Goal: Information Seeking & Learning: Check status

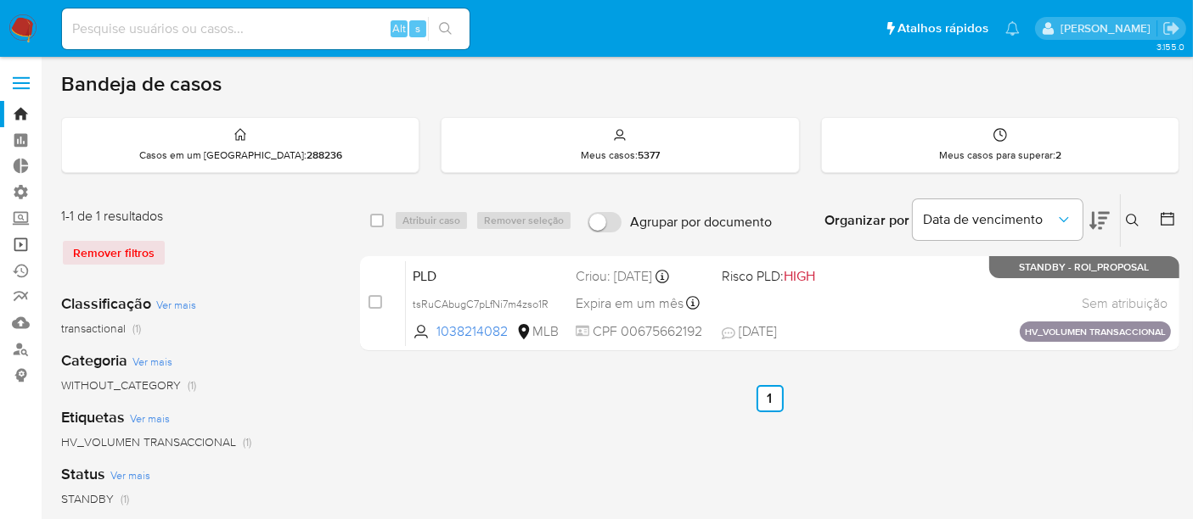
click at [20, 246] on link "Operações em massa" at bounding box center [101, 245] width 202 height 26
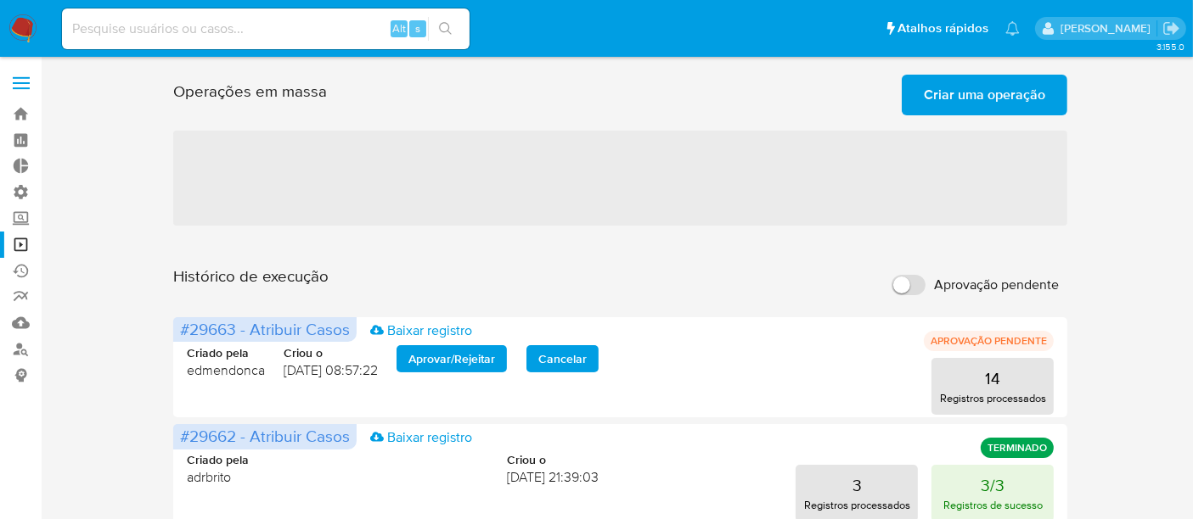
click at [991, 105] on span "Criar uma operação" at bounding box center [983, 94] width 121 height 37
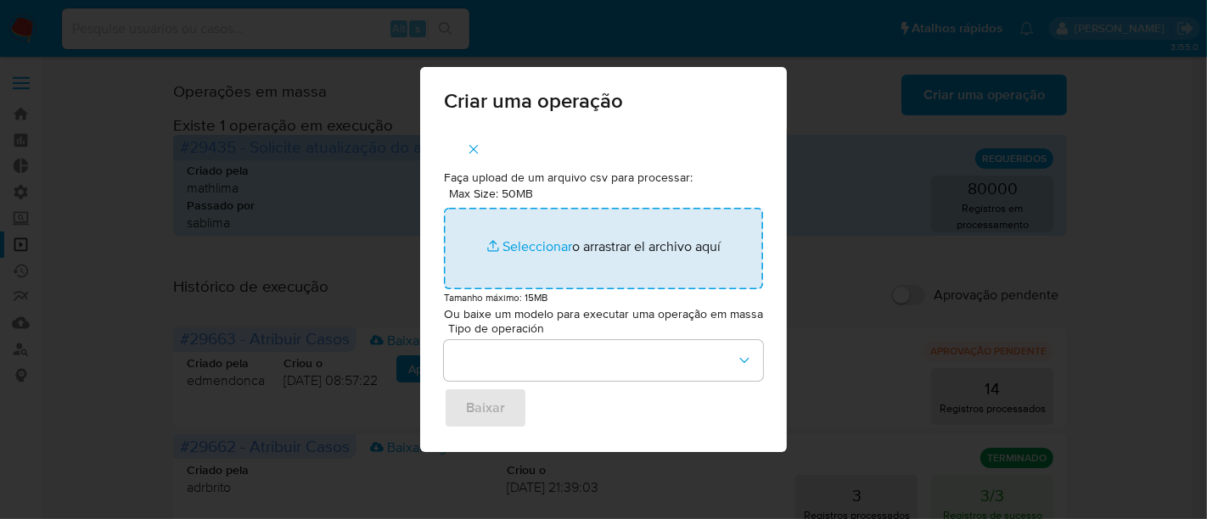
click at [516, 249] on input "Max Size: 50MB Seleccionar archivos" at bounding box center [603, 248] width 319 height 81
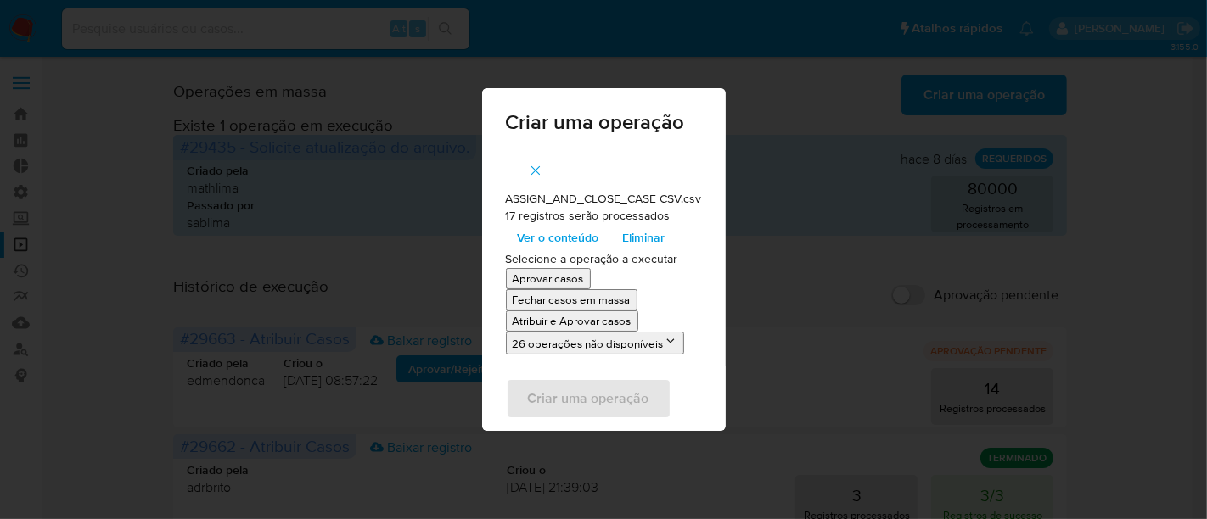
click at [560, 241] on span "Ver o conteúdo" at bounding box center [558, 238] width 81 height 24
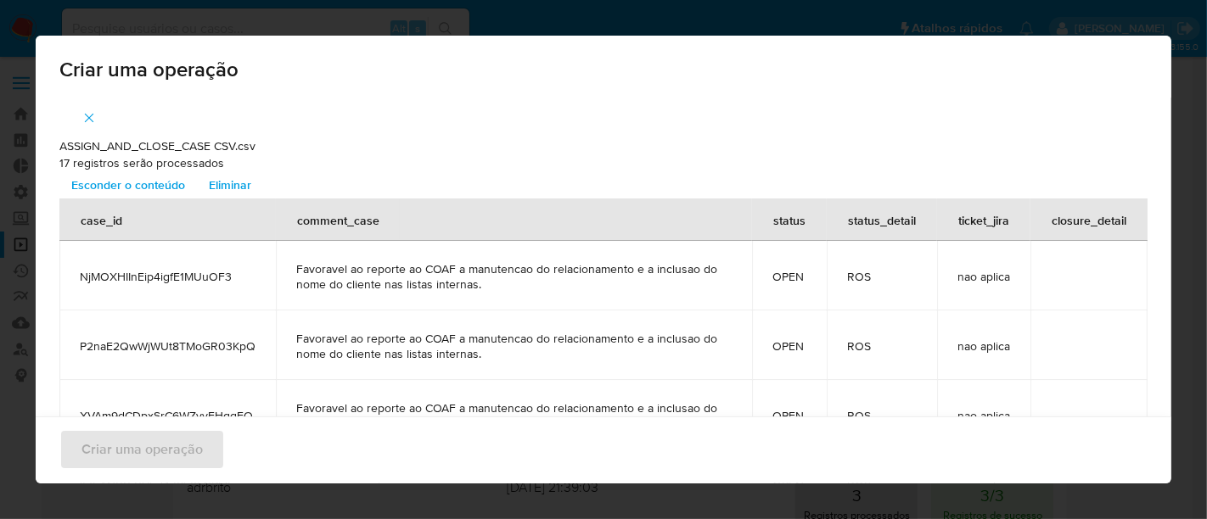
click at [131, 177] on span "Esconder o conteúdo" at bounding box center [128, 185] width 114 height 24
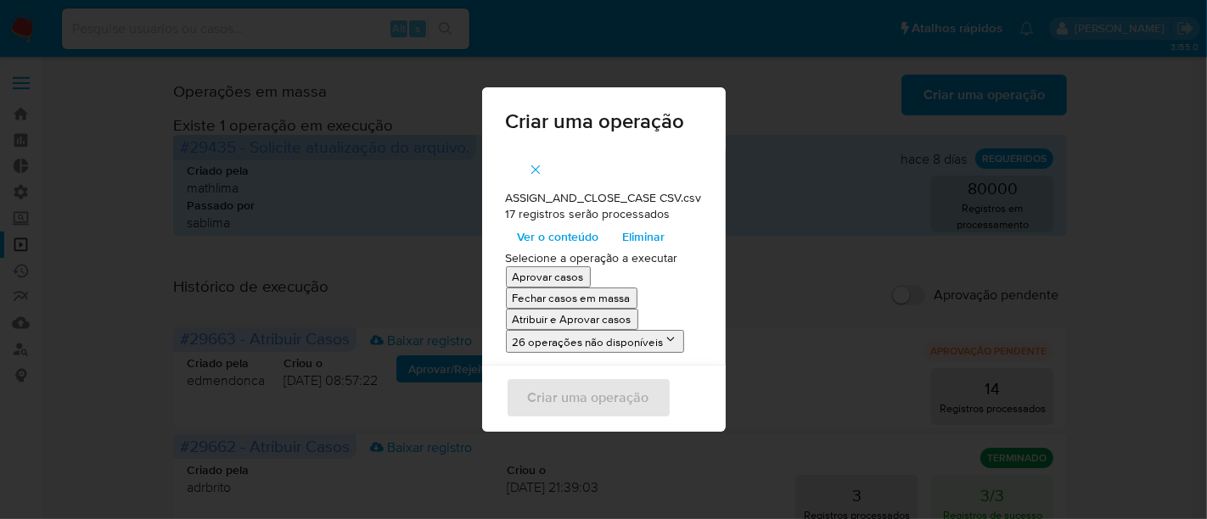
click at [560, 320] on p "Atribuir e Aprovar casos" at bounding box center [572, 320] width 119 height 16
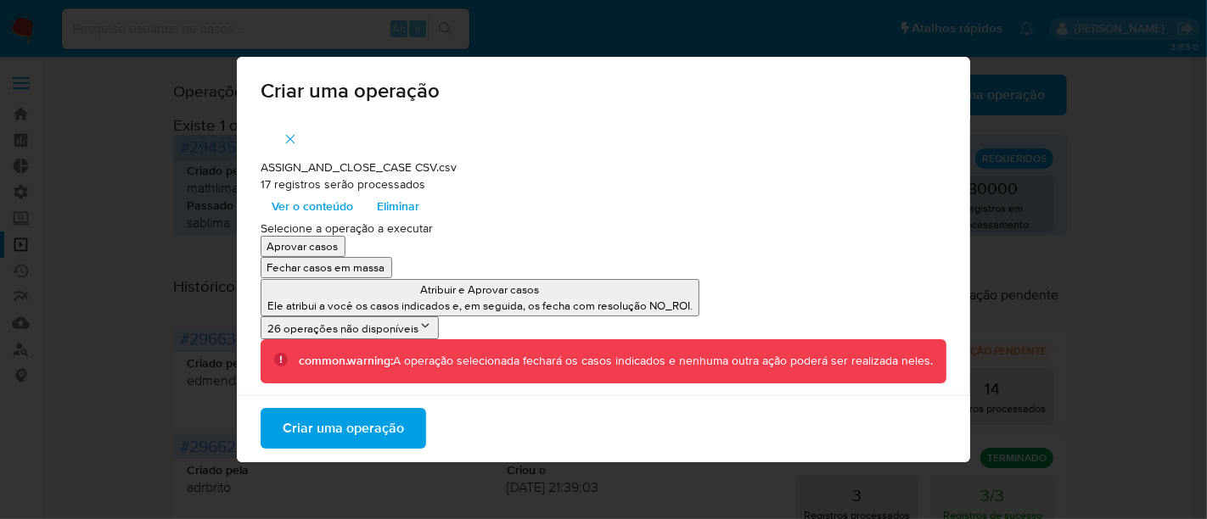
click at [383, 433] on span "Criar uma operação" at bounding box center [343, 428] width 121 height 37
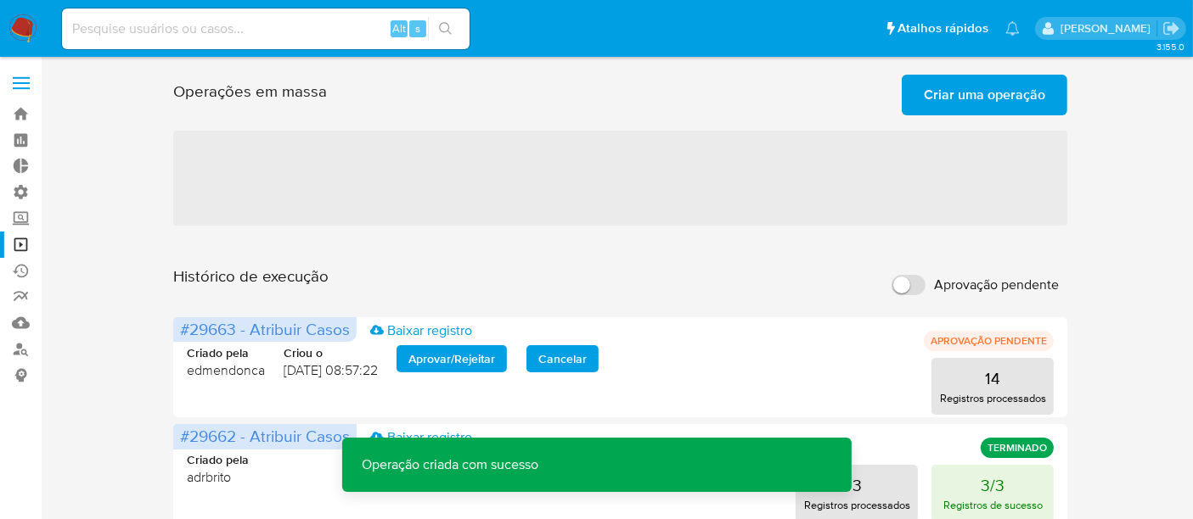
click at [985, 98] on span "Criar uma operação" at bounding box center [983, 94] width 121 height 37
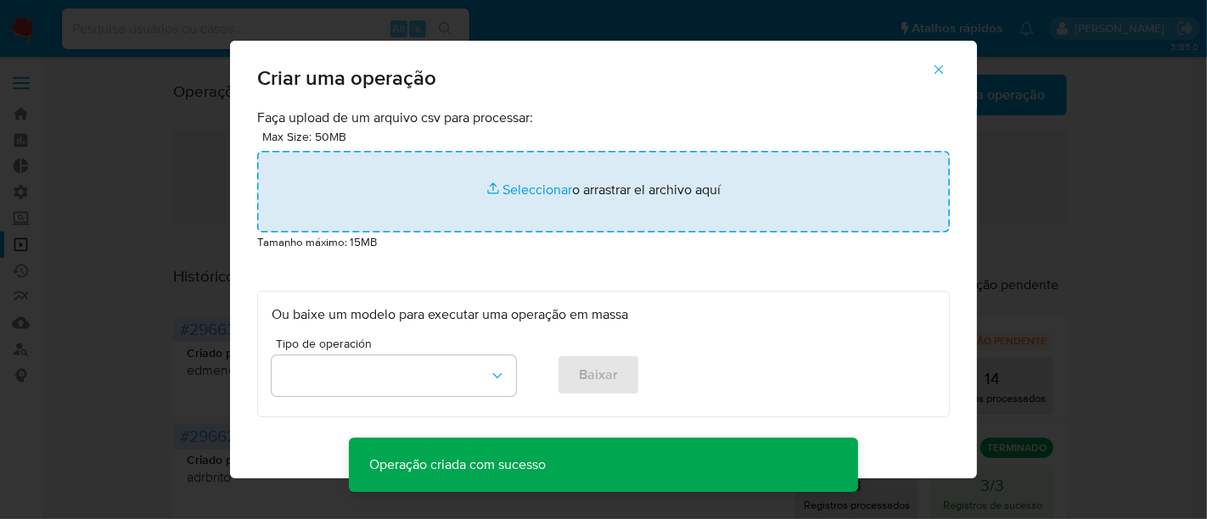
click at [508, 182] on input "file" at bounding box center [603, 191] width 693 height 81
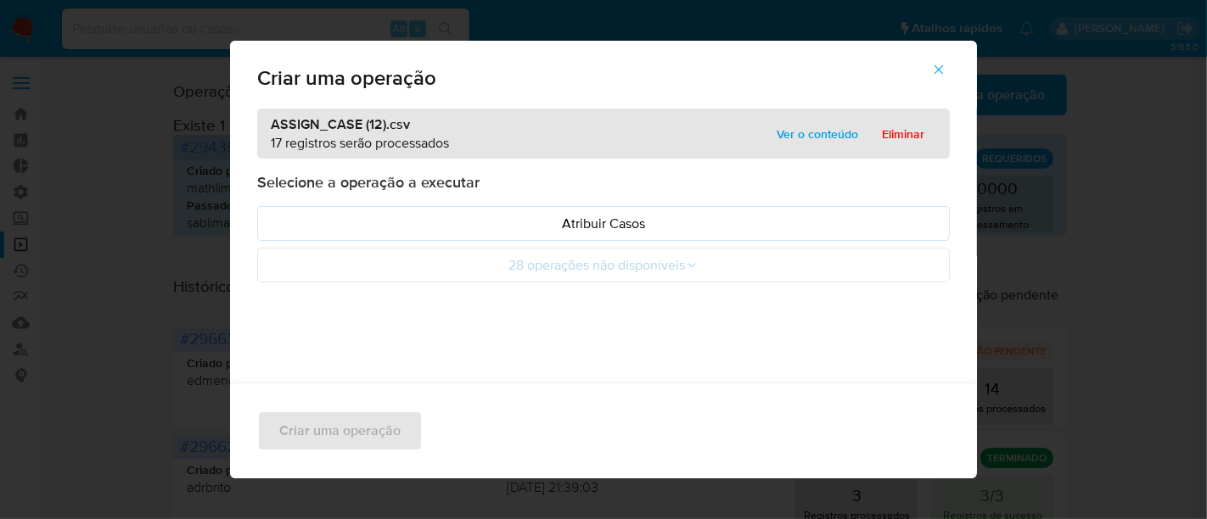
click at [806, 134] on span "Ver o conteúdo" at bounding box center [817, 134] width 81 height 24
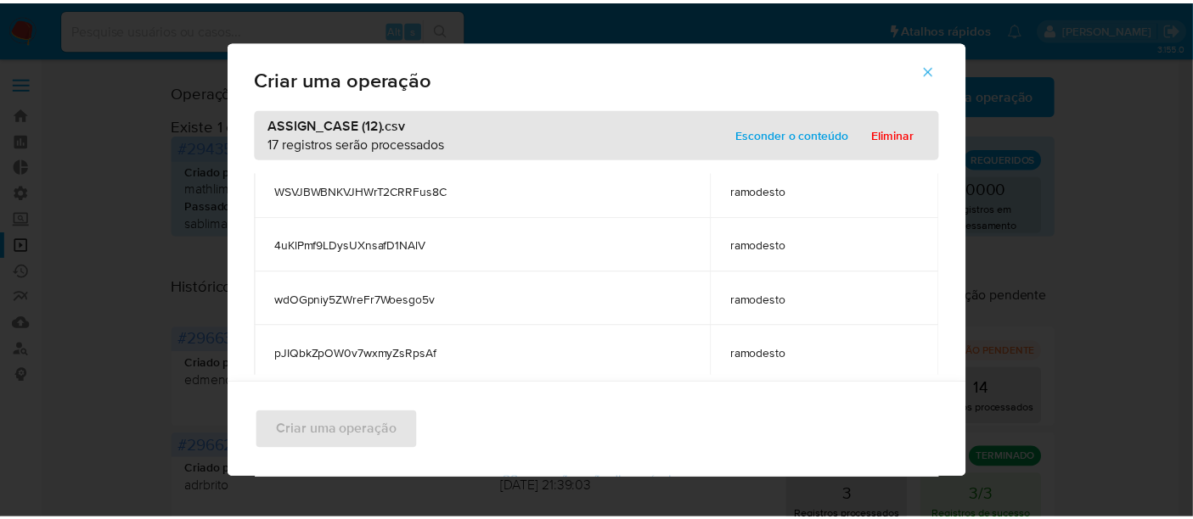
scroll to position [761, 0]
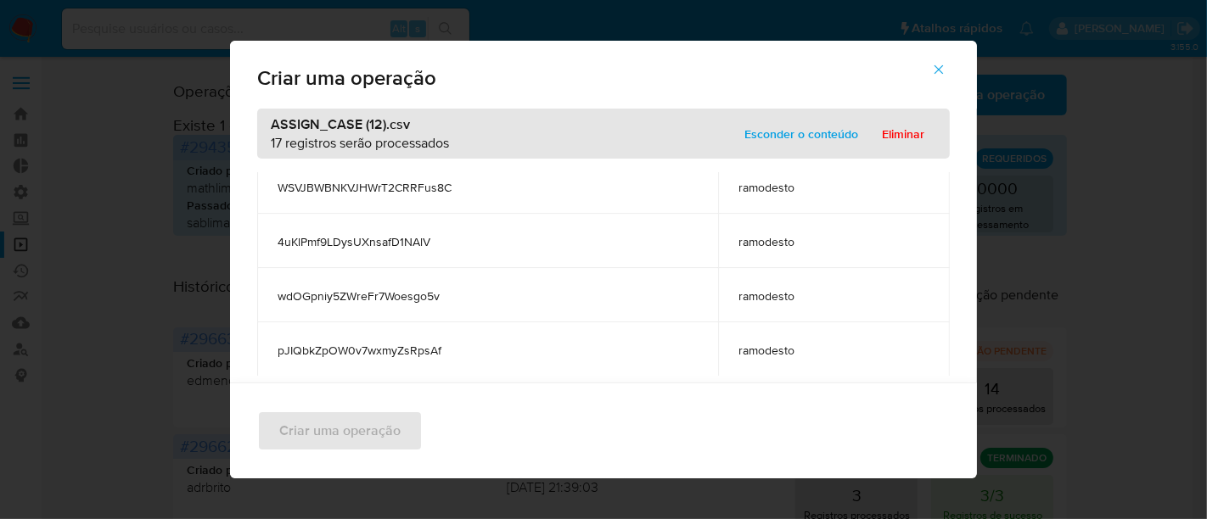
click at [798, 144] on span "Esconder o conteúdo" at bounding box center [801, 134] width 114 height 24
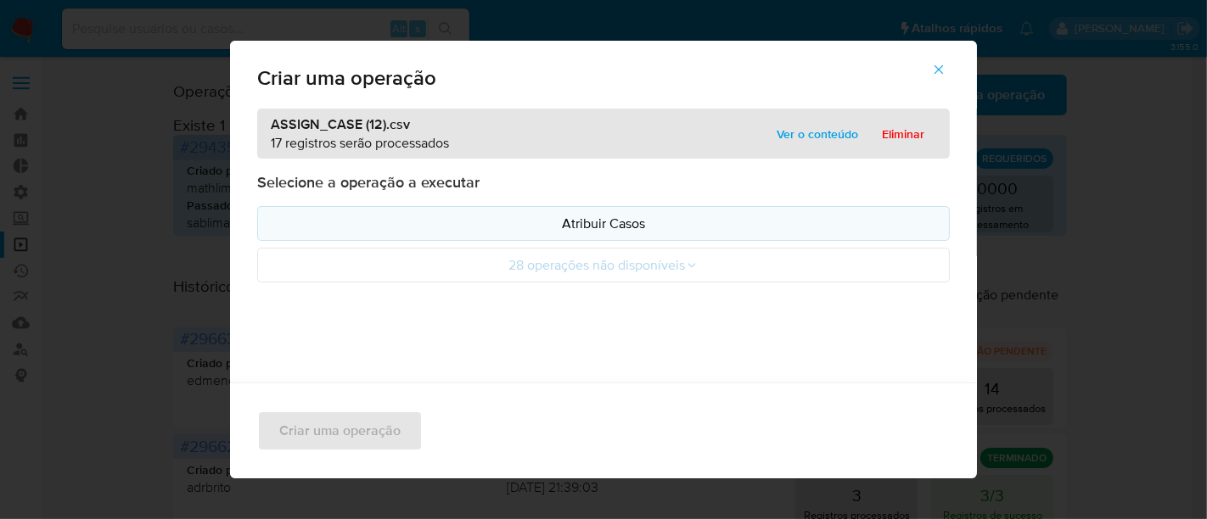
click at [586, 216] on p "Atribuir Casos" at bounding box center [604, 224] width 664 height 20
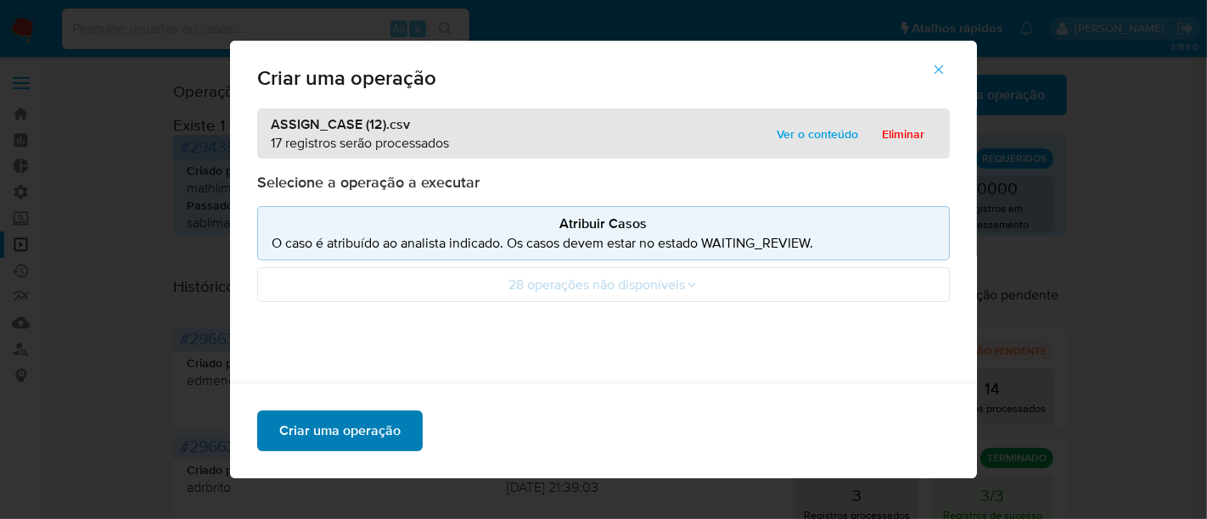
click at [338, 433] on span "Criar uma operação" at bounding box center [339, 431] width 121 height 37
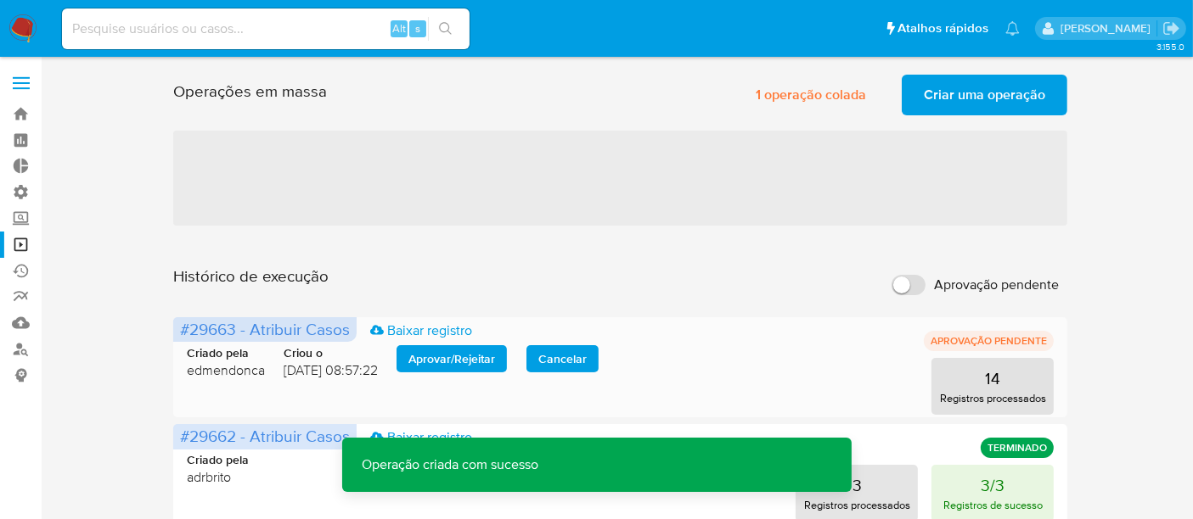
click at [441, 361] on span "Aprovar / Rejeitar" at bounding box center [451, 359] width 87 height 24
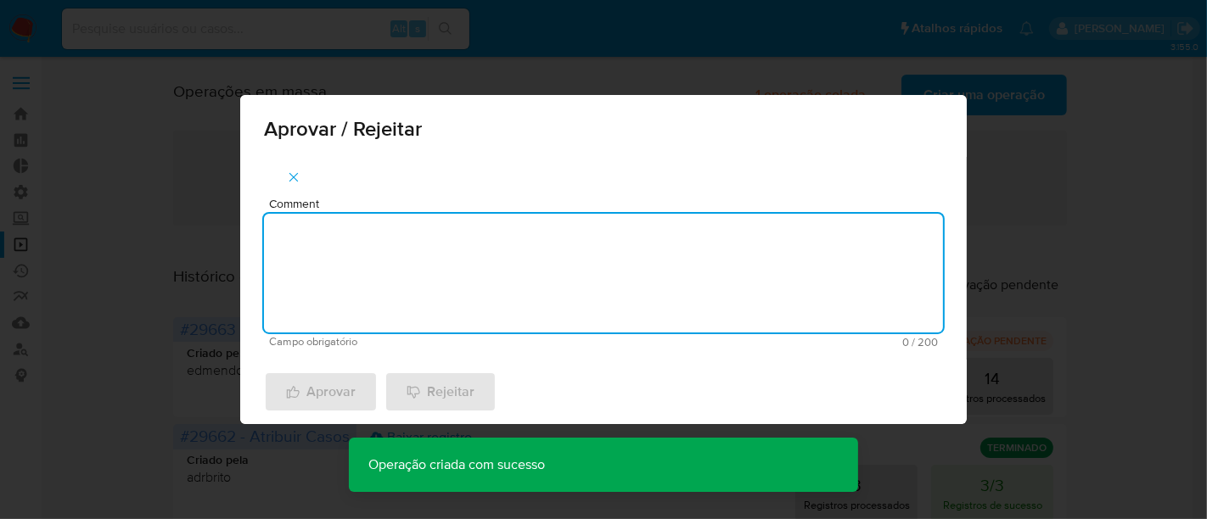
click at [323, 271] on textarea "Comment" at bounding box center [603, 273] width 679 height 119
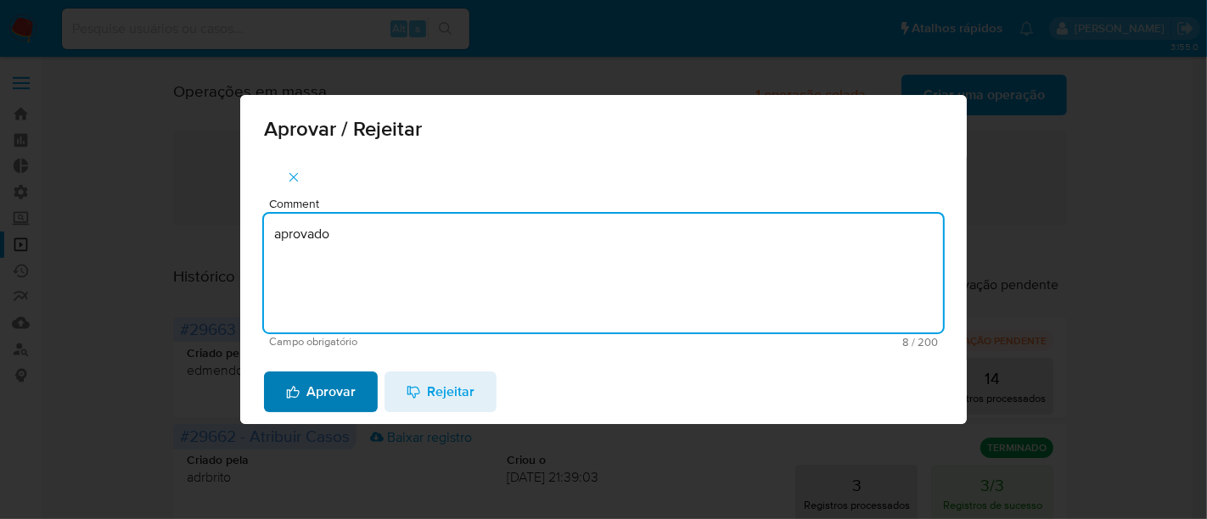
type textarea "aprovado"
click at [303, 385] on span "Aprovar" at bounding box center [321, 391] width 70 height 37
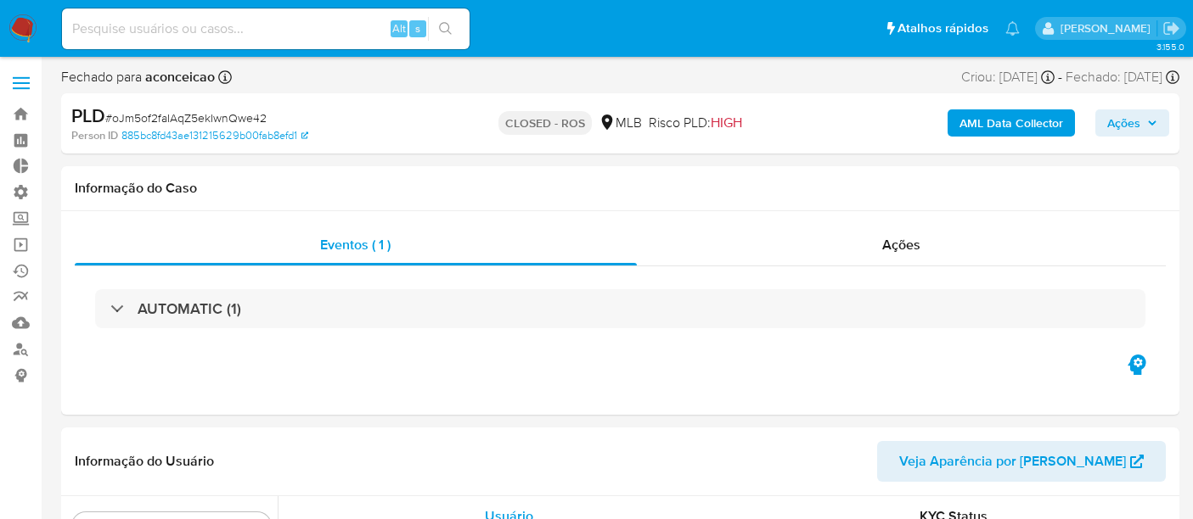
select select "10"
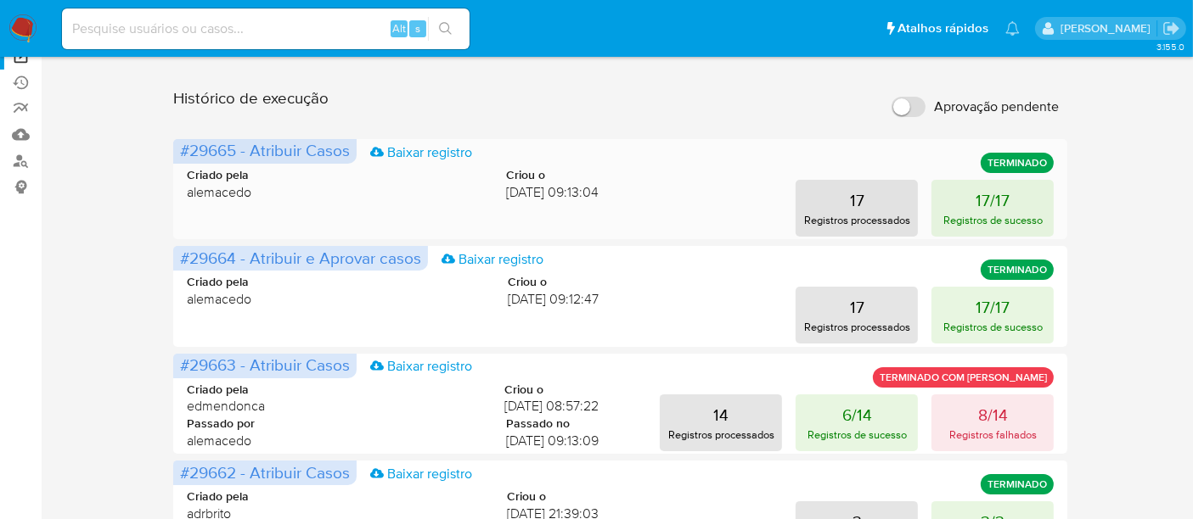
scroll to position [283, 0]
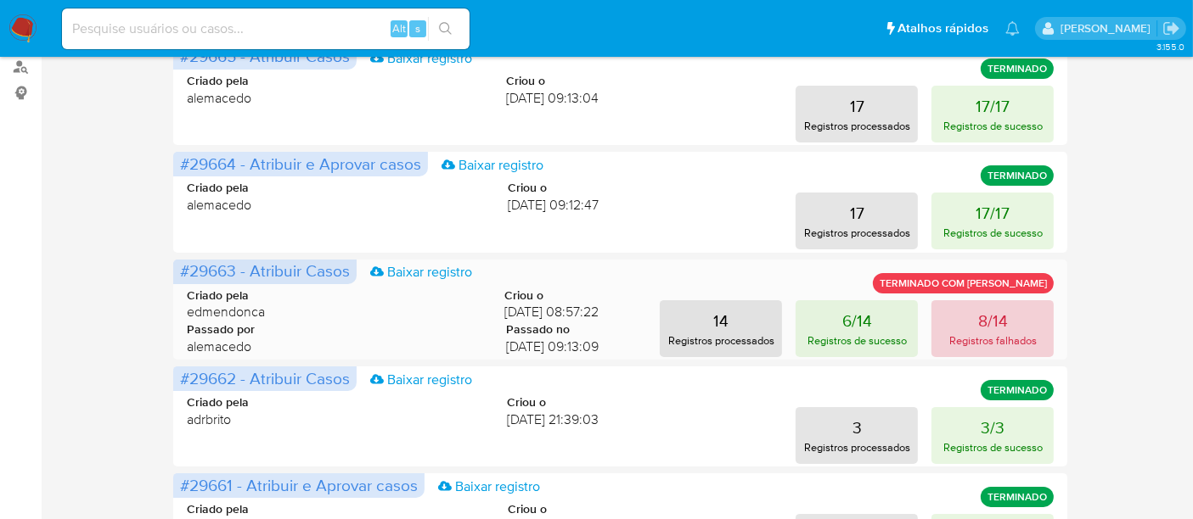
click at [1019, 311] on button "8/14 Registros falhados" at bounding box center [992, 328] width 122 height 57
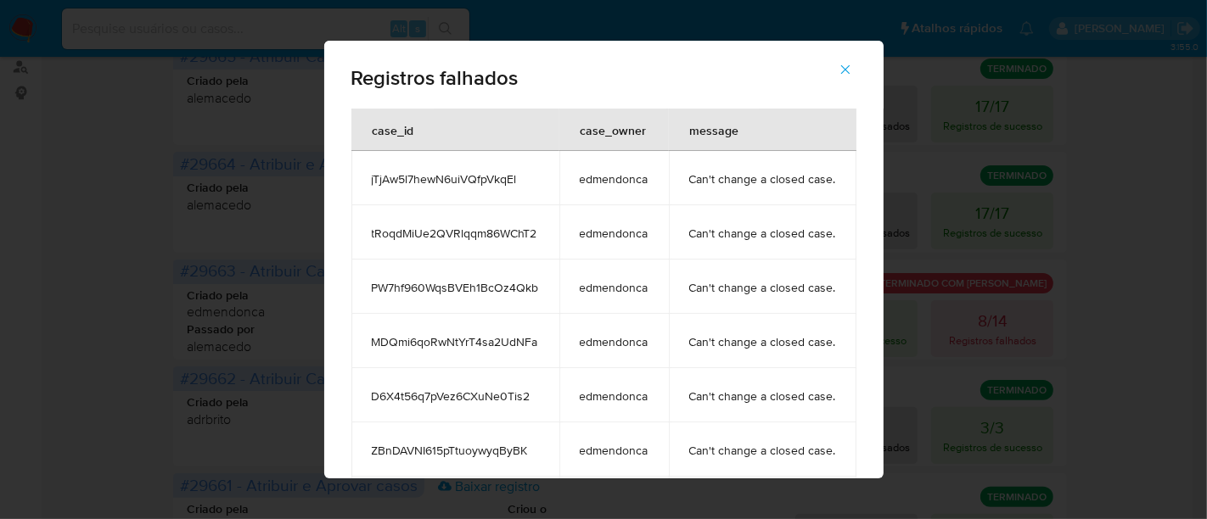
click at [853, 71] on icon "button" at bounding box center [845, 69] width 15 height 15
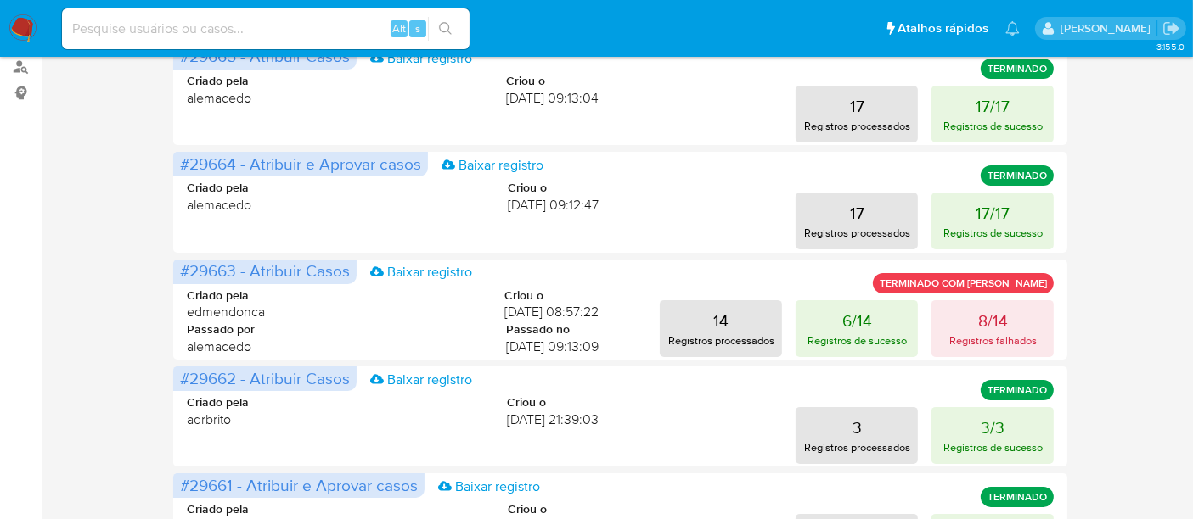
scroll to position [377, 0]
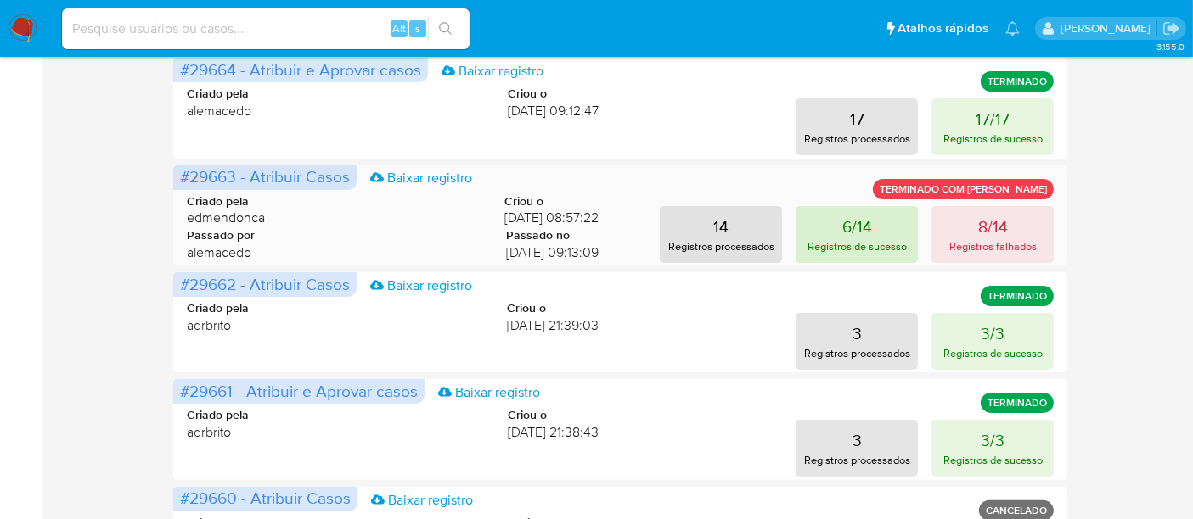
click at [844, 233] on p "6/14" at bounding box center [857, 227] width 30 height 24
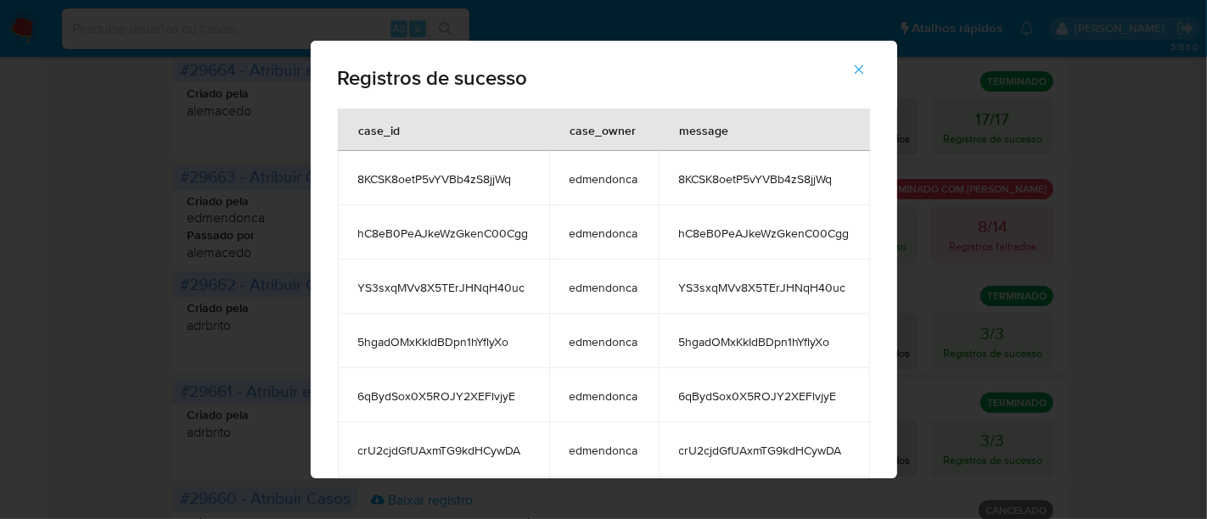
click at [859, 73] on icon "button" at bounding box center [858, 69] width 15 height 15
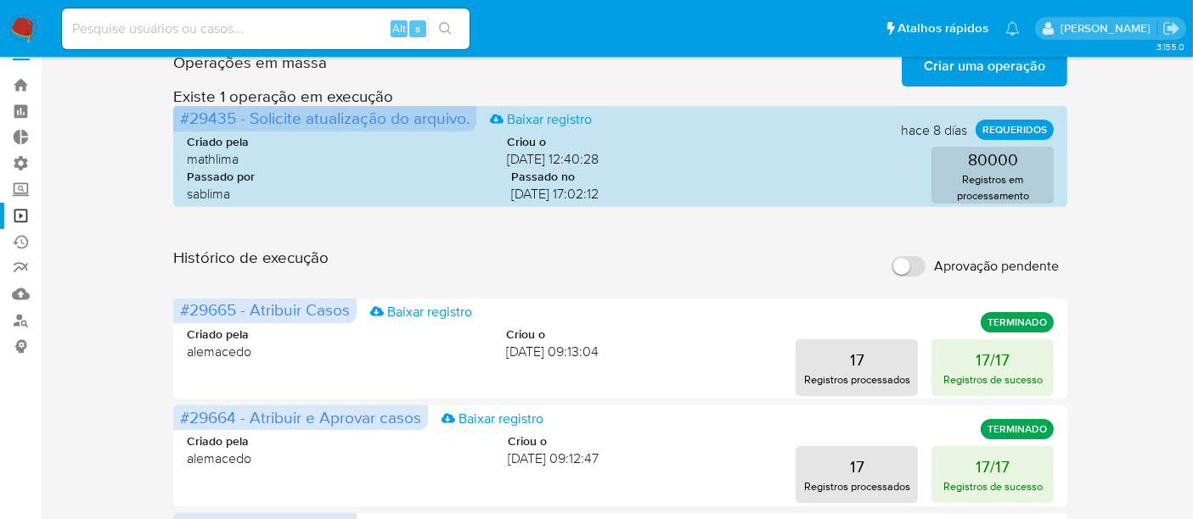
scroll to position [0, 0]
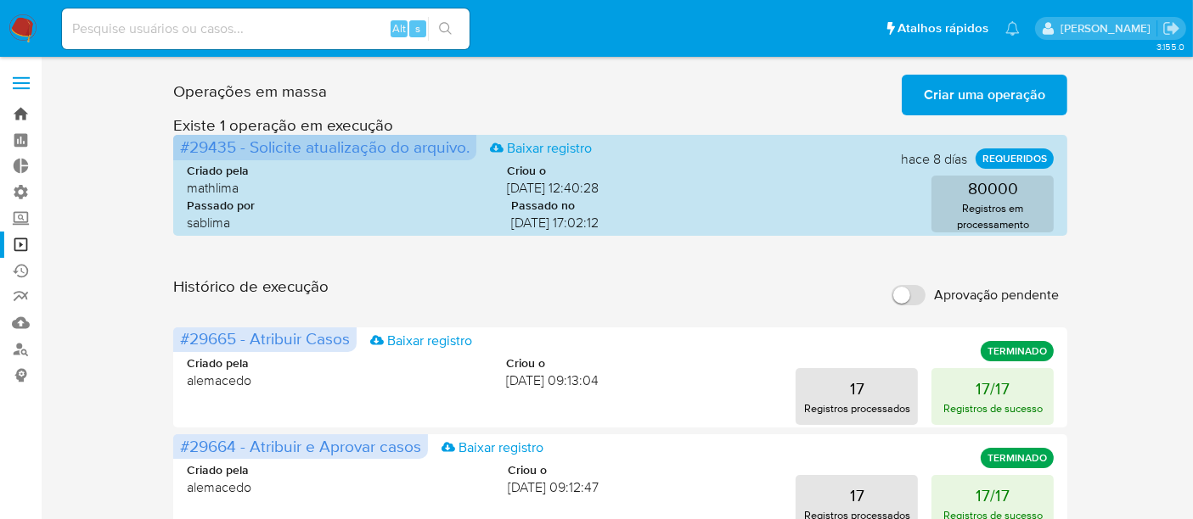
click at [37, 110] on link "Bandeja" at bounding box center [101, 114] width 202 height 26
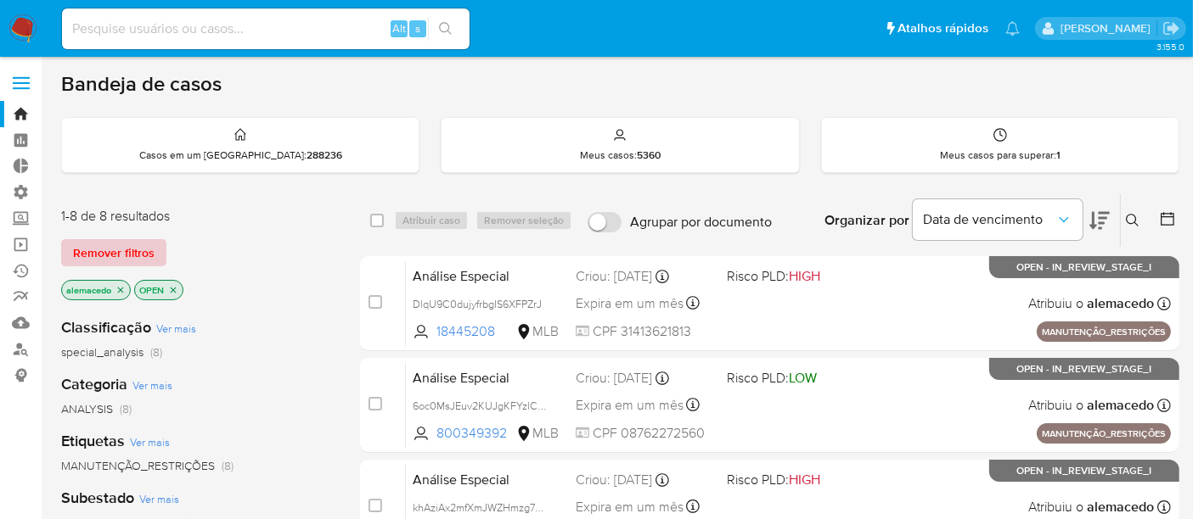
click at [108, 252] on span "Remover filtros" at bounding box center [113, 253] width 81 height 24
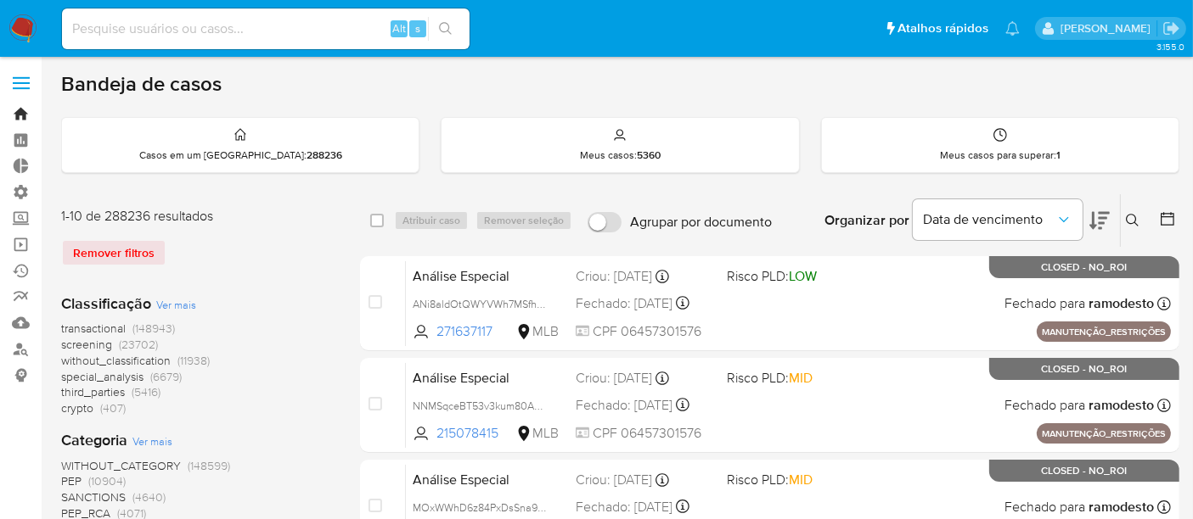
click at [14, 115] on link "Bandeja" at bounding box center [101, 114] width 202 height 26
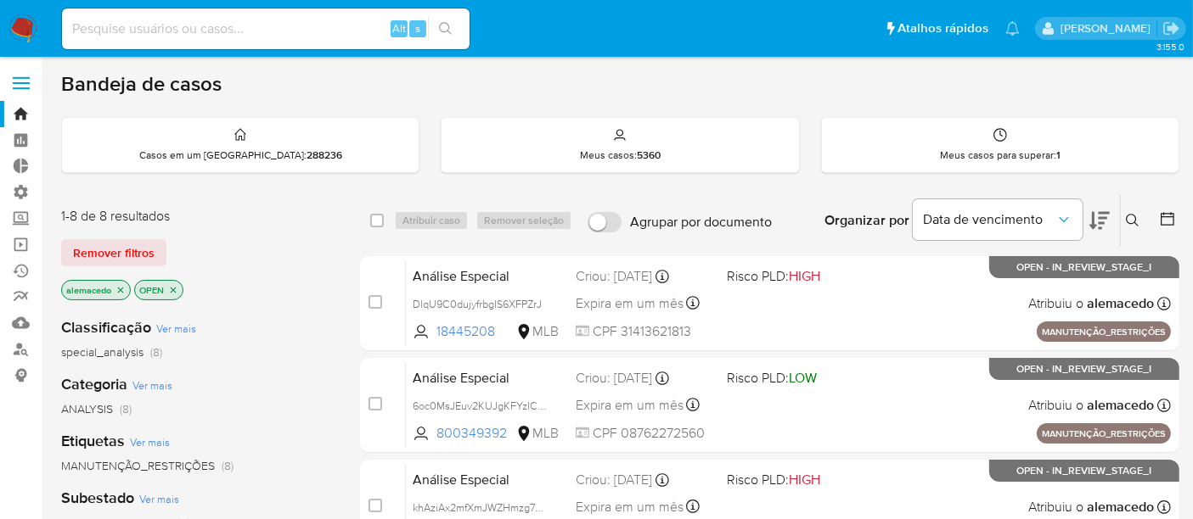
click at [1126, 214] on icon at bounding box center [1132, 221] width 14 height 14
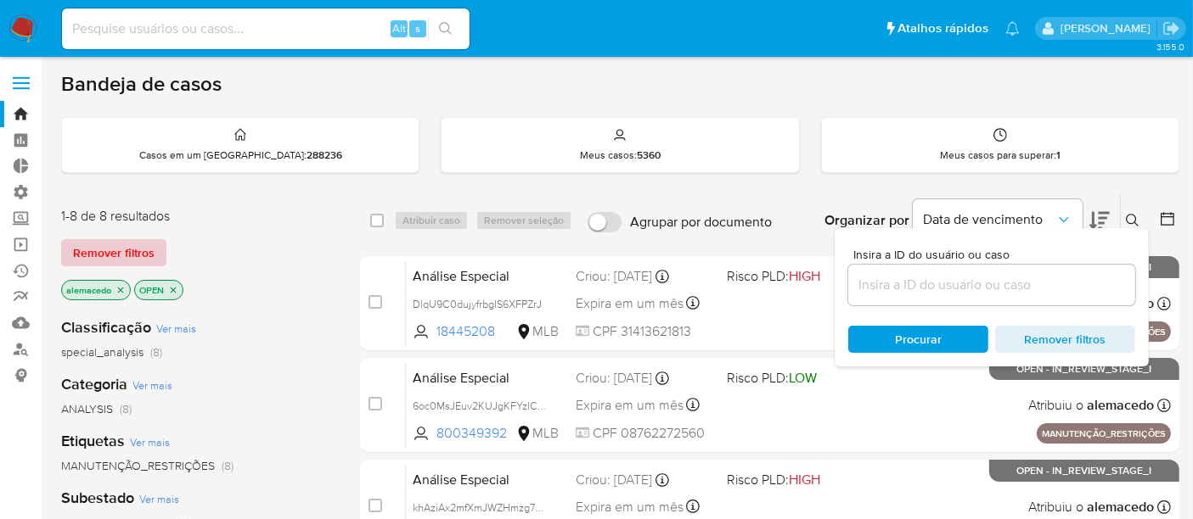
click at [109, 248] on span "Remover filtros" at bounding box center [113, 253] width 81 height 24
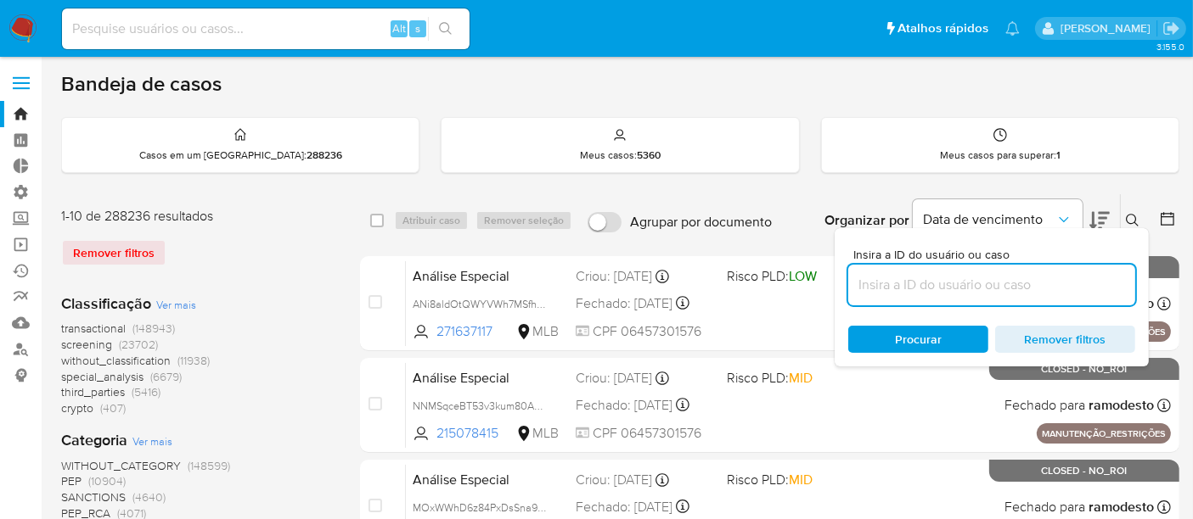
click at [883, 285] on input at bounding box center [991, 285] width 287 height 22
paste input "685153628"
type input "685153628"
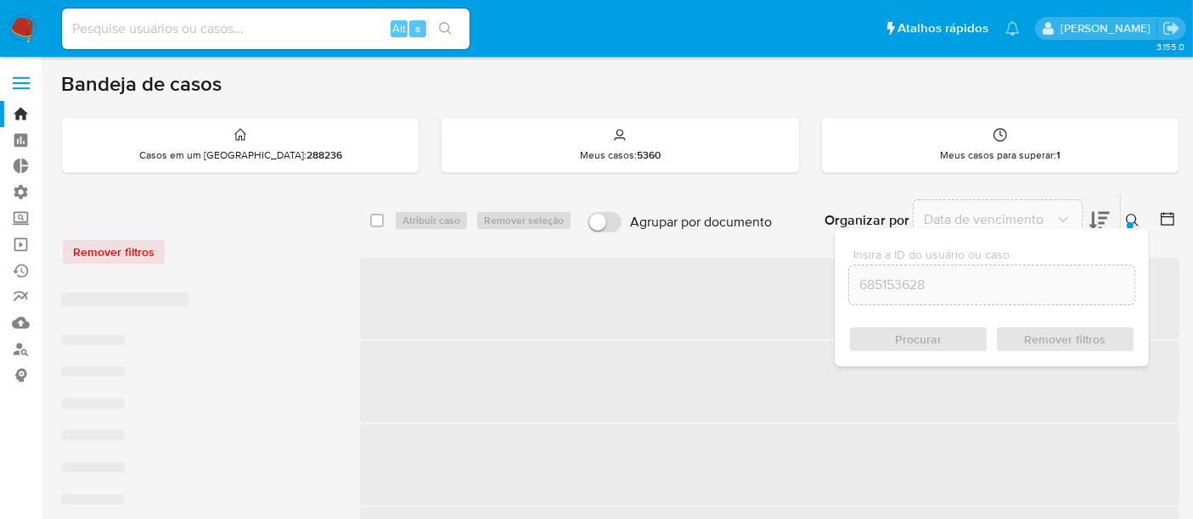
click at [887, 333] on div "Procurar Remover filtros" at bounding box center [991, 339] width 287 height 27
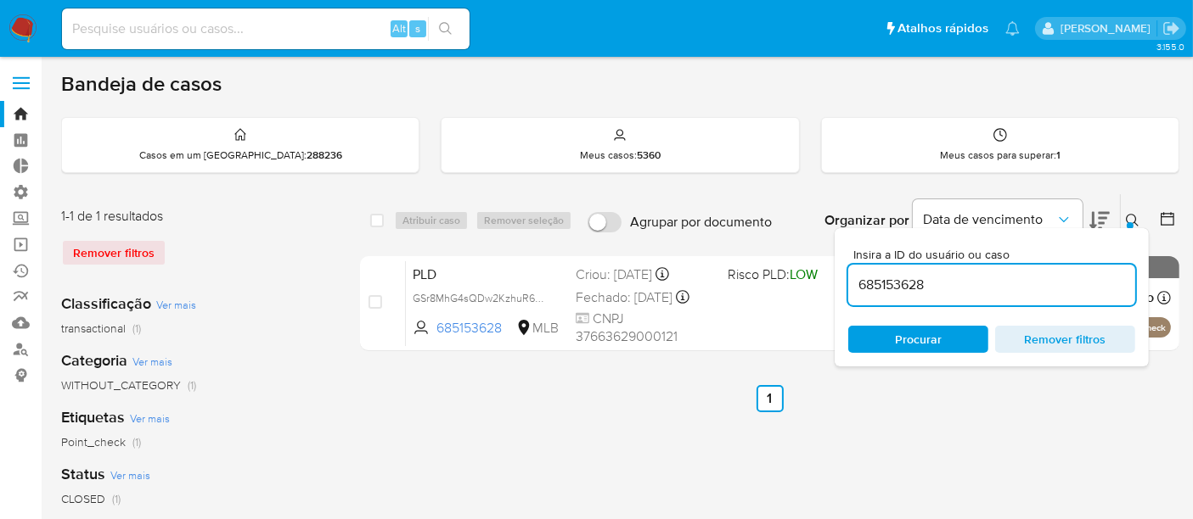
click at [1136, 214] on icon at bounding box center [1132, 221] width 14 height 14
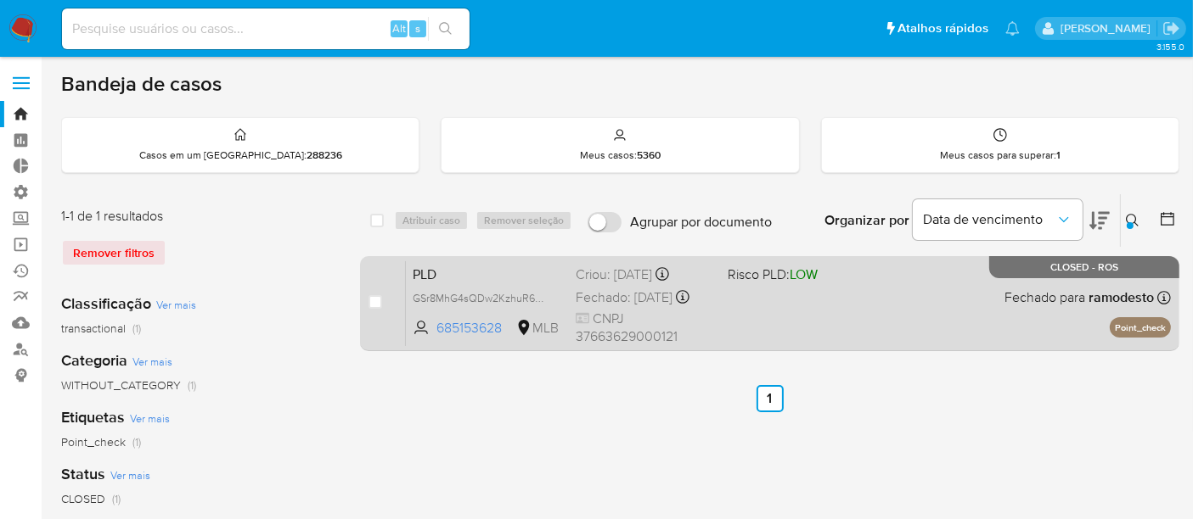
click at [485, 273] on span "PLD" at bounding box center [487, 273] width 149 height 22
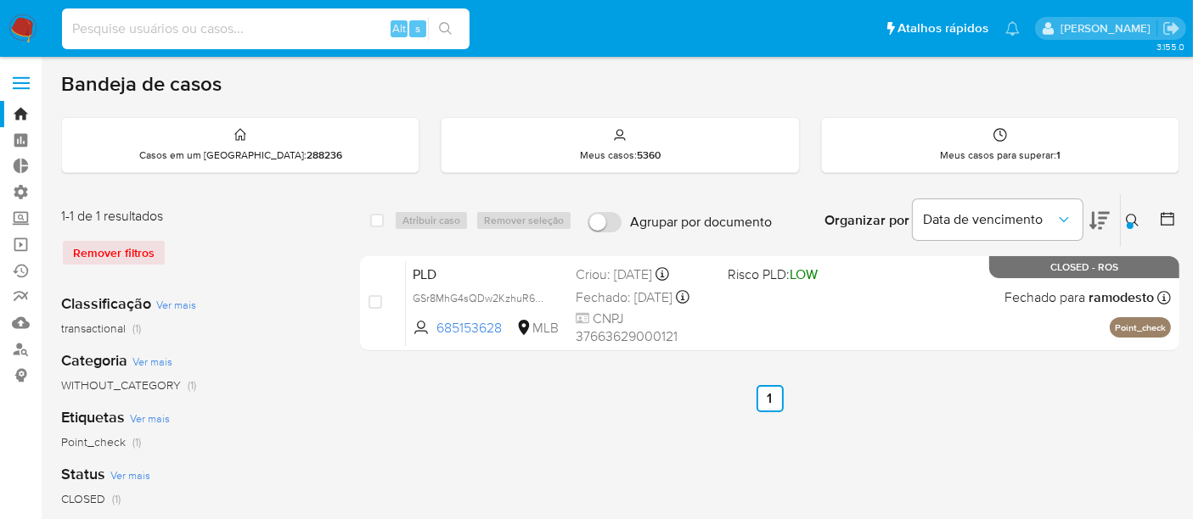
click at [114, 20] on input at bounding box center [265, 29] width 407 height 22
paste input "271974409"
type input "271974409"
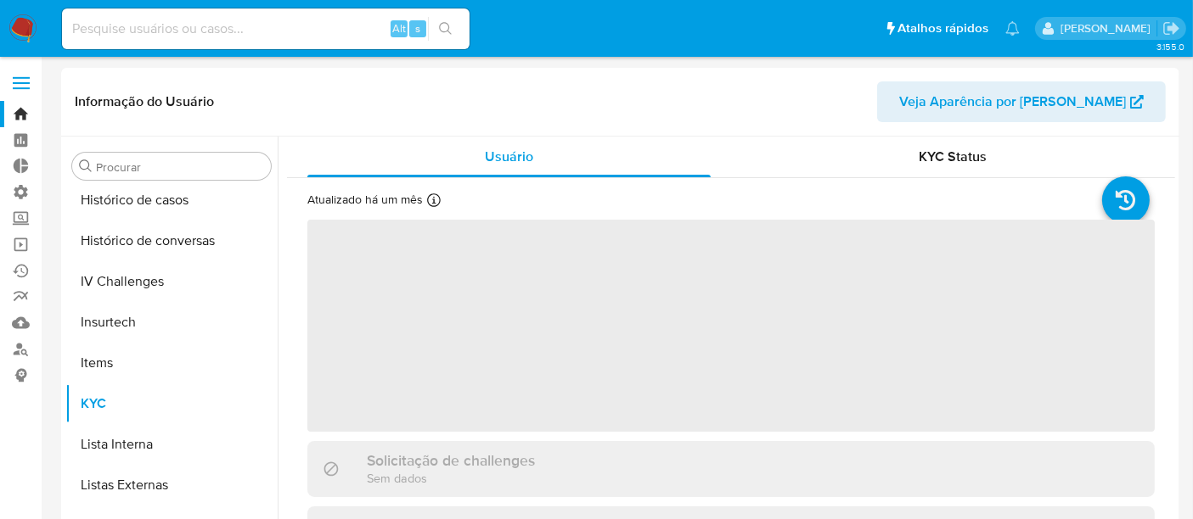
scroll to position [757, 0]
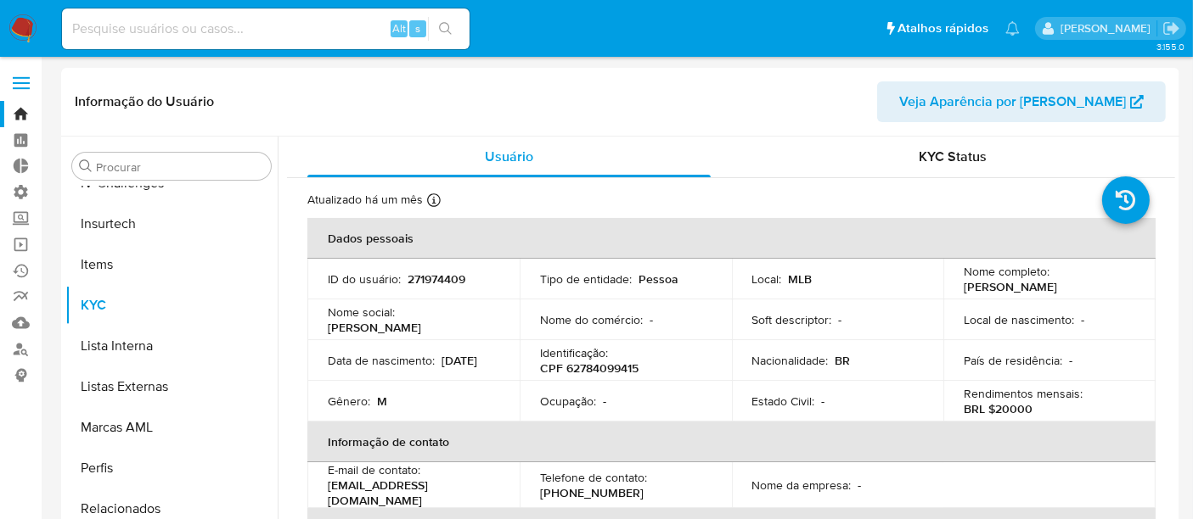
select select "10"
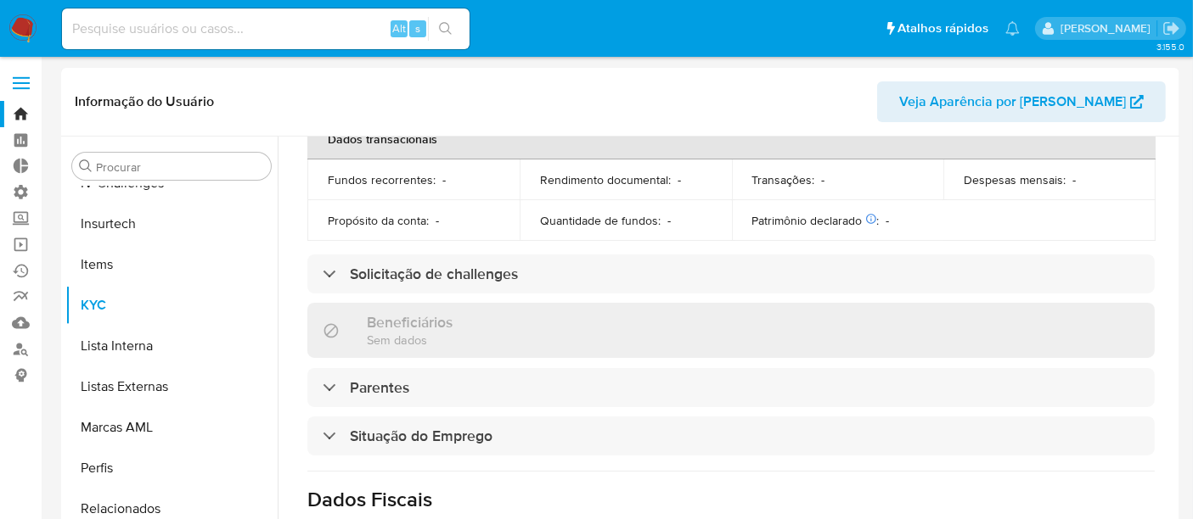
scroll to position [189, 0]
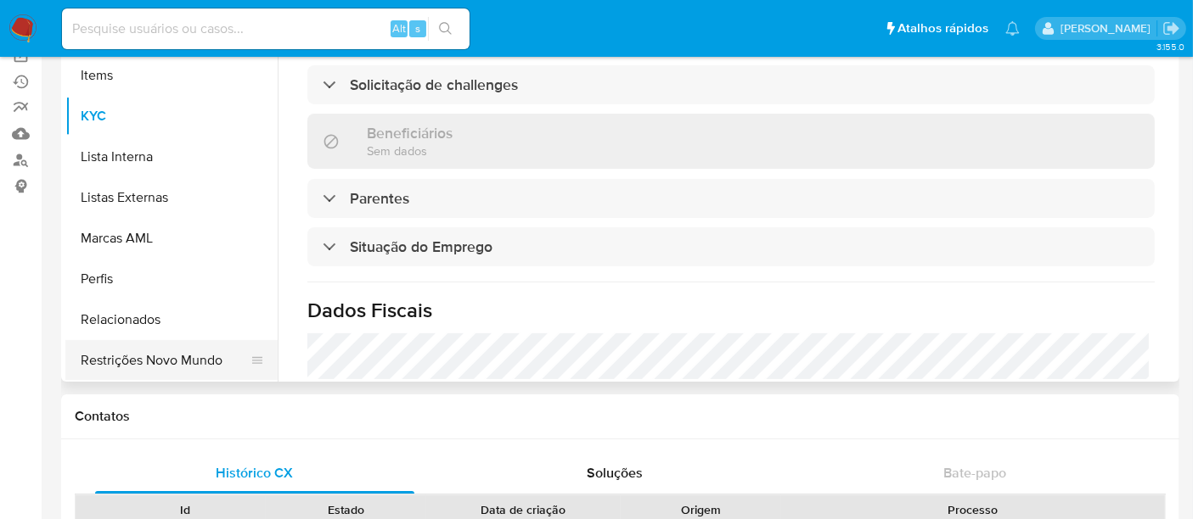
click at [213, 357] on button "Restrições Novo Mundo" at bounding box center [164, 360] width 199 height 41
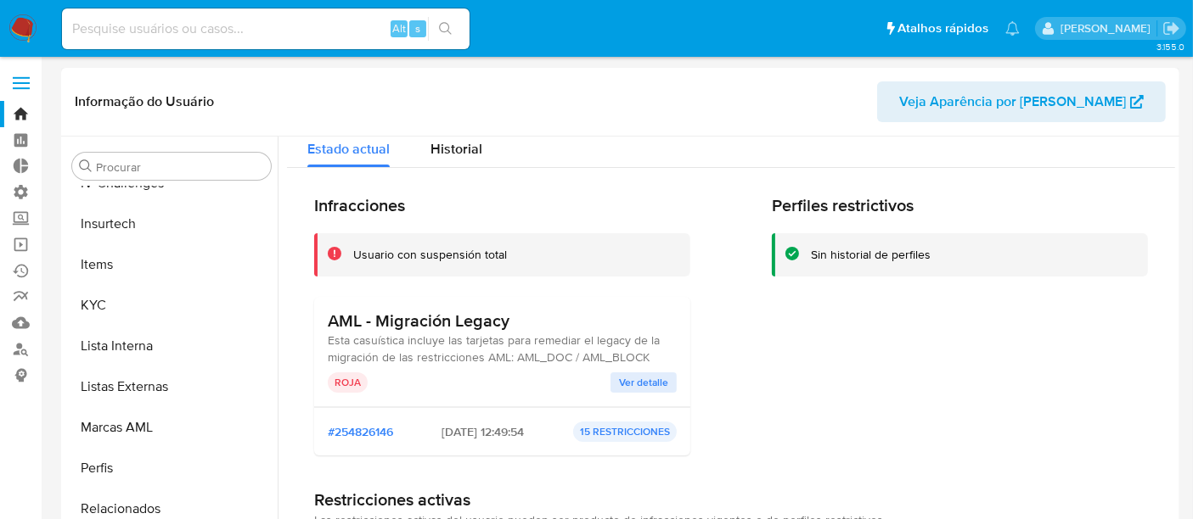
scroll to position [0, 0]
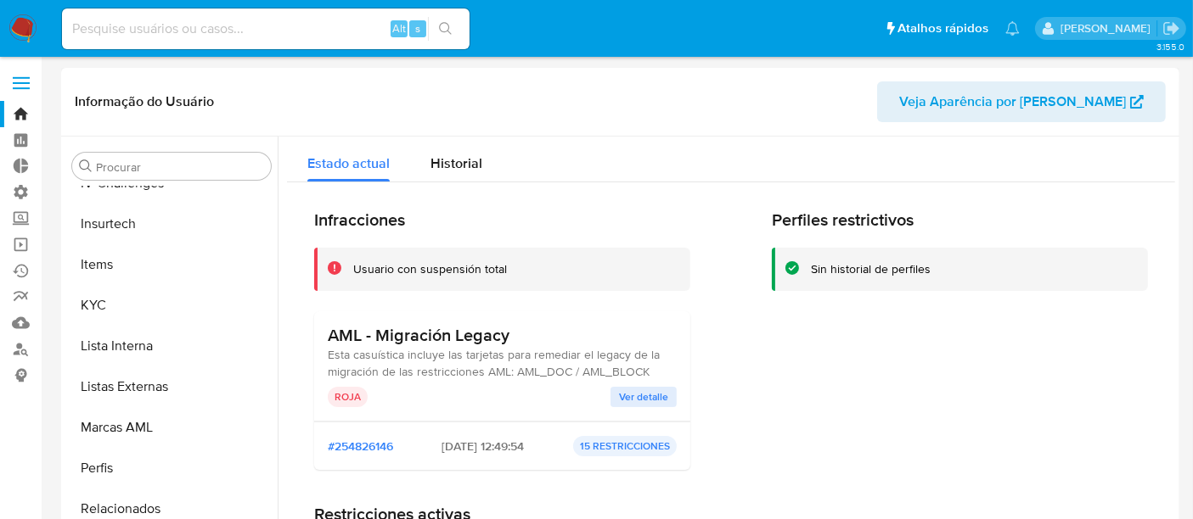
click at [623, 400] on span "Ver detalle" at bounding box center [643, 397] width 49 height 17
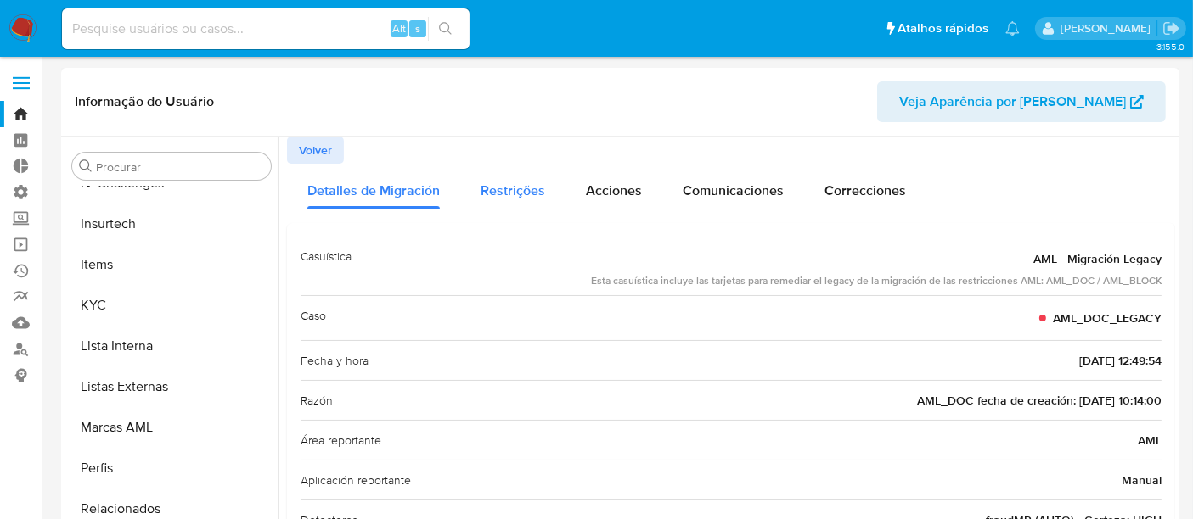
click at [504, 189] on span "Restrições" at bounding box center [512, 191] width 65 height 20
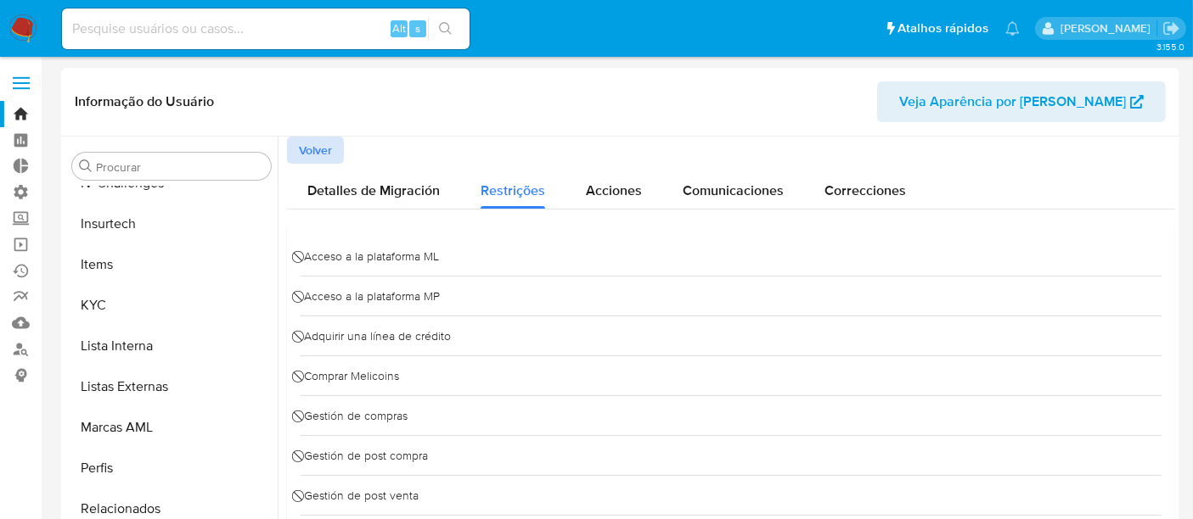
click at [311, 149] on span "Volver" at bounding box center [315, 150] width 33 height 24
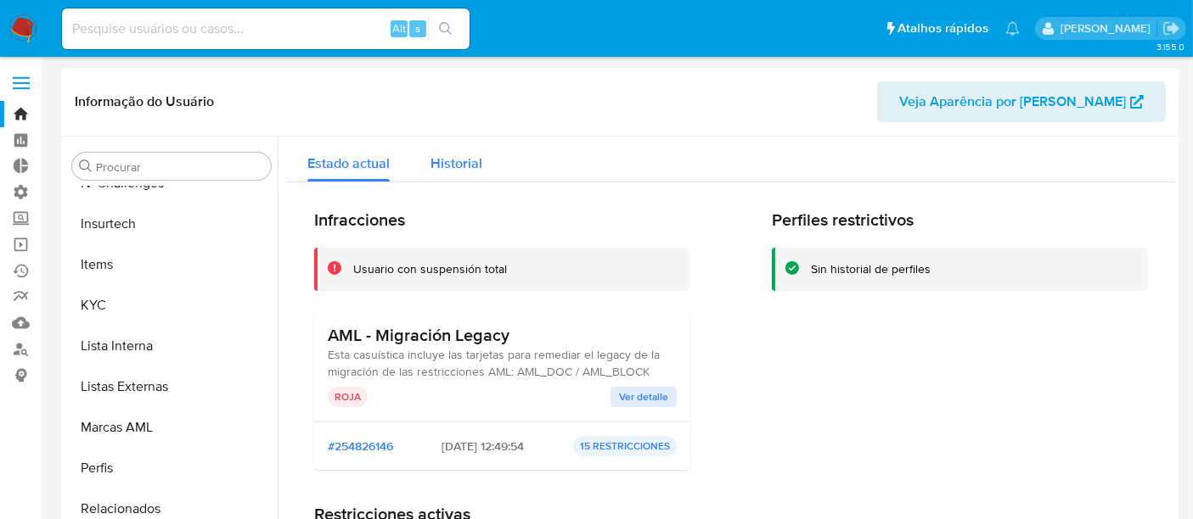
click at [446, 166] on span "Historial" at bounding box center [456, 164] width 52 height 20
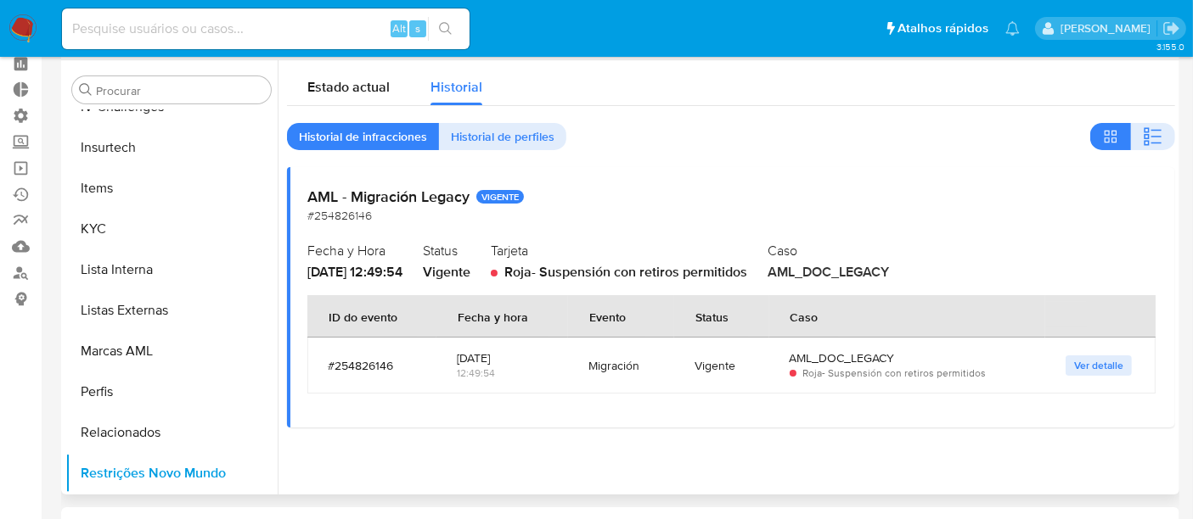
scroll to position [94, 0]
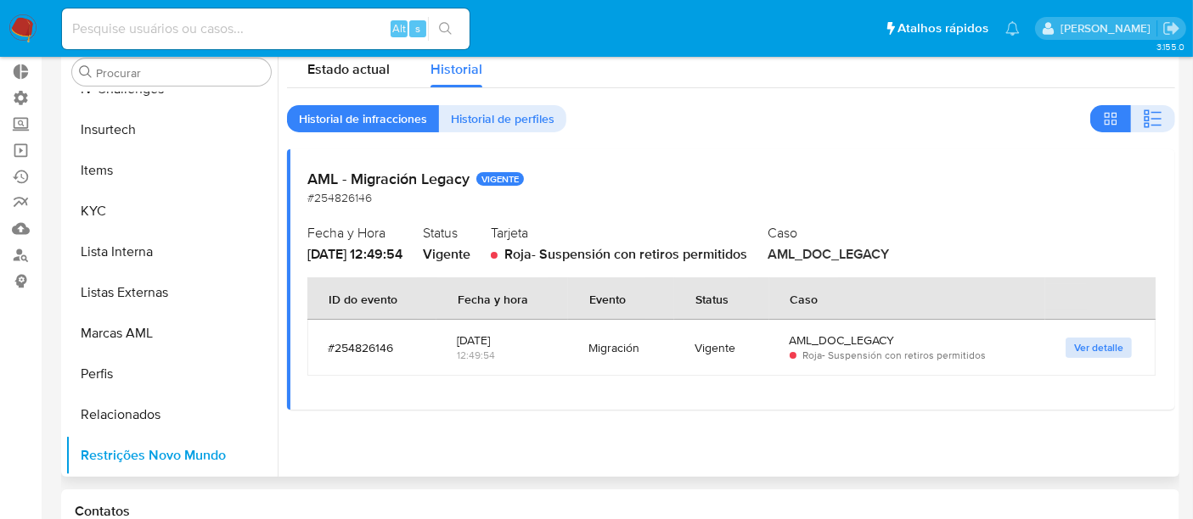
click at [1074, 343] on span "Ver detalle" at bounding box center [1098, 348] width 49 height 17
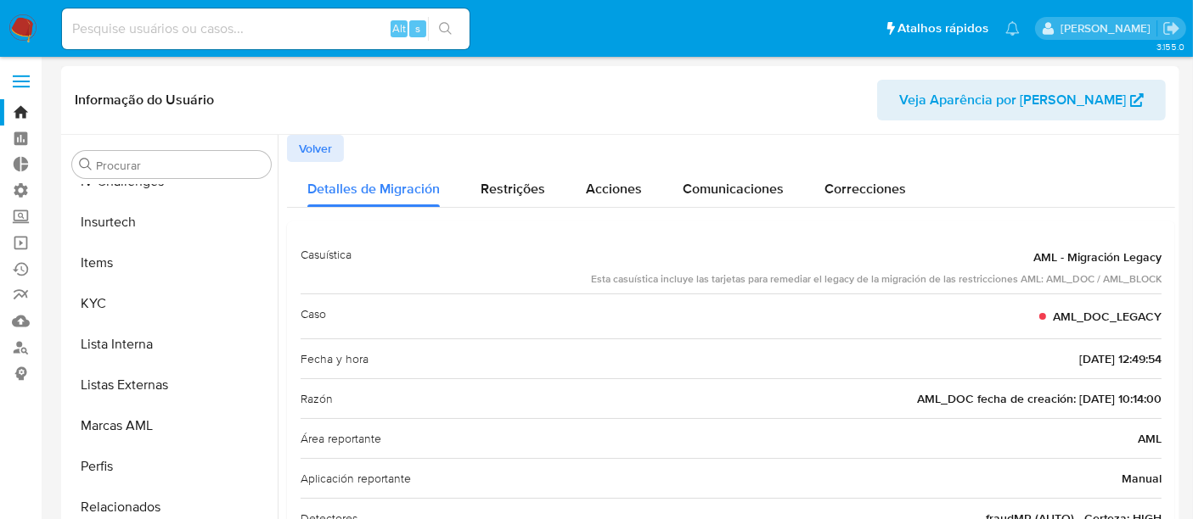
scroll to position [0, 0]
click at [309, 151] on span "Volver" at bounding box center [315, 150] width 33 height 24
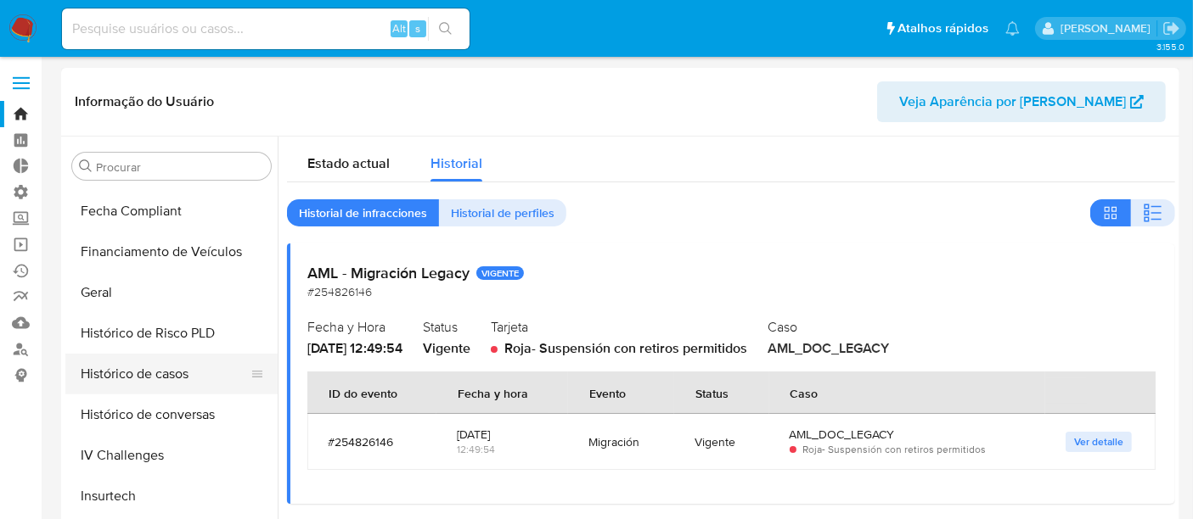
scroll to position [474, 0]
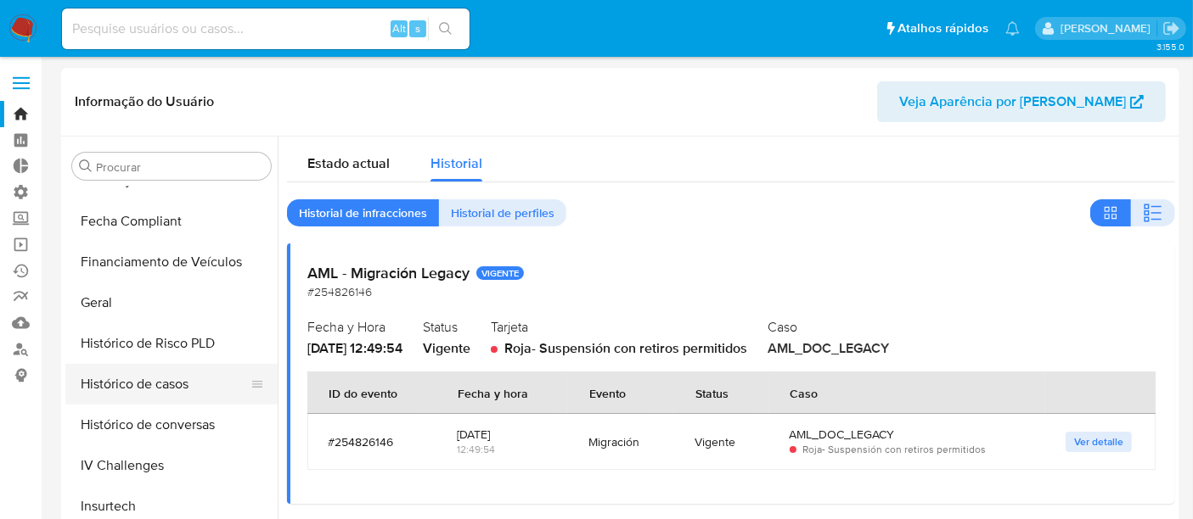
click at [133, 384] on button "Histórico de casos" at bounding box center [164, 384] width 199 height 41
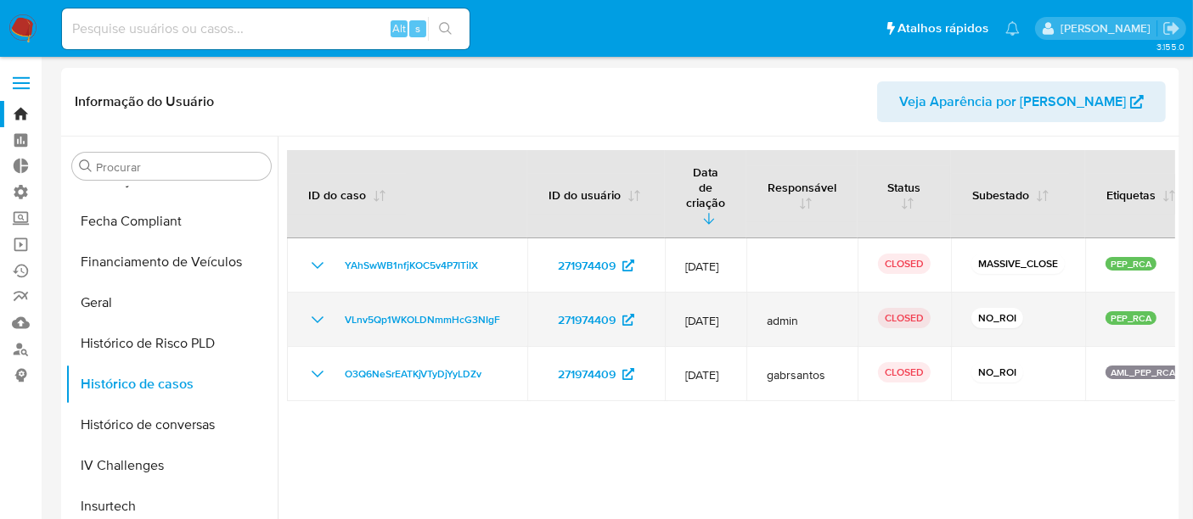
click at [306, 293] on td "VLnv5Qp1WKOLDNmmHcG3NIgF" at bounding box center [407, 320] width 240 height 54
click at [317, 310] on icon "Mostrar/Ocultar" at bounding box center [317, 320] width 20 height 20
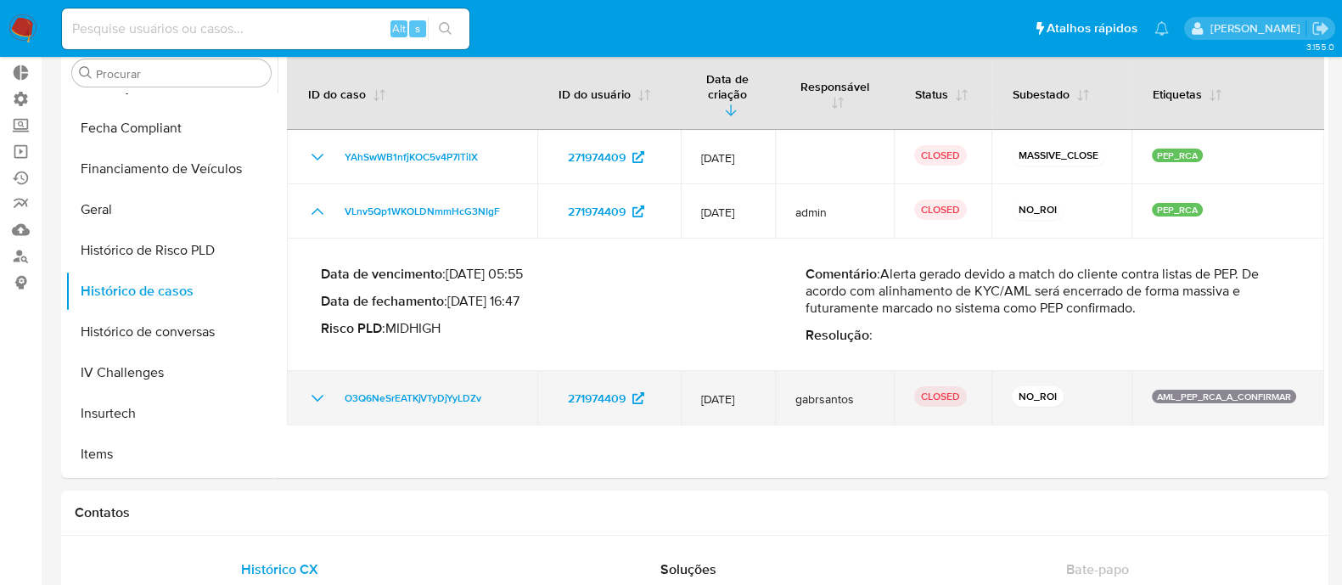
click at [324, 388] on icon "Mostrar/Ocultar" at bounding box center [317, 398] width 20 height 20
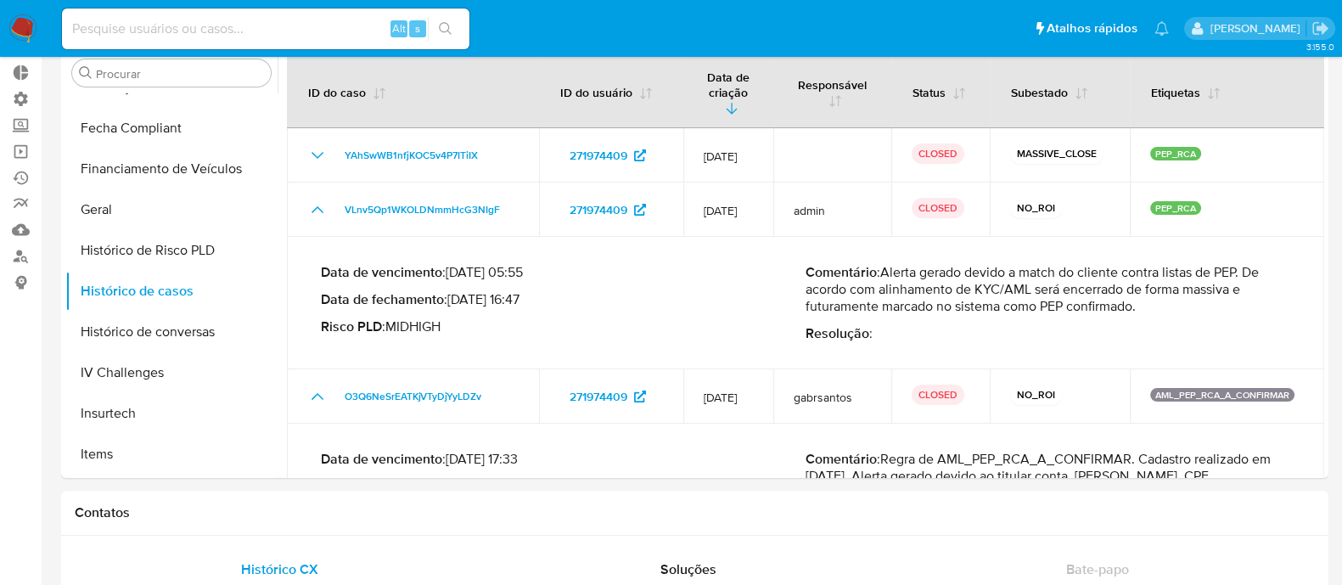
scroll to position [0, 0]
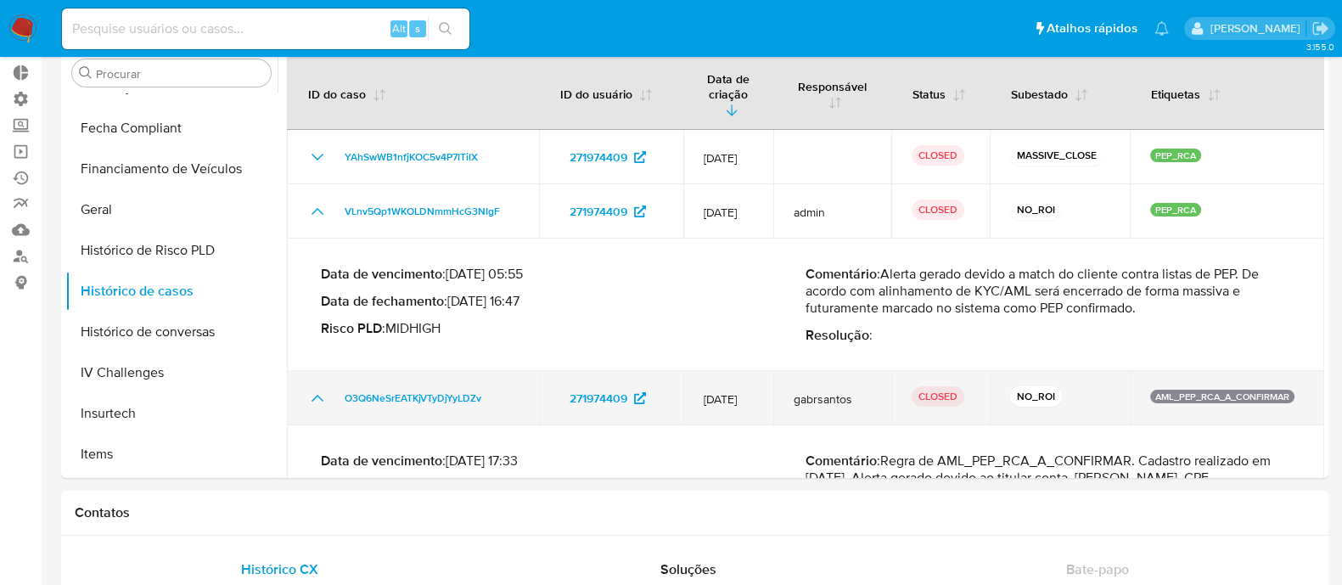
click at [314, 388] on icon "Mostrar/Ocultar" at bounding box center [317, 398] width 20 height 20
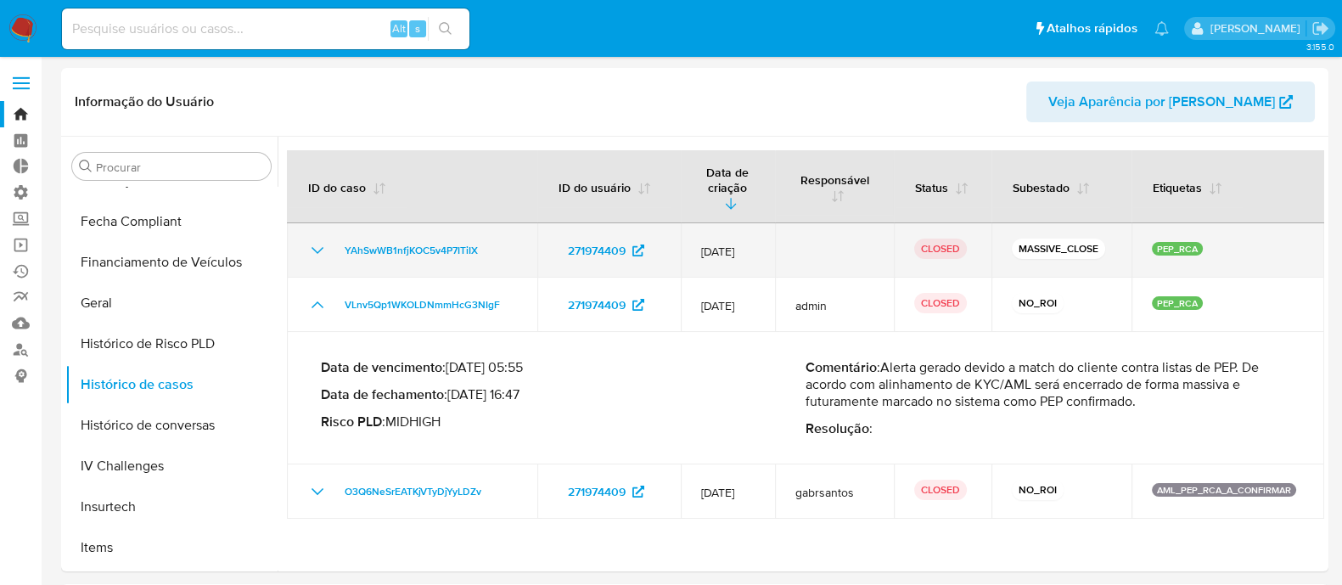
click at [315, 240] on icon "Mostrar/Ocultar" at bounding box center [317, 250] width 20 height 20
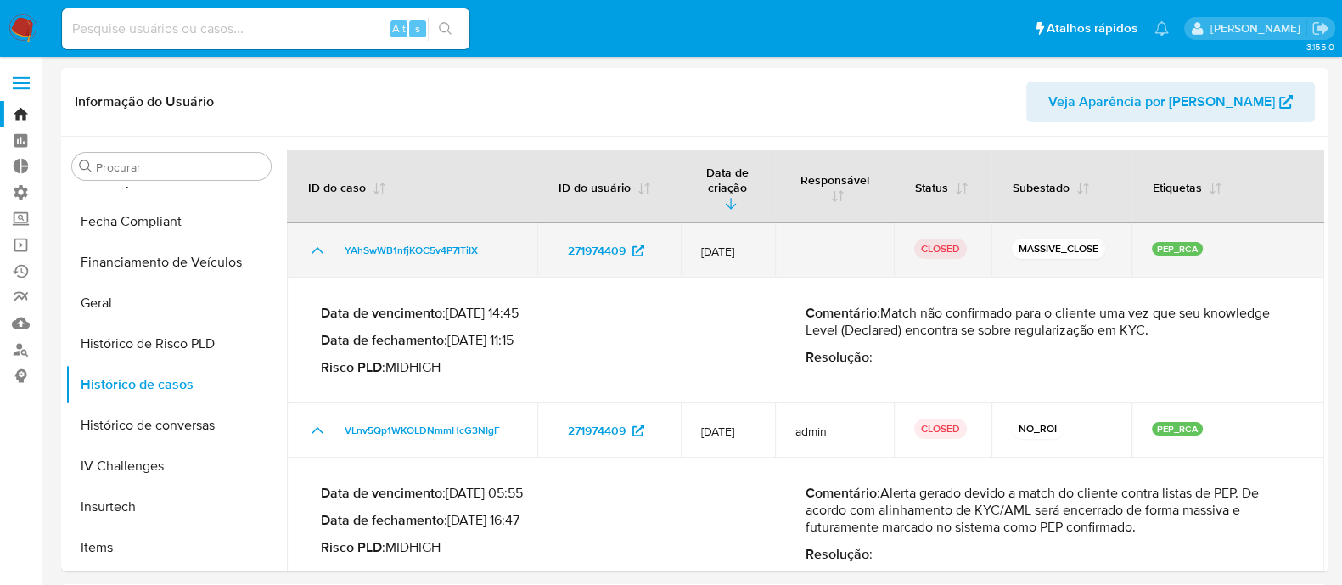
click at [314, 240] on icon "Mostrar/Ocultar" at bounding box center [317, 250] width 20 height 20
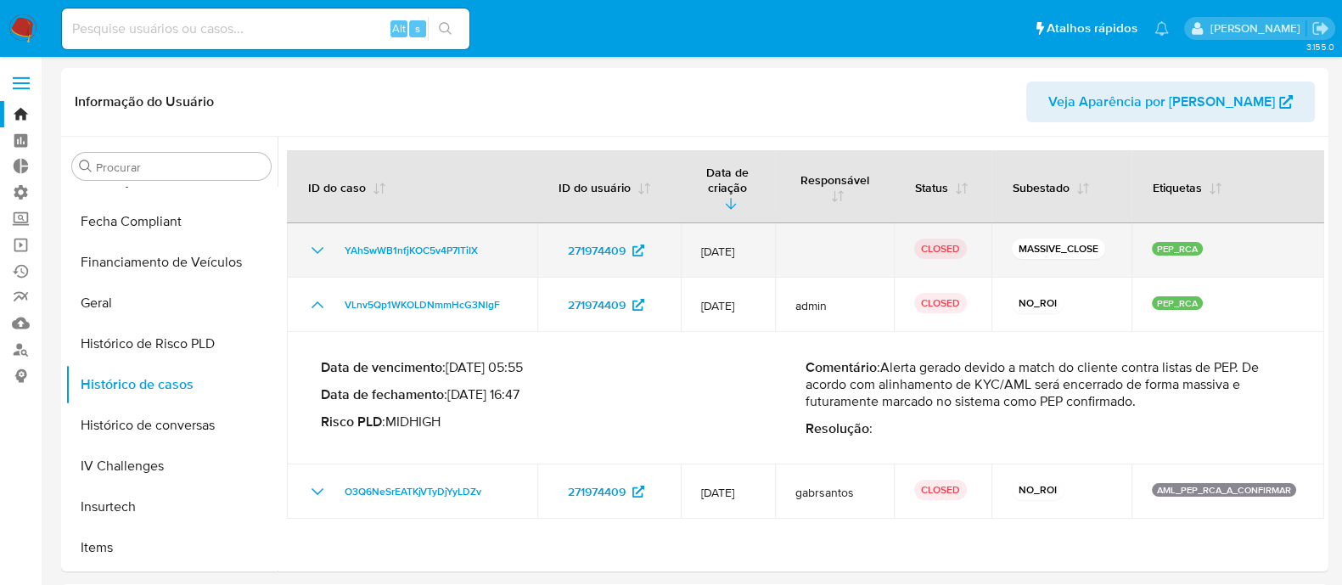
click at [314, 240] on icon "Mostrar/Ocultar" at bounding box center [317, 250] width 20 height 20
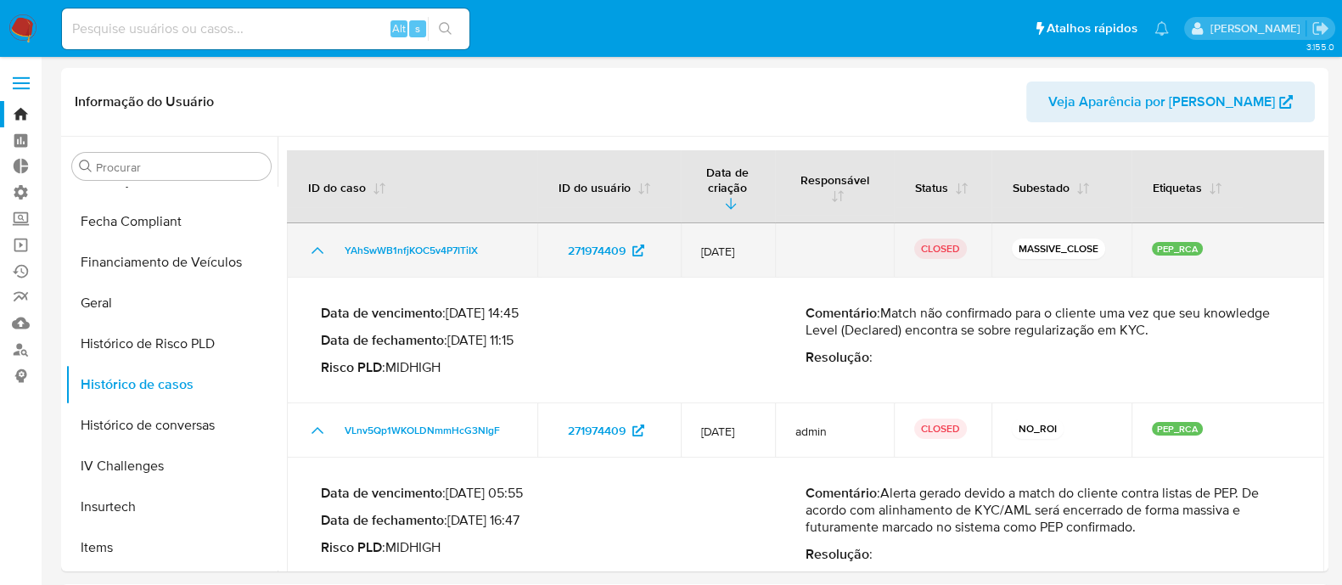
click at [314, 240] on icon "Mostrar/Ocultar" at bounding box center [317, 250] width 20 height 20
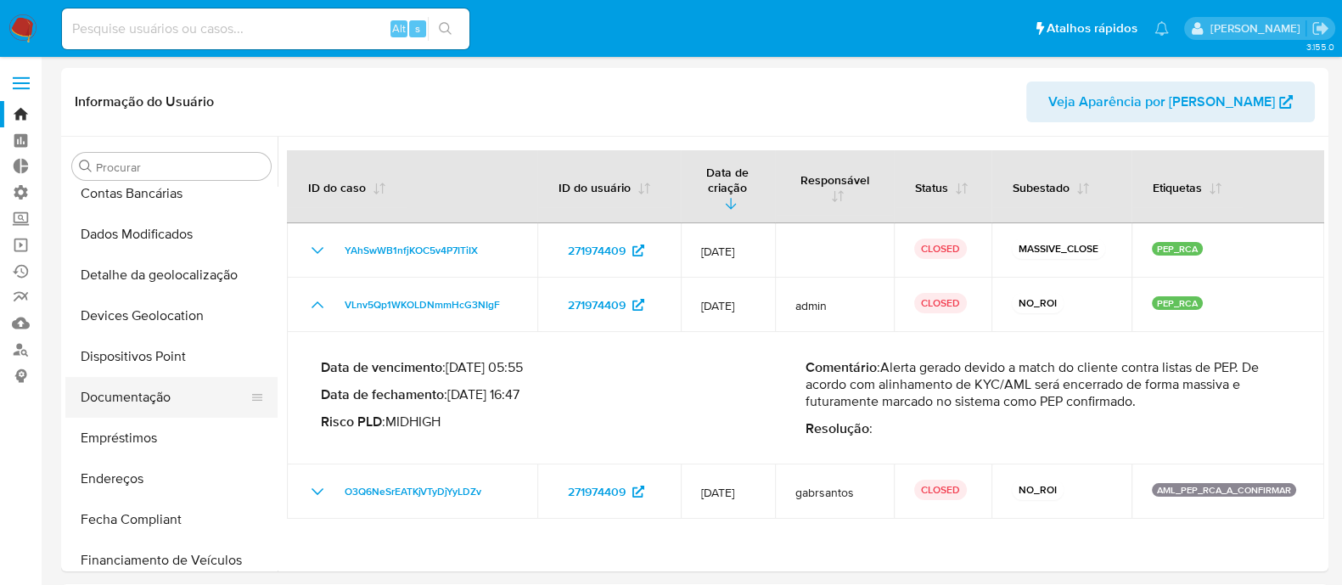
scroll to position [156, 0]
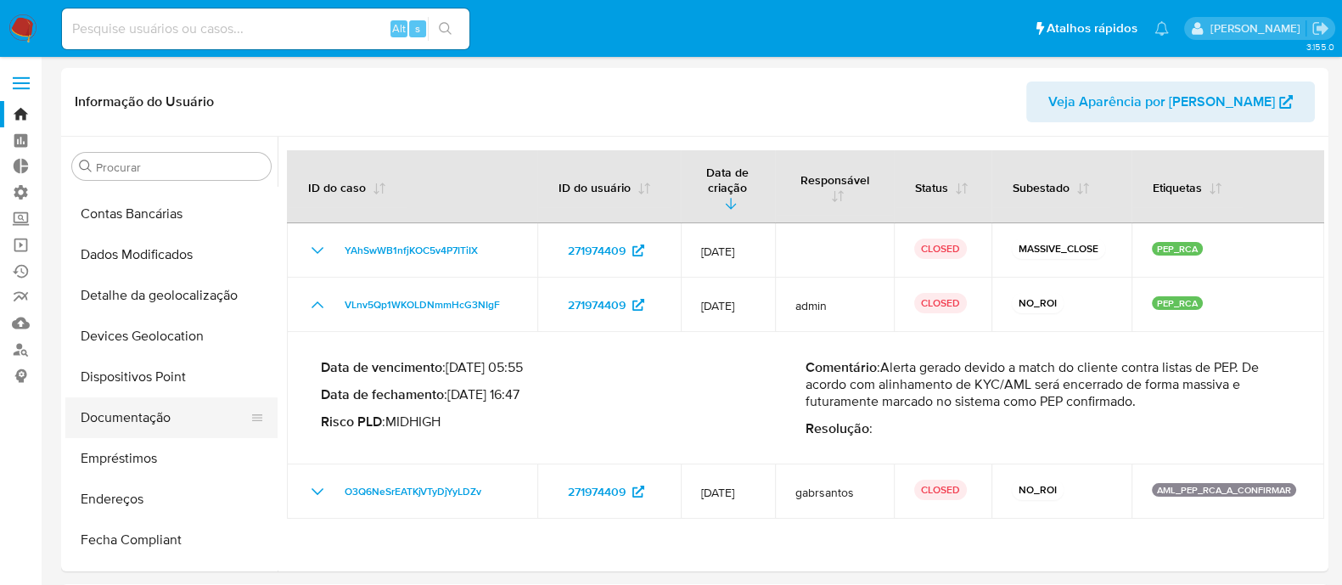
click at [111, 405] on button "Documentação" at bounding box center [164, 417] width 199 height 41
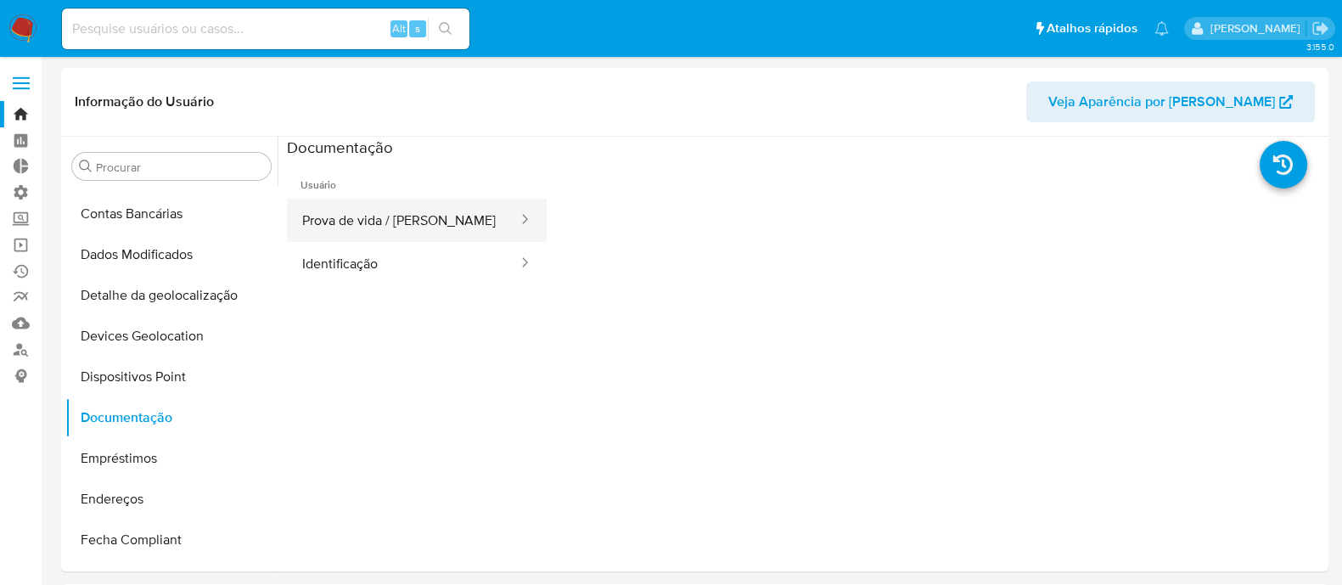
click at [360, 221] on button "Prova de vida / Selfie" at bounding box center [403, 220] width 233 height 43
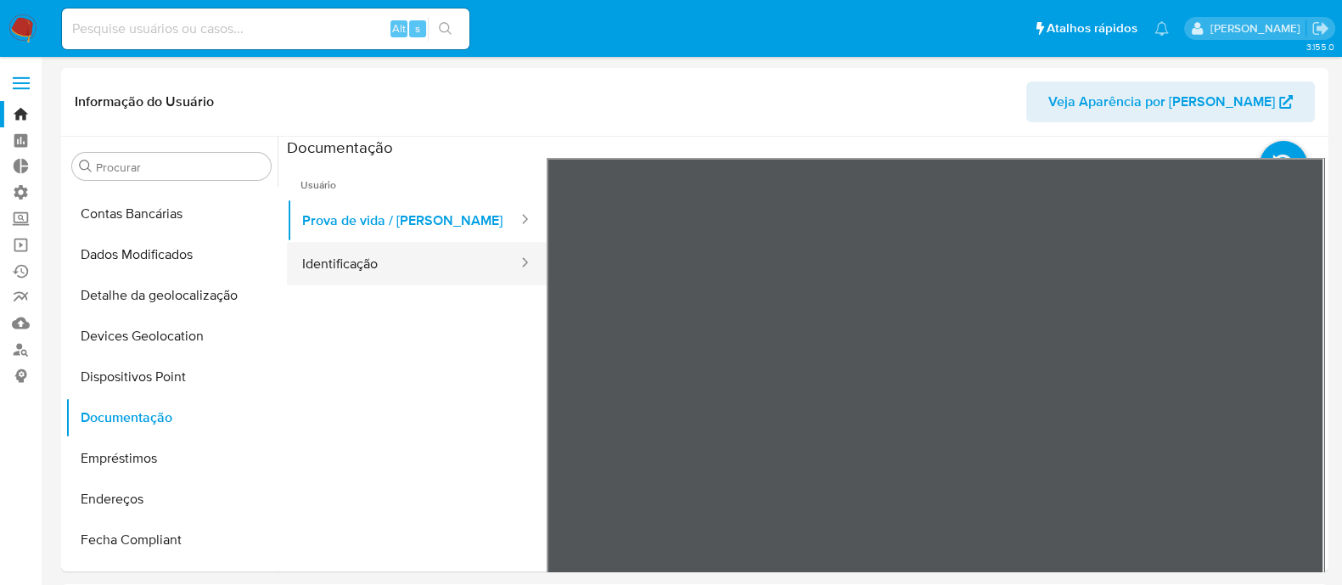
click at [391, 264] on button "Identificação" at bounding box center [403, 263] width 233 height 43
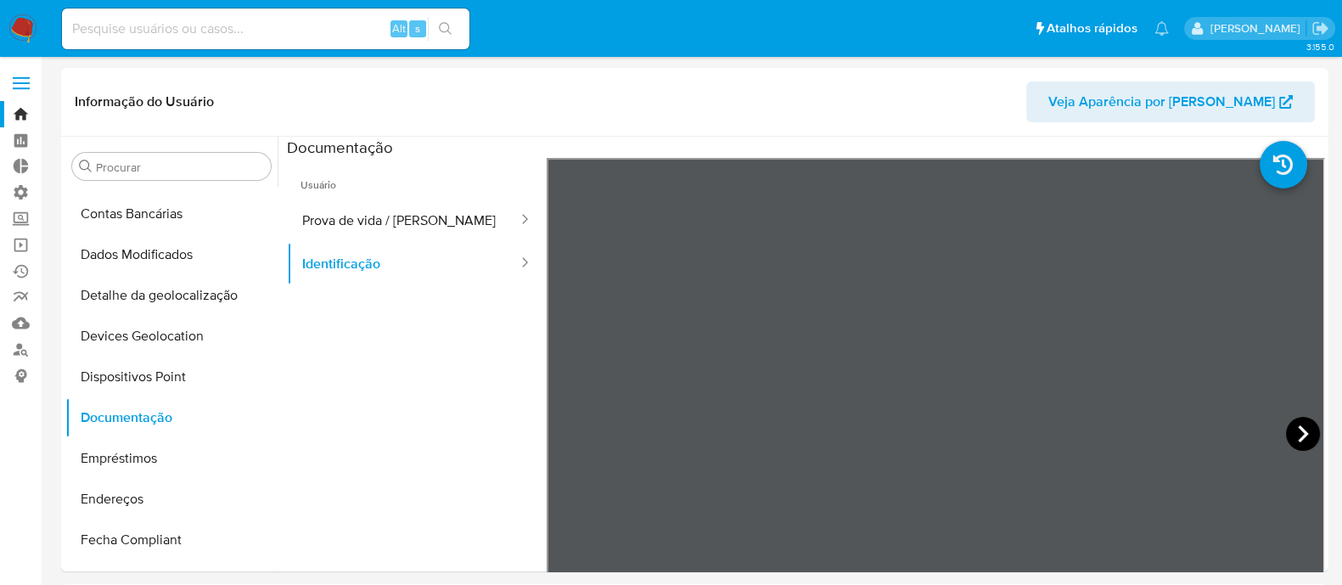
click at [1206, 427] on icon at bounding box center [1303, 434] width 34 height 34
click at [363, 230] on button "Prova de vida / Selfie" at bounding box center [403, 220] width 233 height 43
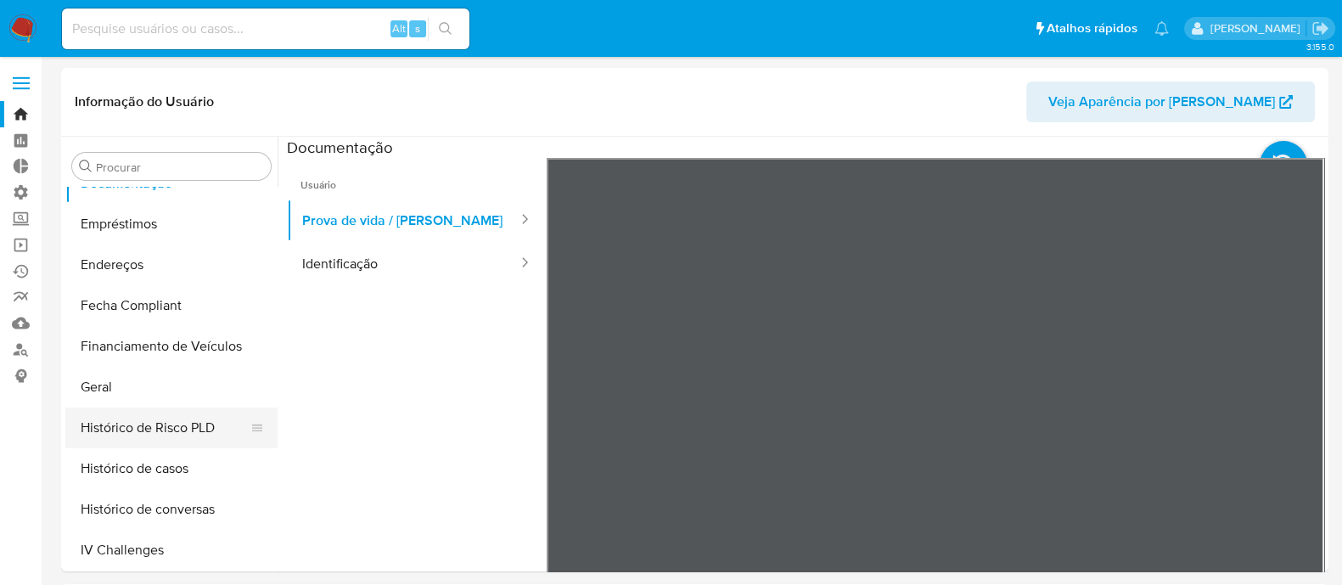
scroll to position [424, 0]
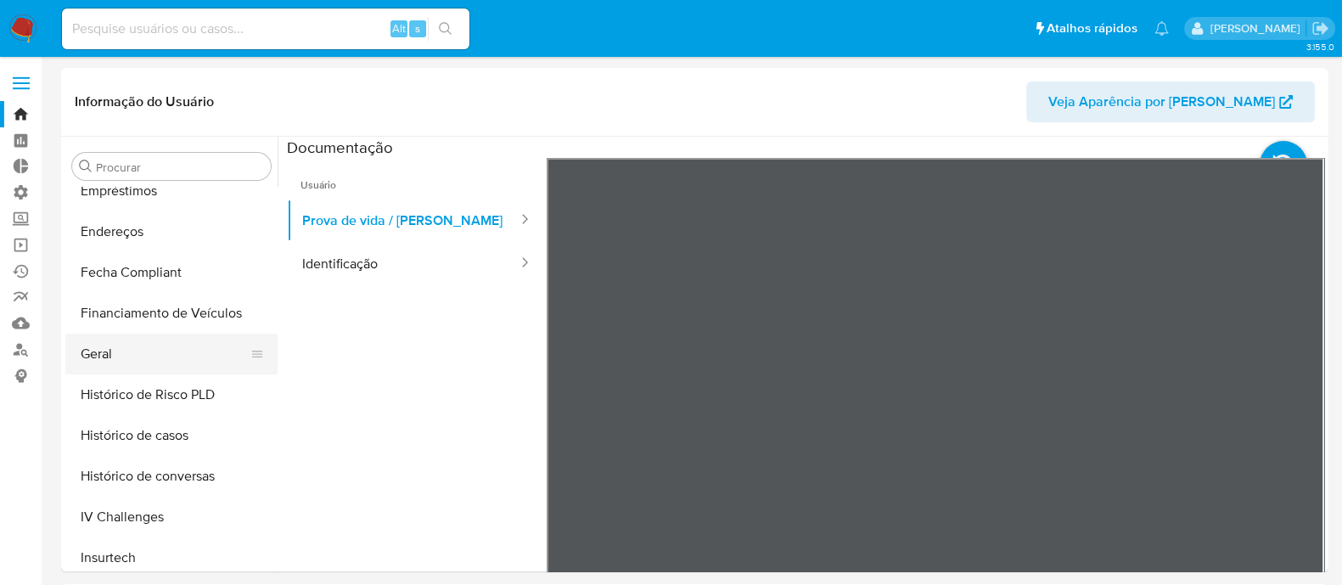
click at [138, 359] on button "Geral" at bounding box center [164, 354] width 199 height 41
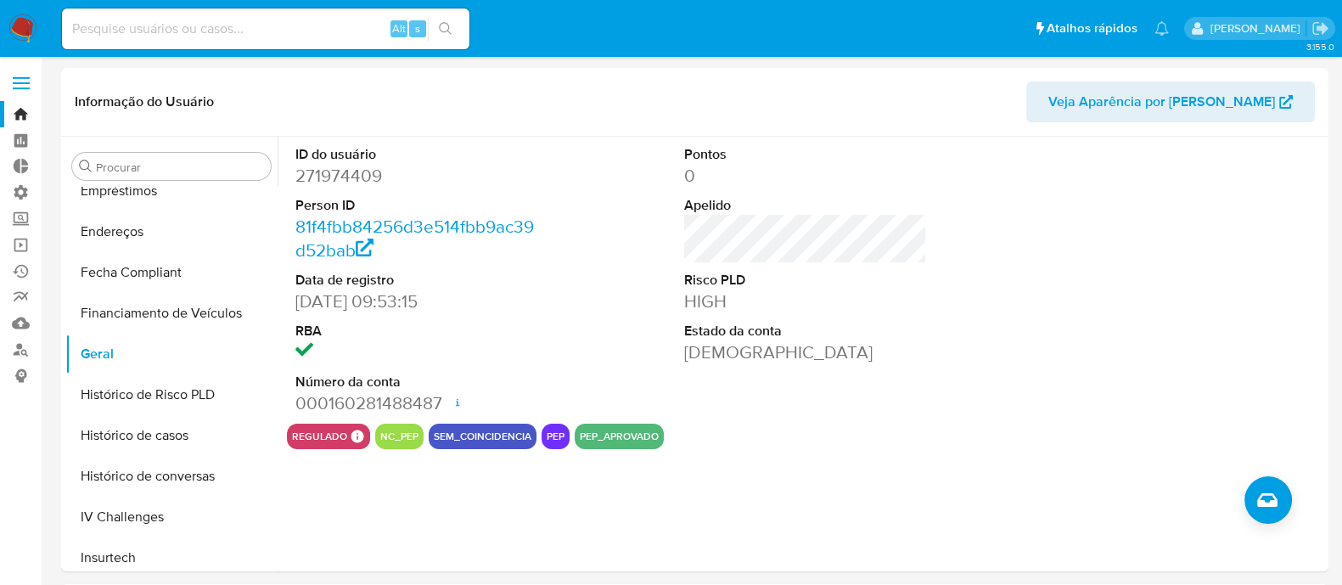
click at [607, 434] on button "pep_aprovado" at bounding box center [619, 436] width 79 height 7
click at [463, 436] on button "sem_coincidencia" at bounding box center [483, 436] width 98 height 7
click at [547, 437] on button "pep" at bounding box center [556, 436] width 18 height 7
click at [601, 435] on button "pep_aprovado" at bounding box center [619, 436] width 79 height 7
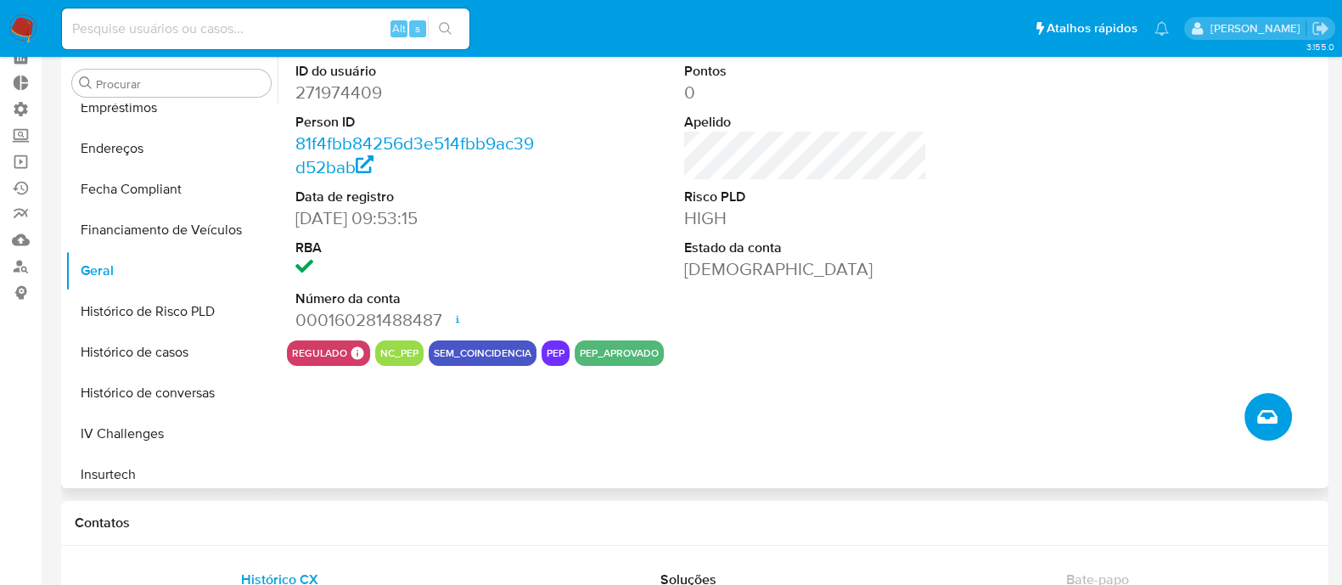
click at [1206, 424] on span "Criar caso manual" at bounding box center [1267, 417] width 20 height 20
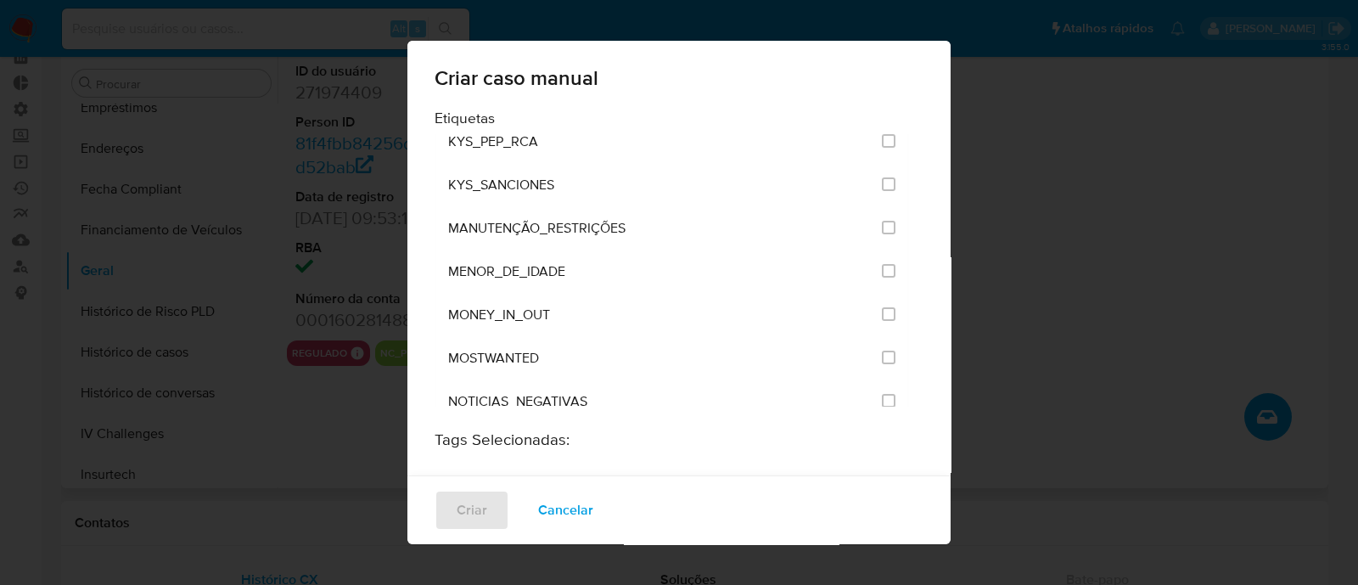
scroll to position [2122, 0]
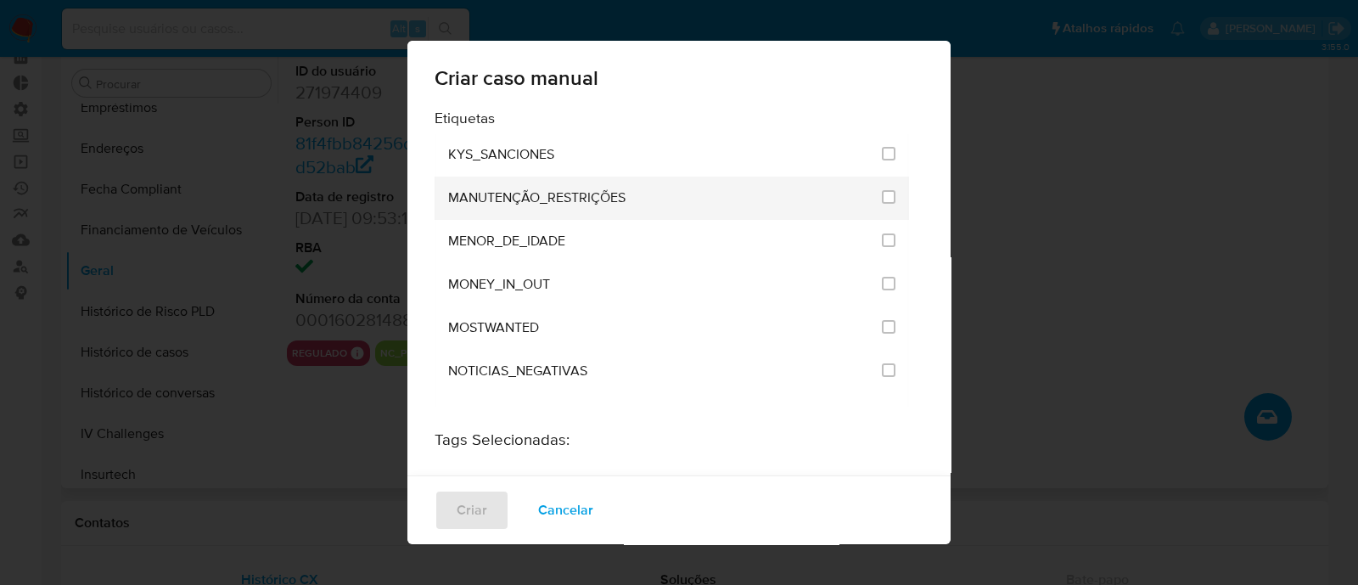
click at [883, 177] on li "MANUTENÇÃO_RESTRIÇÕES" at bounding box center [672, 198] width 474 height 43
click at [882, 190] on input "2407" at bounding box center [889, 197] width 14 height 14
checkbox input "true"
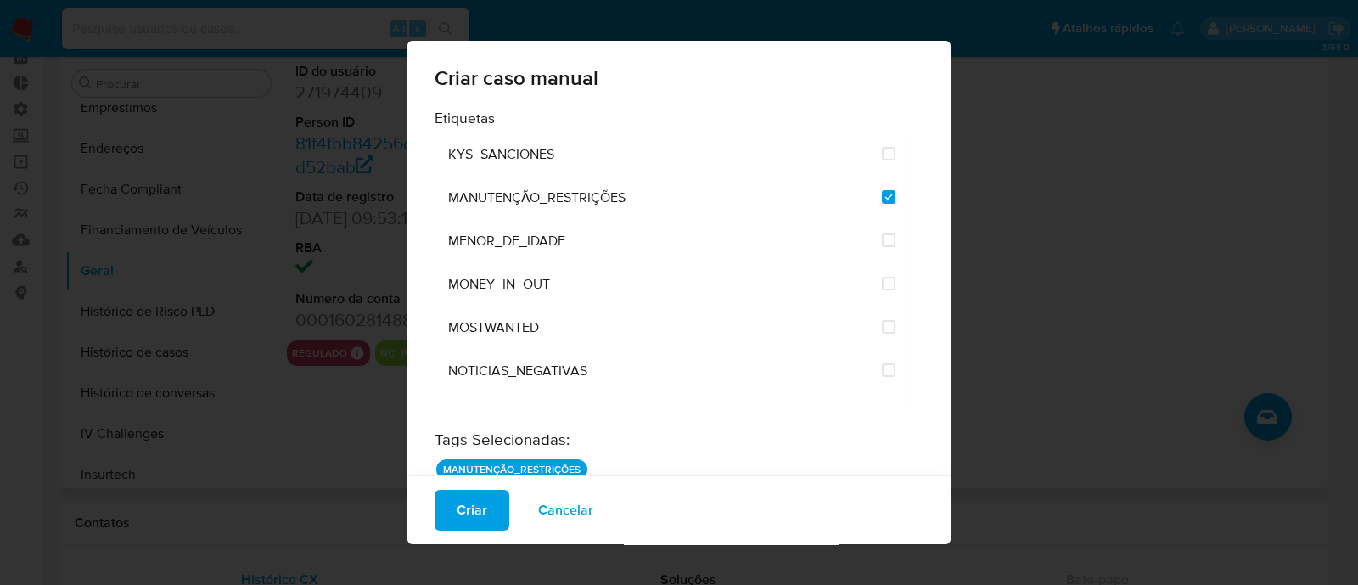
click at [463, 506] on span "Criar" at bounding box center [472, 509] width 31 height 37
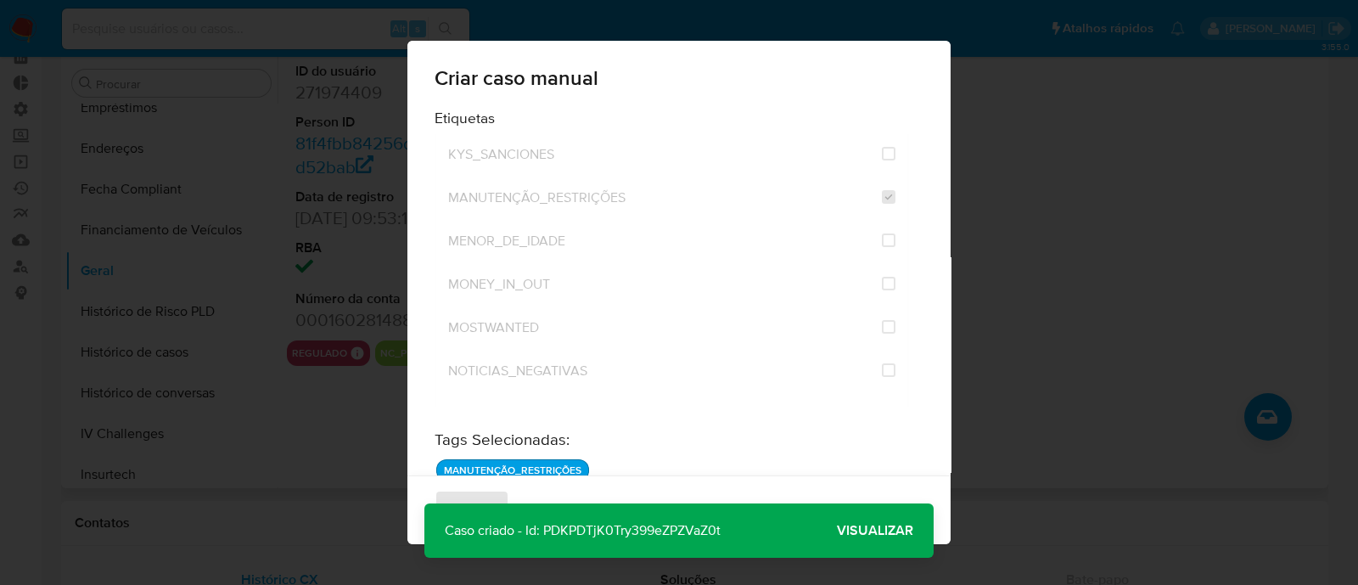
click at [900, 519] on span "Visualizar" at bounding box center [875, 530] width 76 height 0
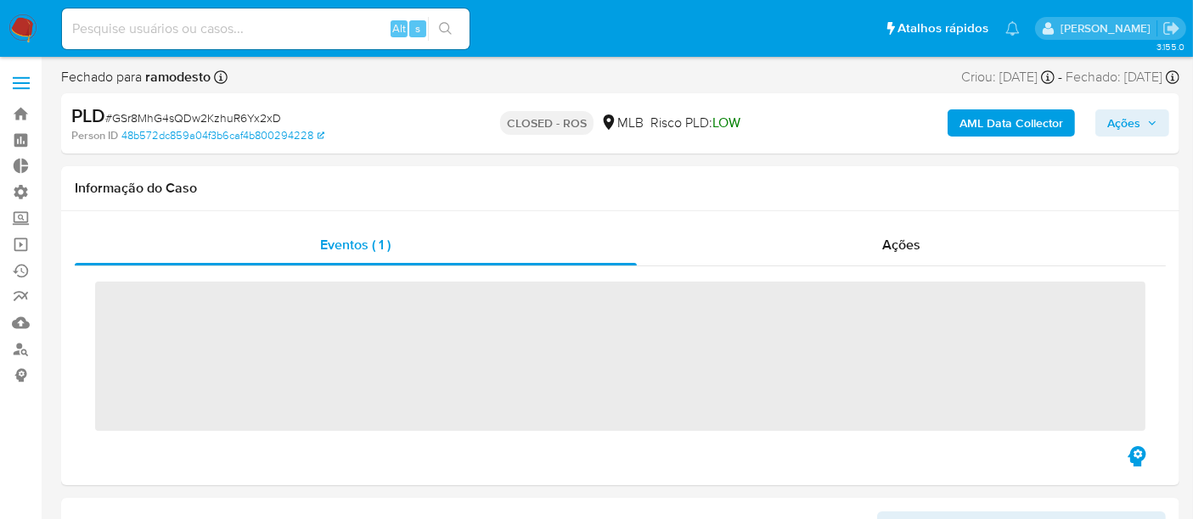
scroll to position [757, 0]
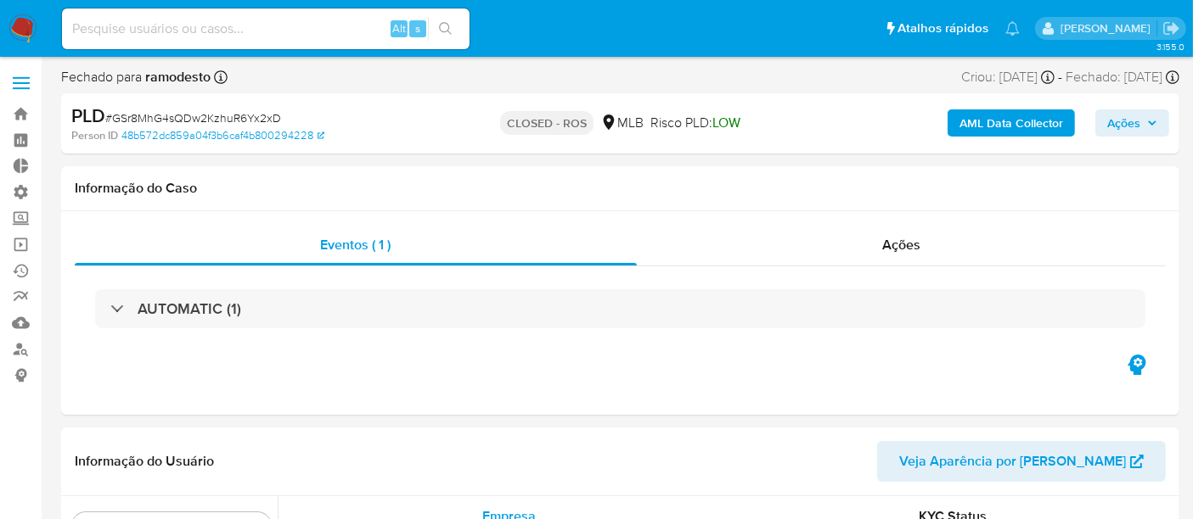
select select "10"
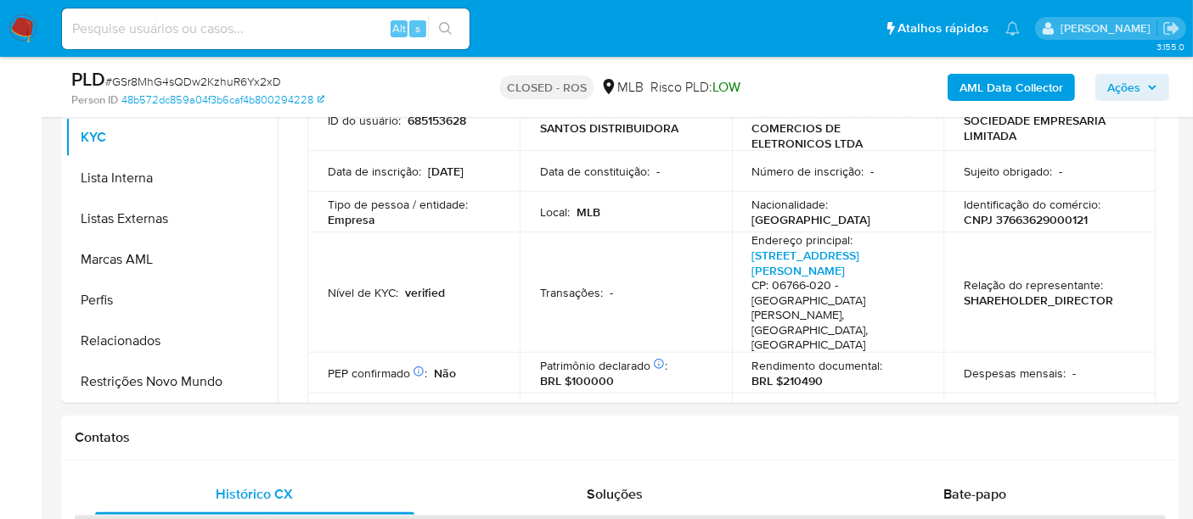
scroll to position [471, 0]
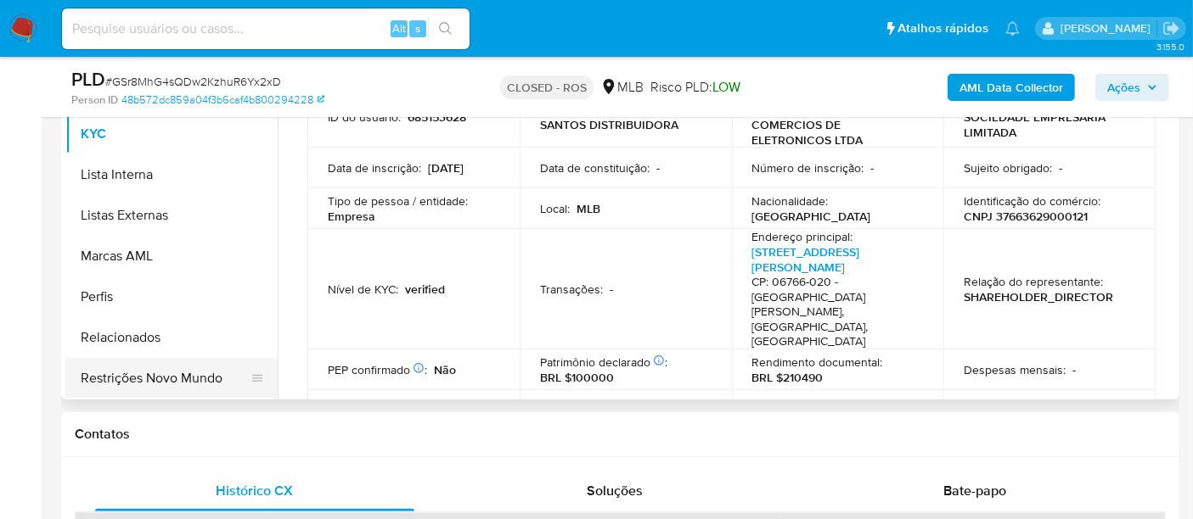
click at [144, 373] on button "Restrições Novo Mundo" at bounding box center [164, 378] width 199 height 41
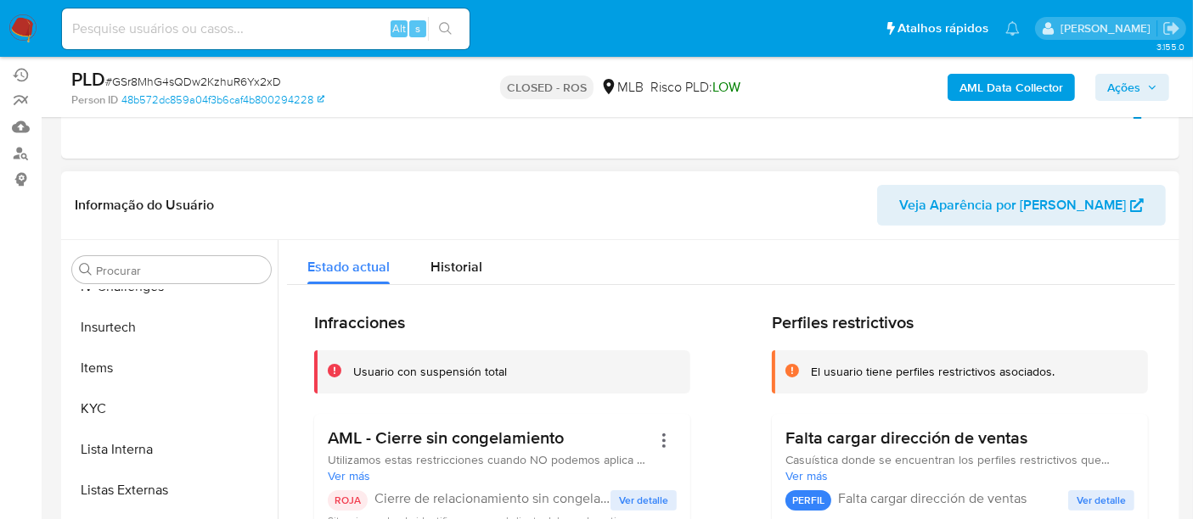
scroll to position [188, 0]
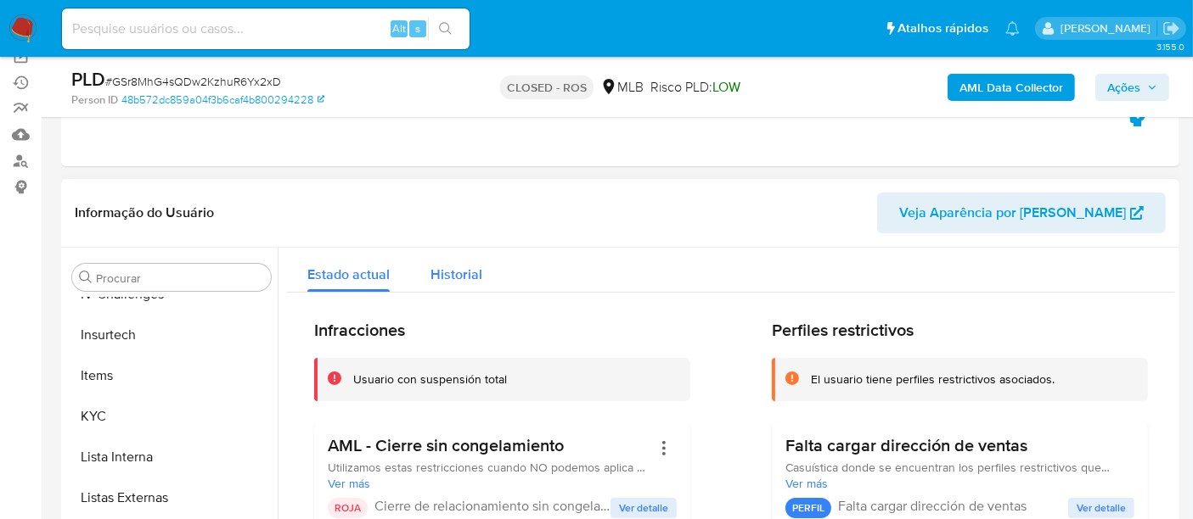
click at [458, 278] on span "Historial" at bounding box center [456, 275] width 52 height 20
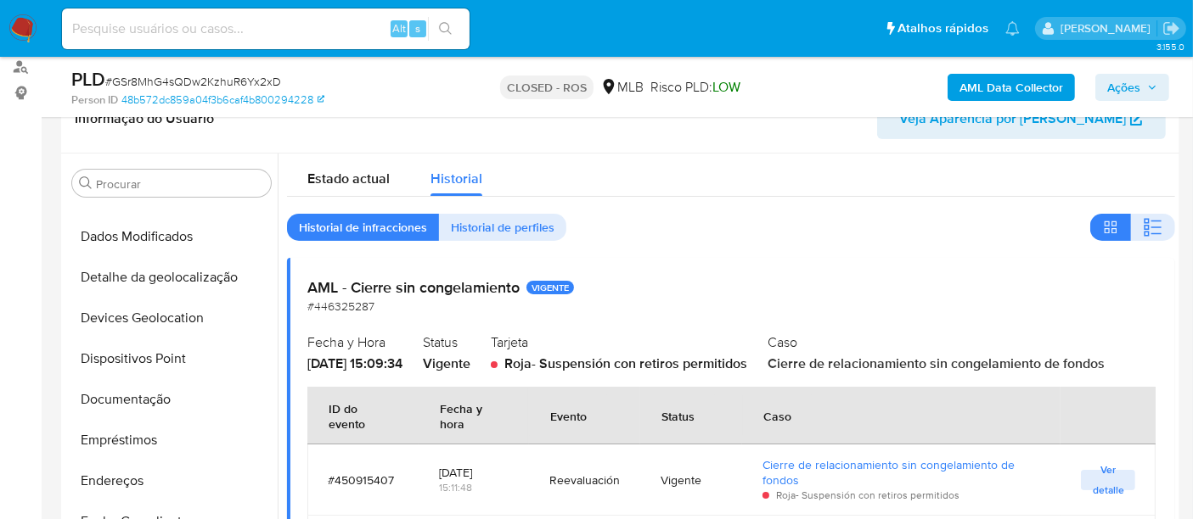
scroll to position [0, 0]
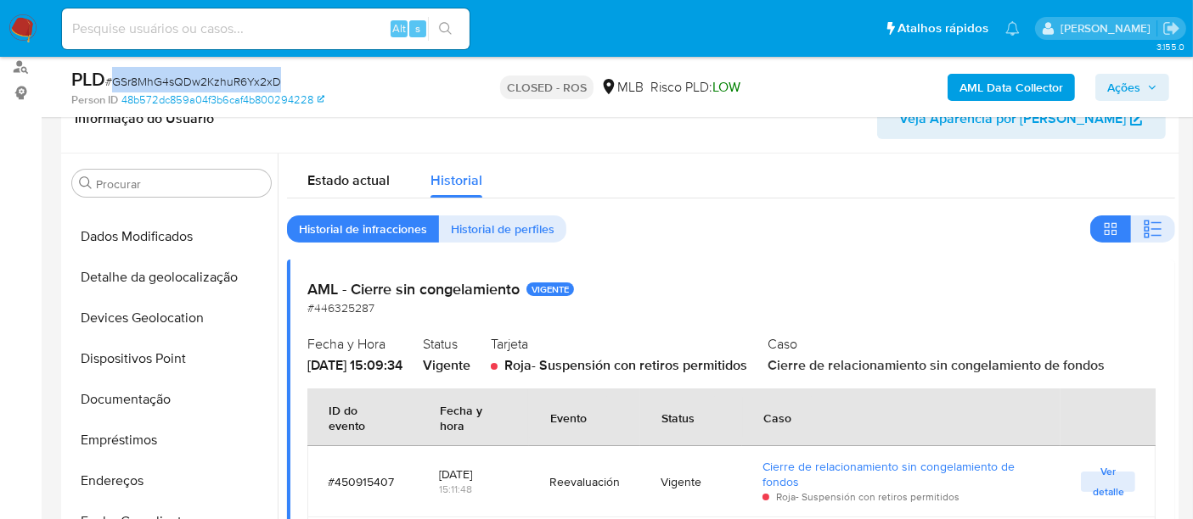
drag, startPoint x: 114, startPoint y: 81, endPoint x: 292, endPoint y: 82, distance: 178.3
click at [292, 82] on div "PLD # GSr8MhG4sQDw2KzhuR6Yx2xD" at bounding box center [251, 79] width 360 height 25
copy span "GSr8MhG4sQDw2KzhuR6Yx2xD"
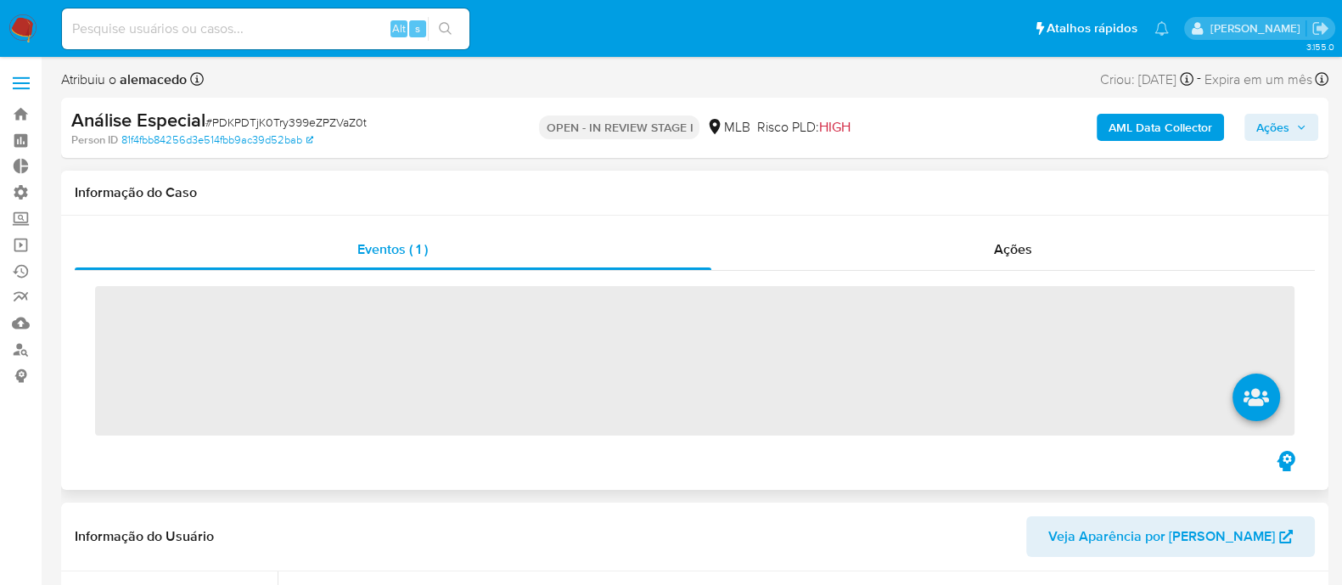
scroll to position [758, 0]
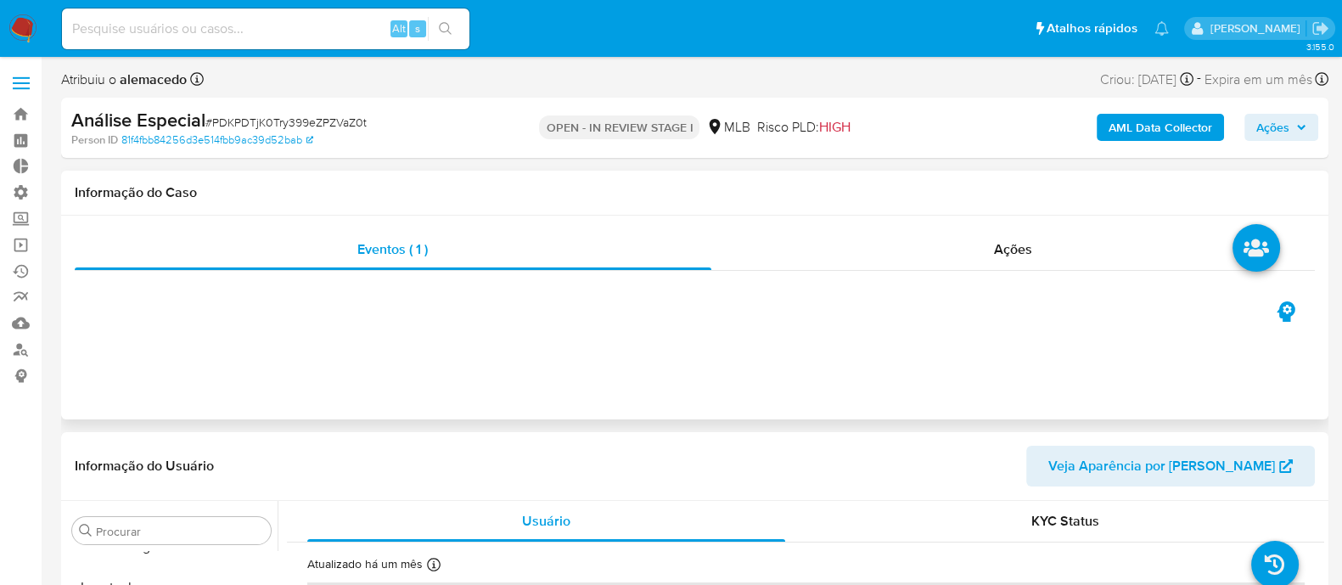
select select "10"
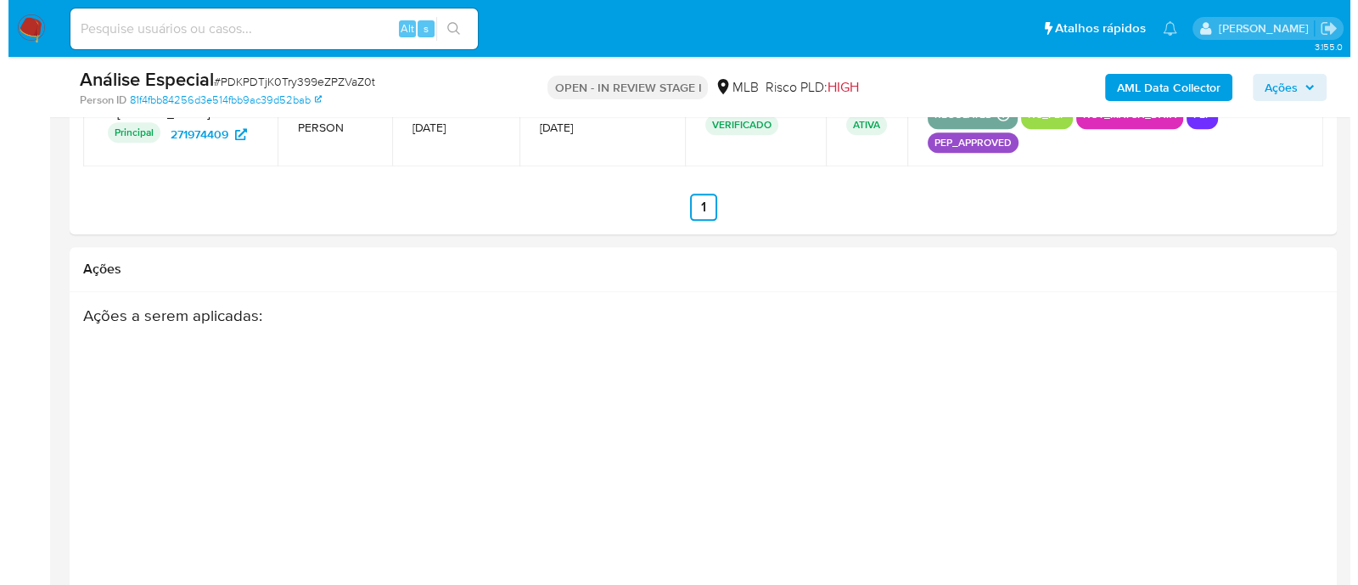
scroll to position [2664, 0]
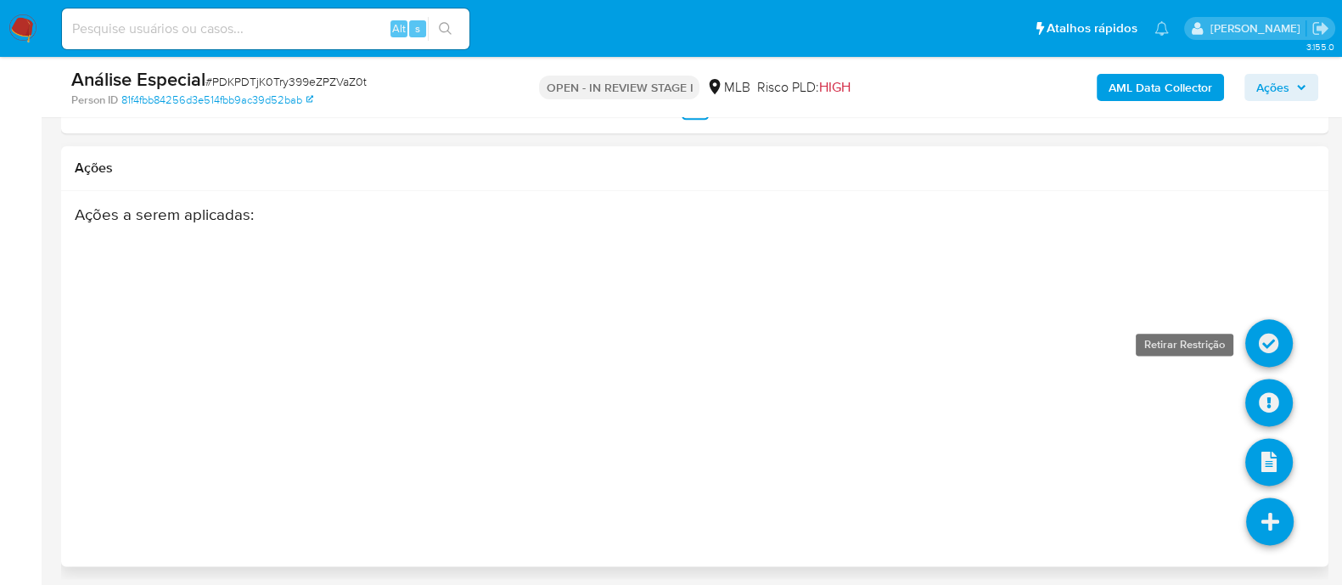
click at [1273, 328] on icon at bounding box center [1269, 343] width 48 height 48
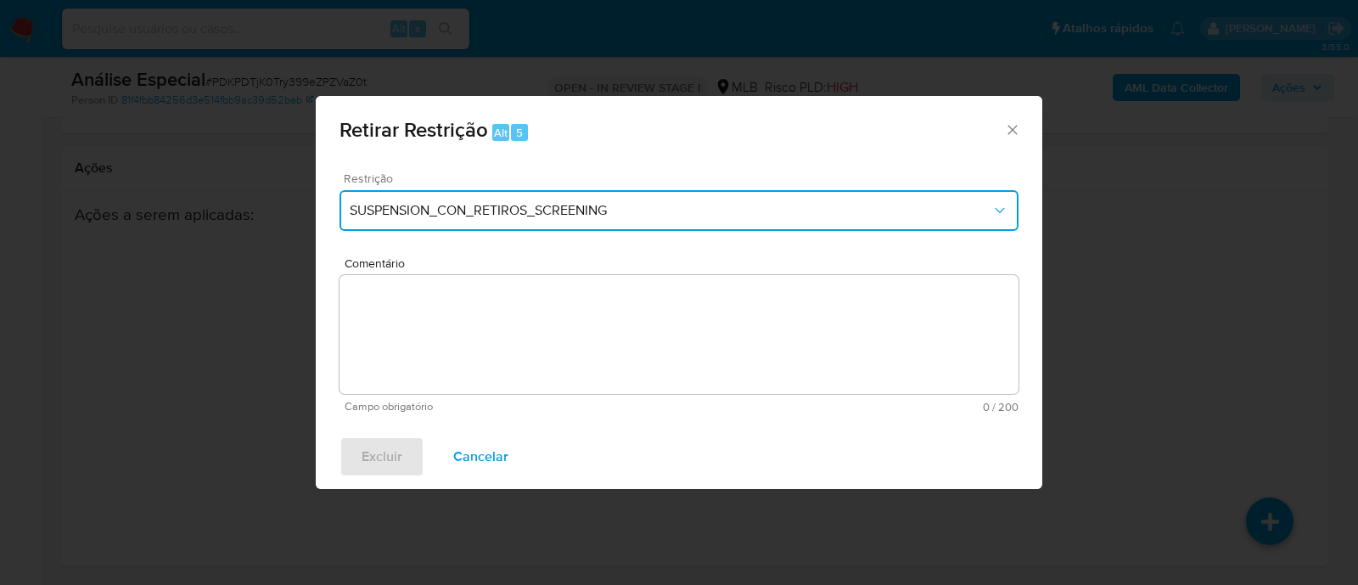
click at [998, 204] on icon "Restriction" at bounding box center [999, 210] width 17 height 17
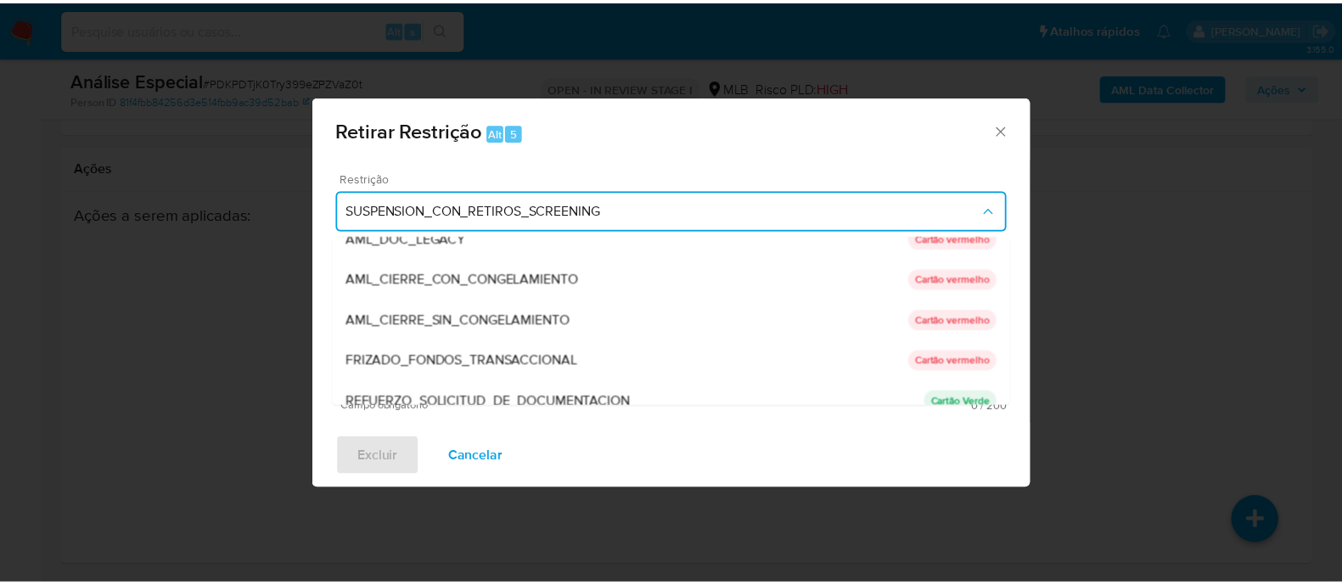
scroll to position [106, 0]
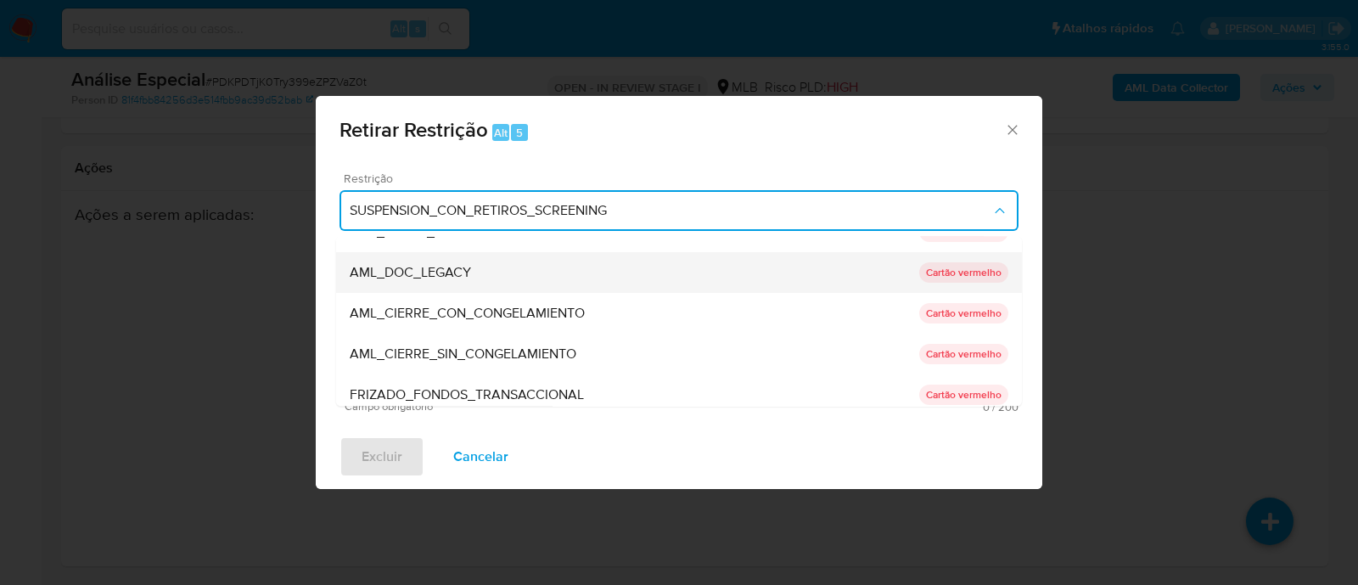
click at [469, 270] on span "AML_DOC_LEGACY" at bounding box center [410, 273] width 121 height 17
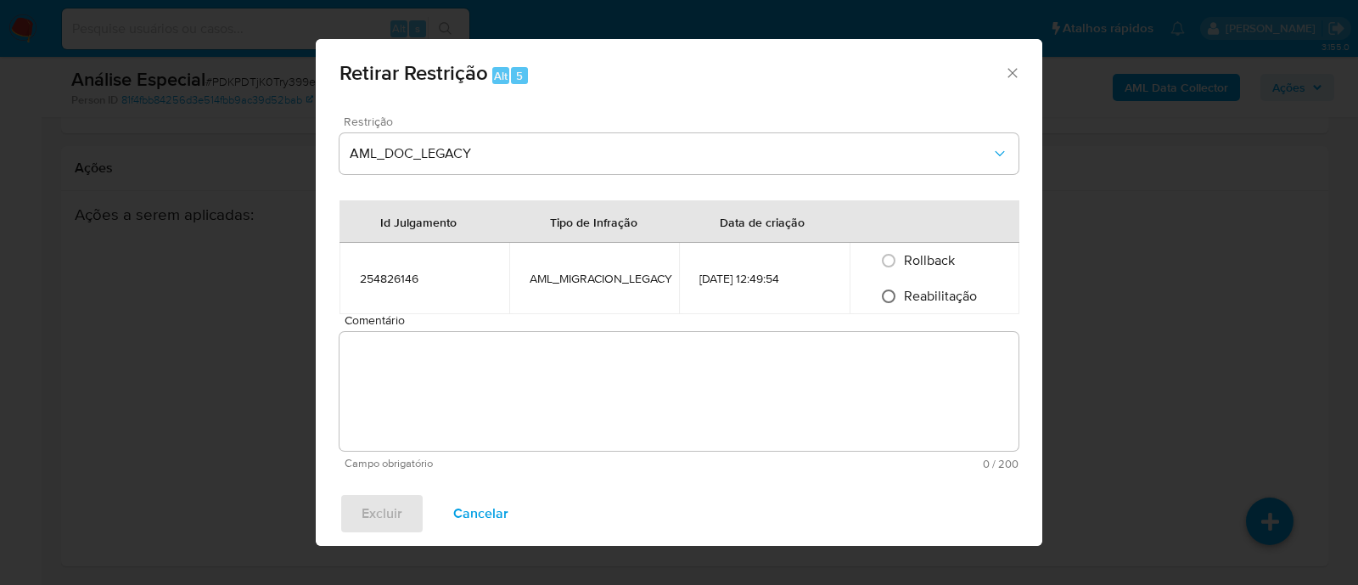
click at [895, 290] on input "Reabilitação" at bounding box center [888, 296] width 27 height 27
radio input "true"
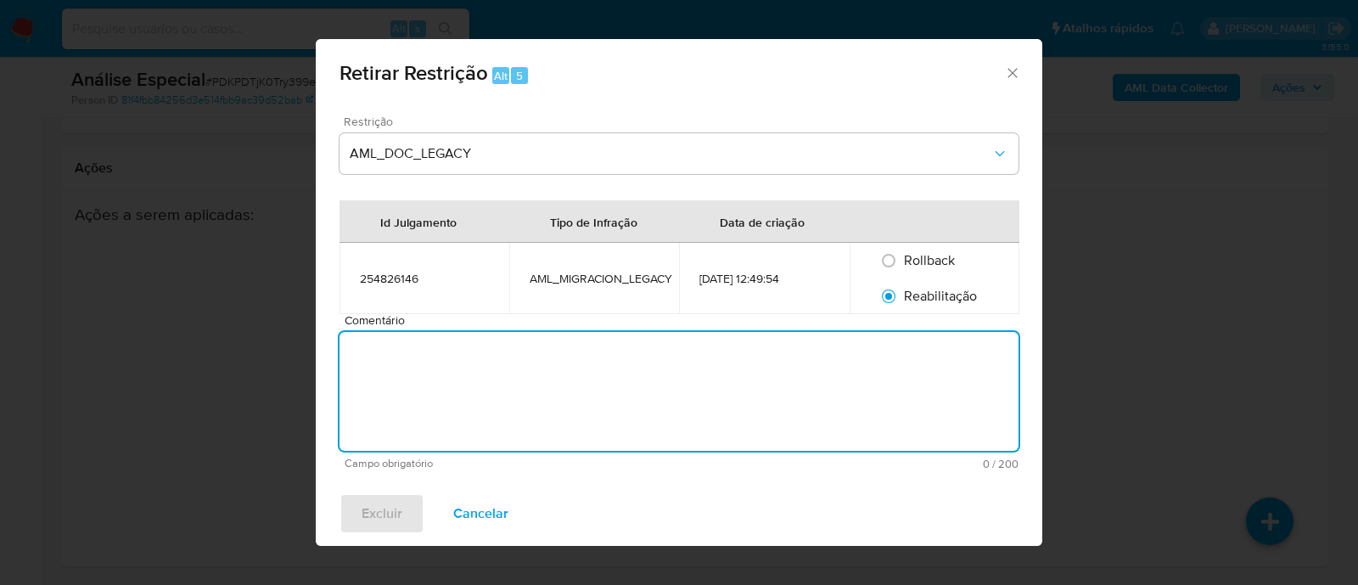
click at [509, 367] on textarea "Comentário" at bounding box center [679, 391] width 679 height 119
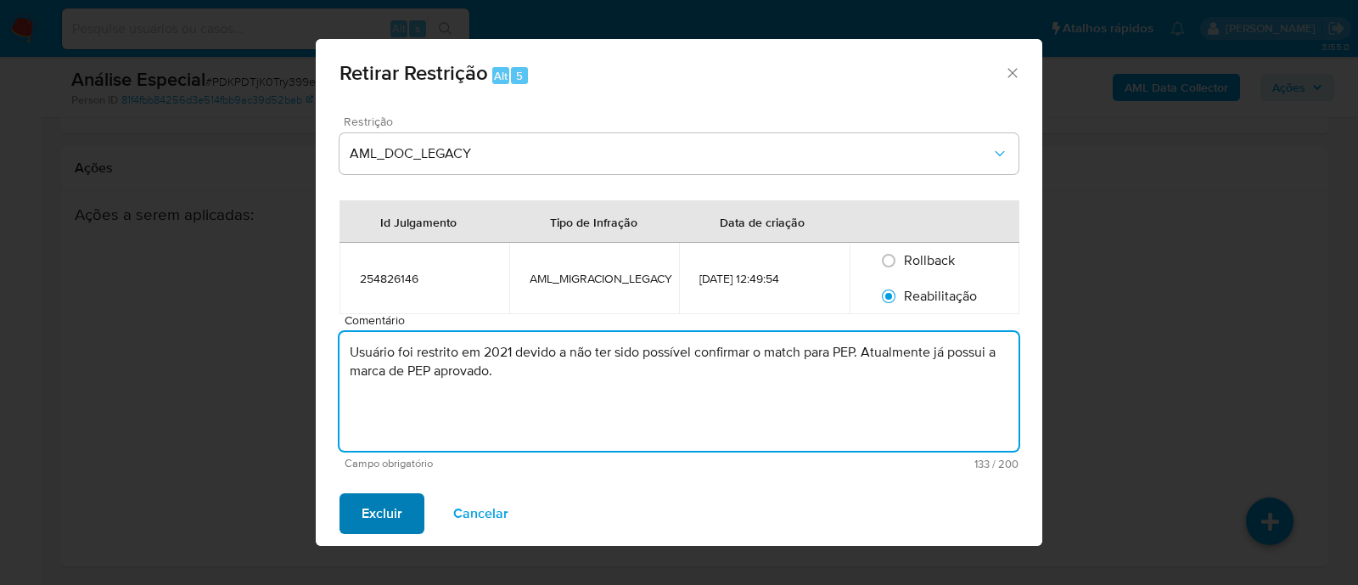
type textarea "Usuário foi restrito em 2021 devido a não ter sido possível confirmar o match p…"
click at [388, 521] on span "Excluir" at bounding box center [382, 513] width 41 height 37
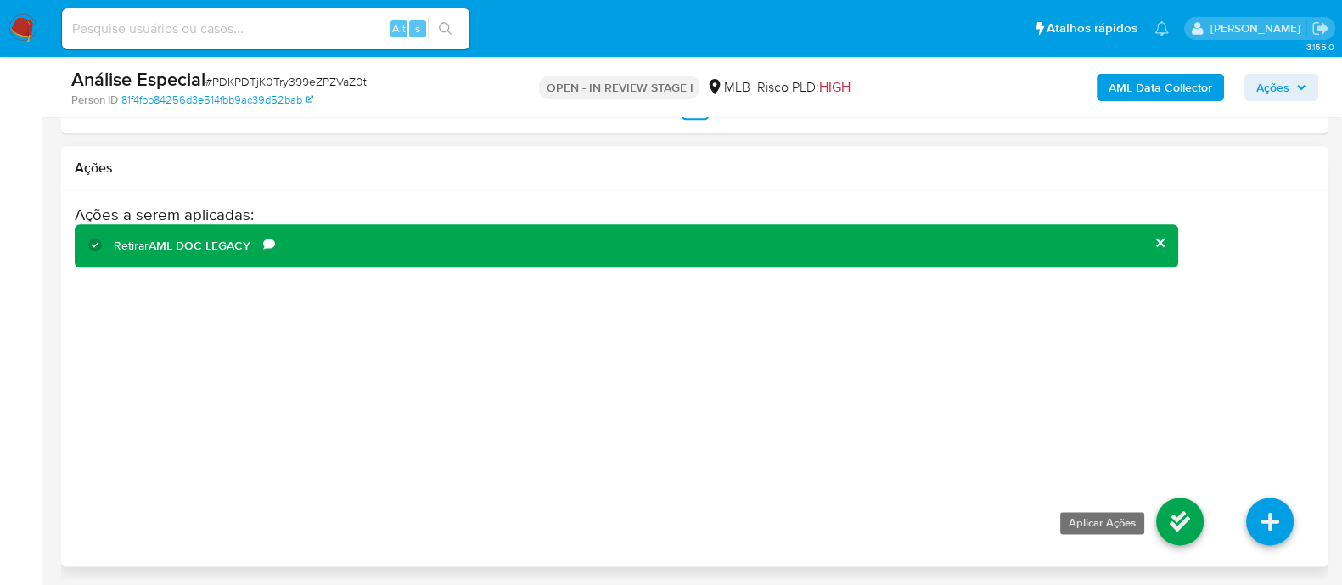
click at [1176, 524] on icon at bounding box center [1180, 521] width 48 height 48
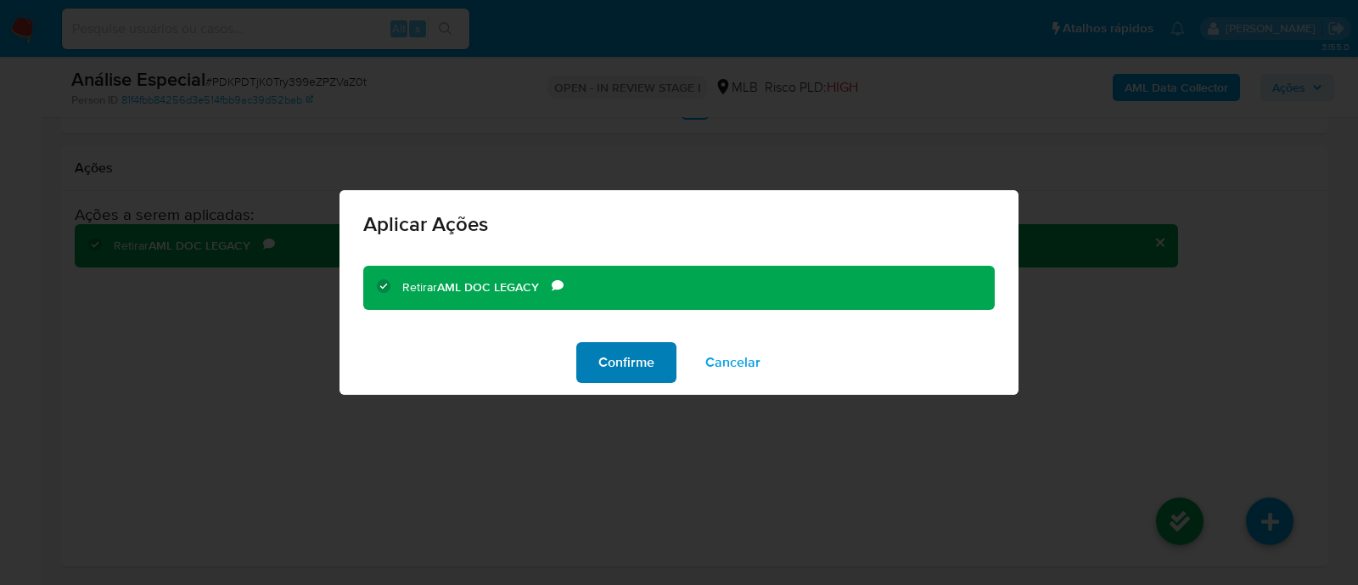
click at [615, 371] on span "Confirme" at bounding box center [626, 362] width 56 height 37
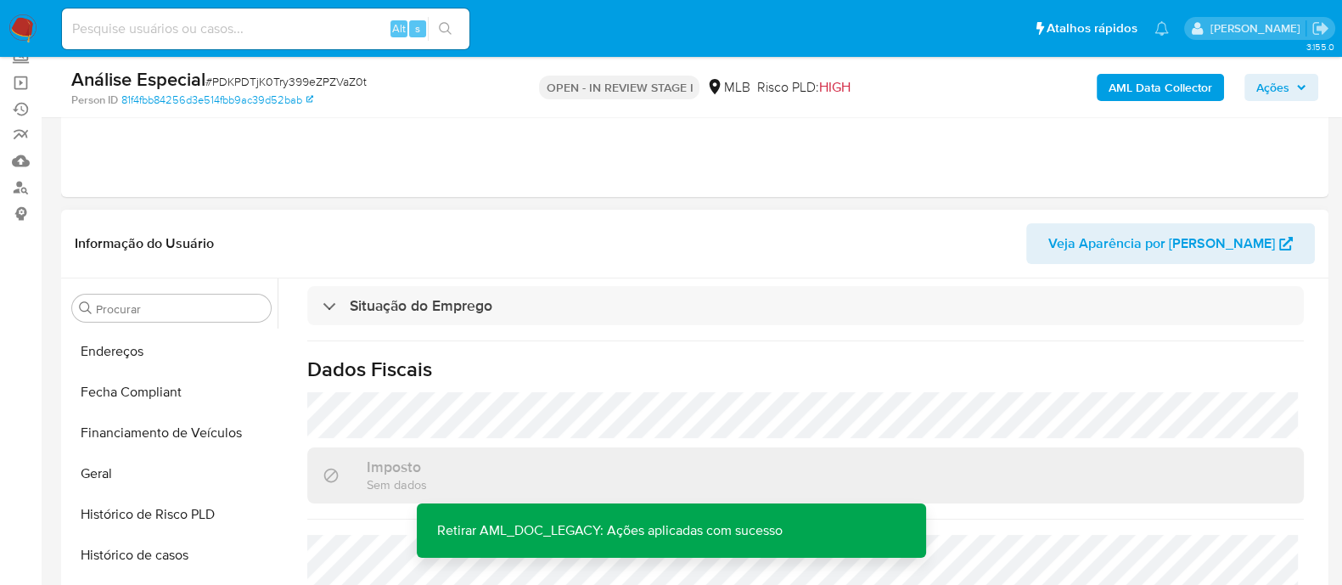
scroll to position [440, 0]
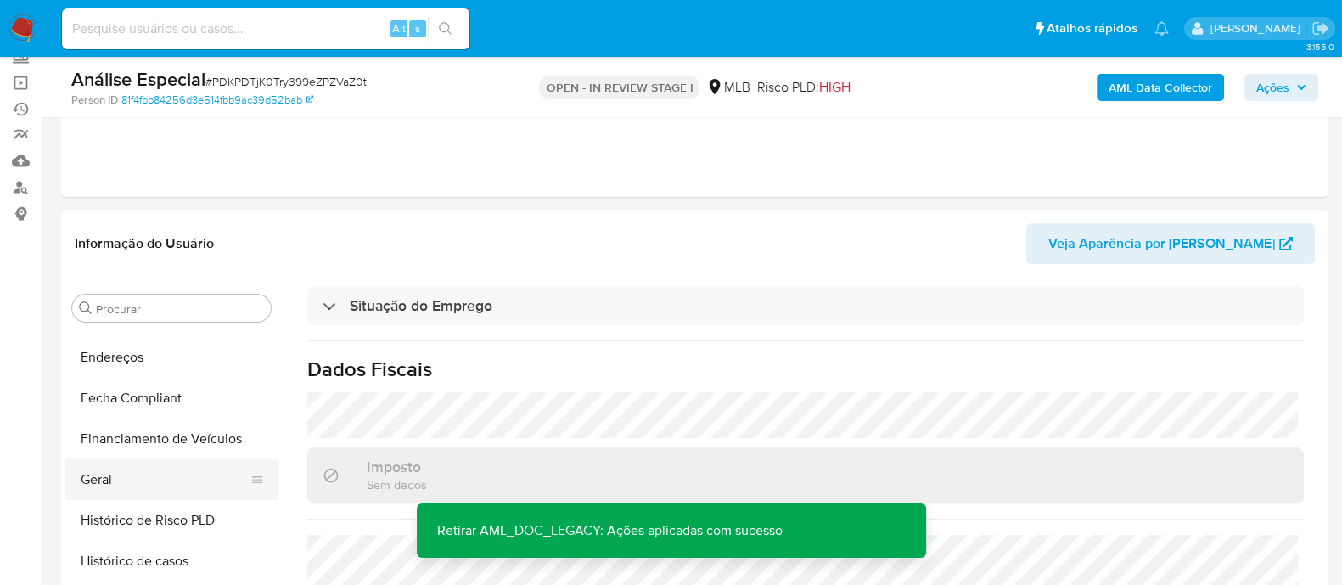
click at [113, 485] on button "Geral" at bounding box center [164, 479] width 199 height 41
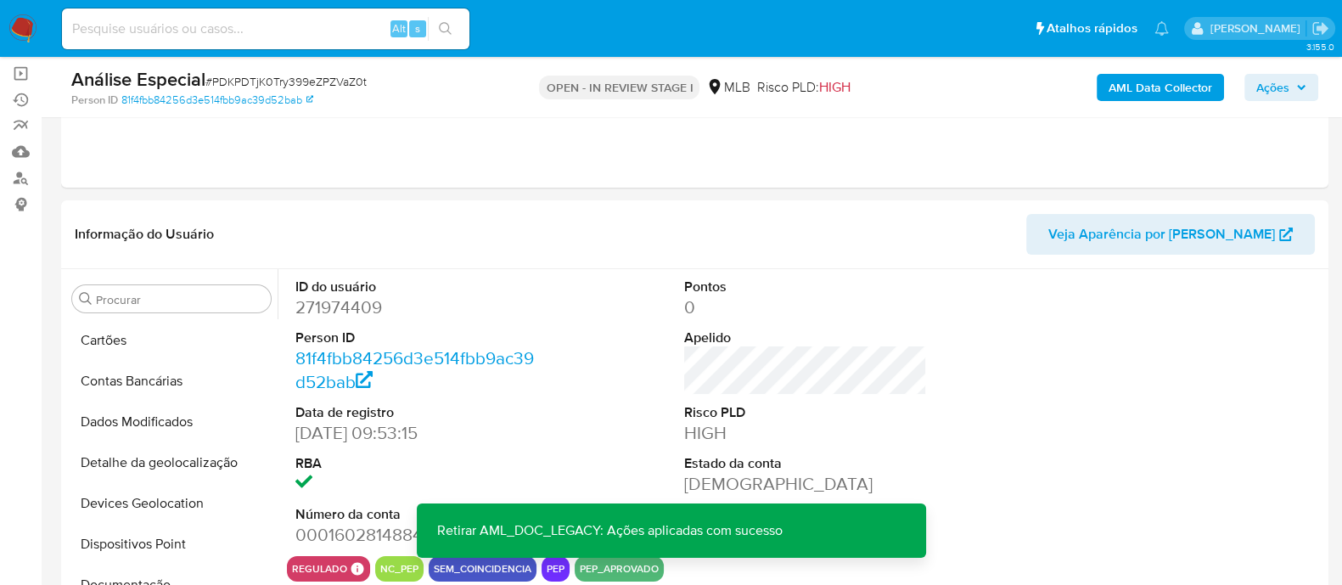
scroll to position [162, 0]
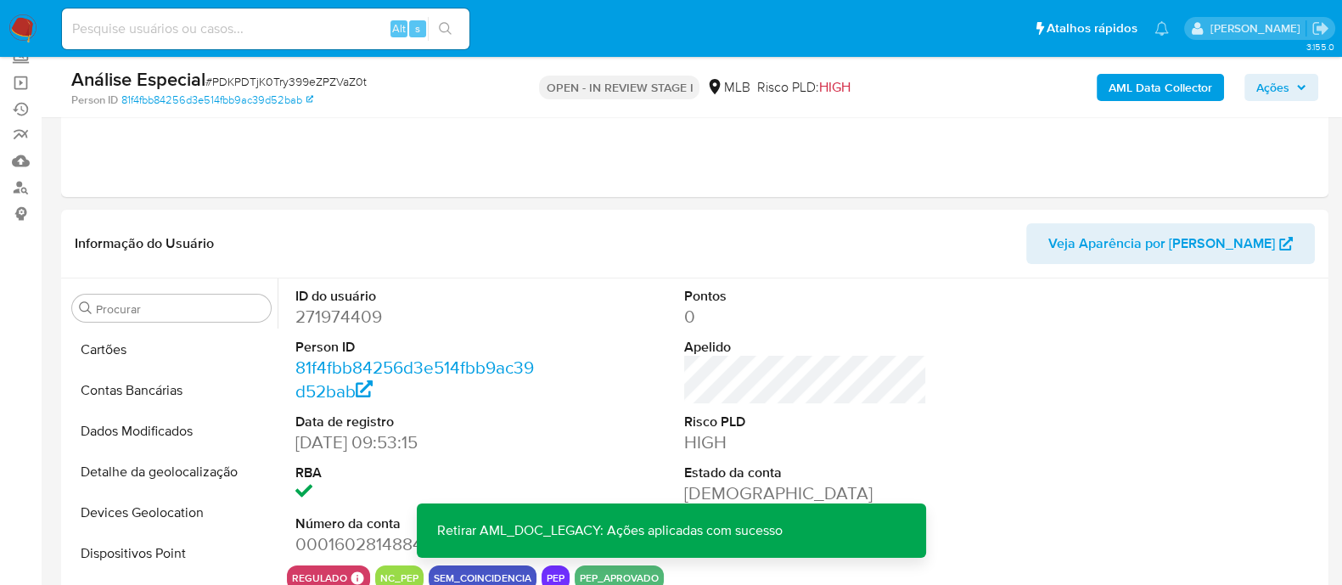
click at [1283, 83] on span "Ações" at bounding box center [1272, 87] width 33 height 27
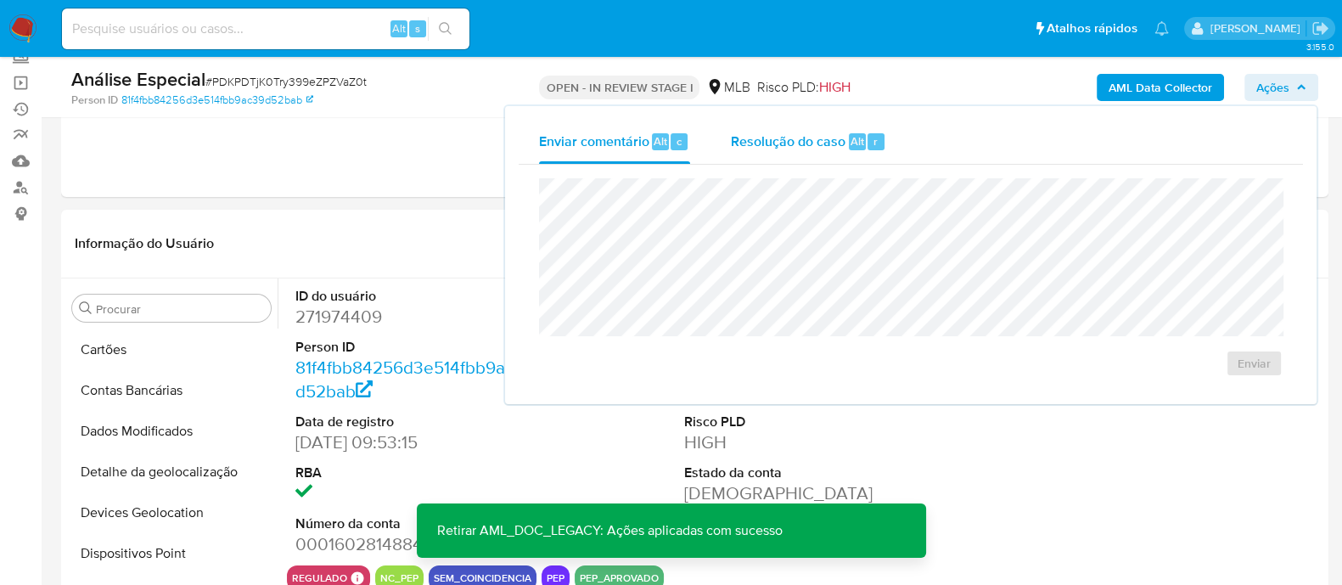
click at [764, 140] on span "Resolução do caso" at bounding box center [788, 141] width 115 height 20
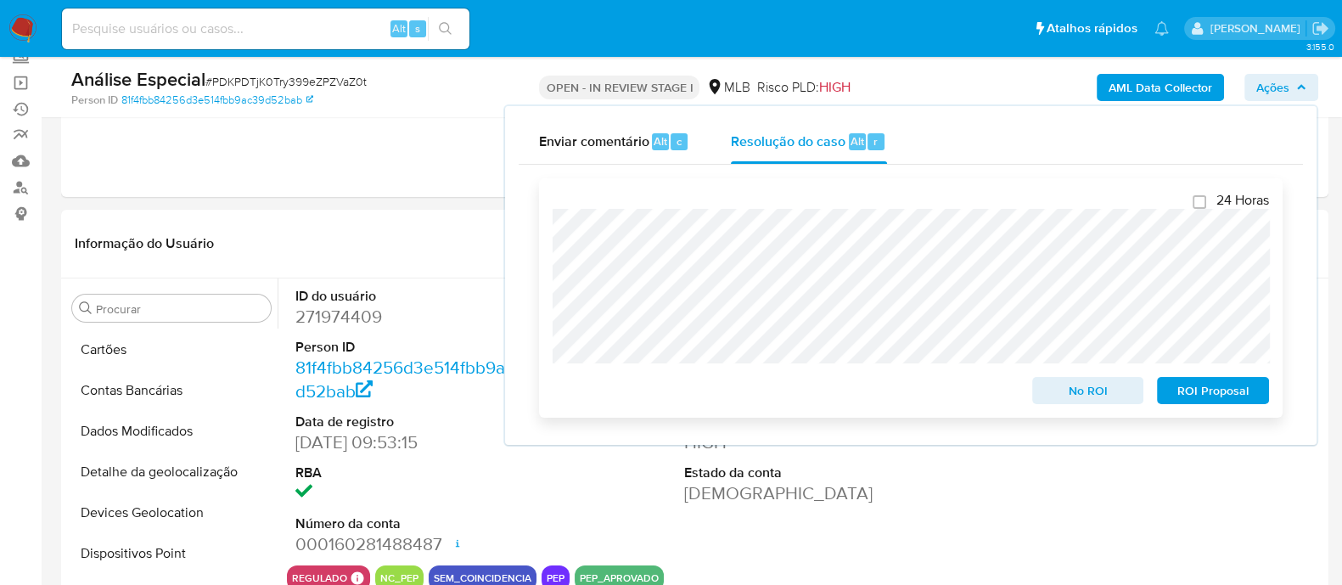
click at [1102, 398] on span "No ROI" at bounding box center [1088, 391] width 88 height 24
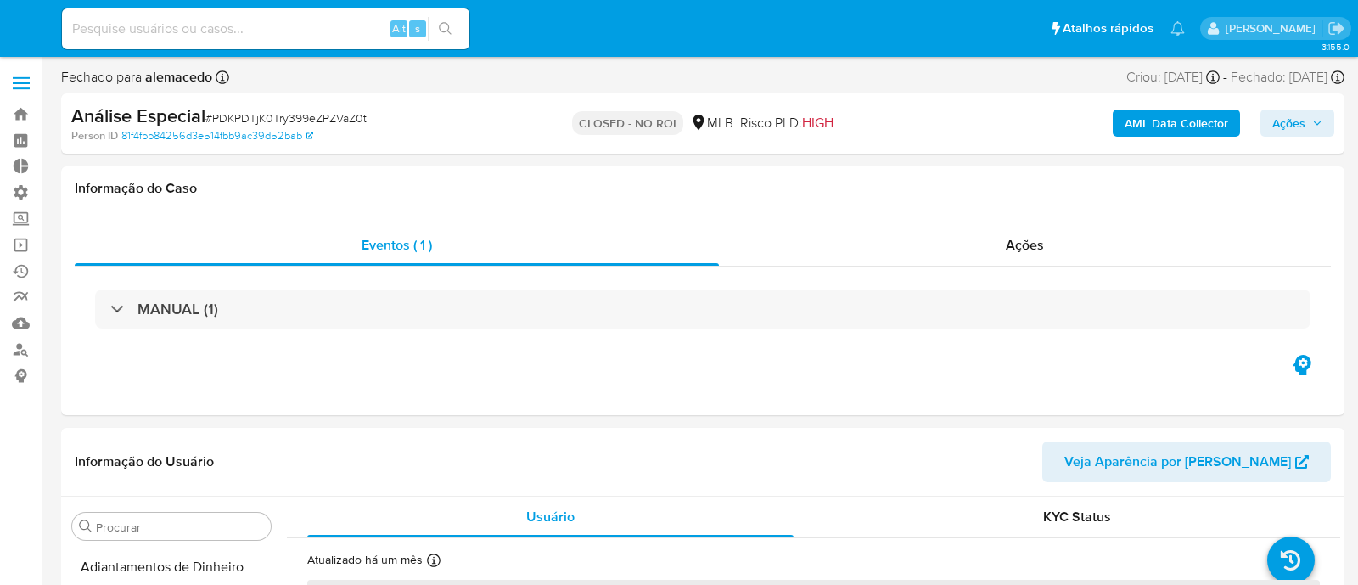
select select "10"
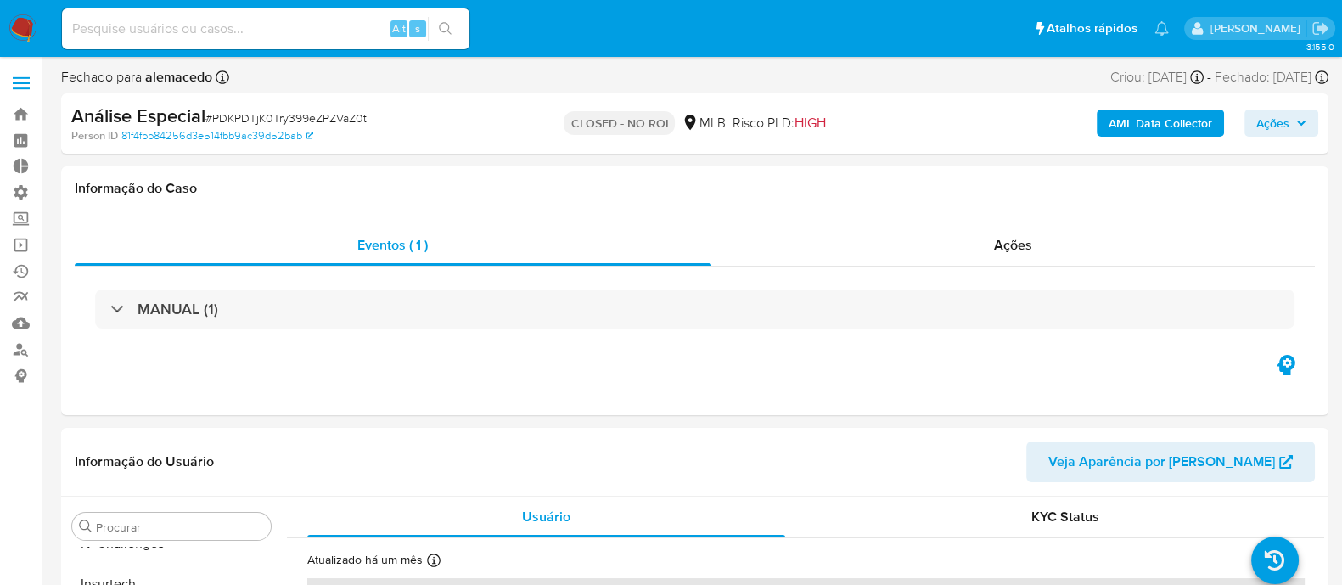
scroll to position [758, 0]
drag, startPoint x: 32, startPoint y: 121, endPoint x: 89, endPoint y: 122, distance: 56.9
click at [34, 120] on link "Bandeja" at bounding box center [101, 114] width 202 height 26
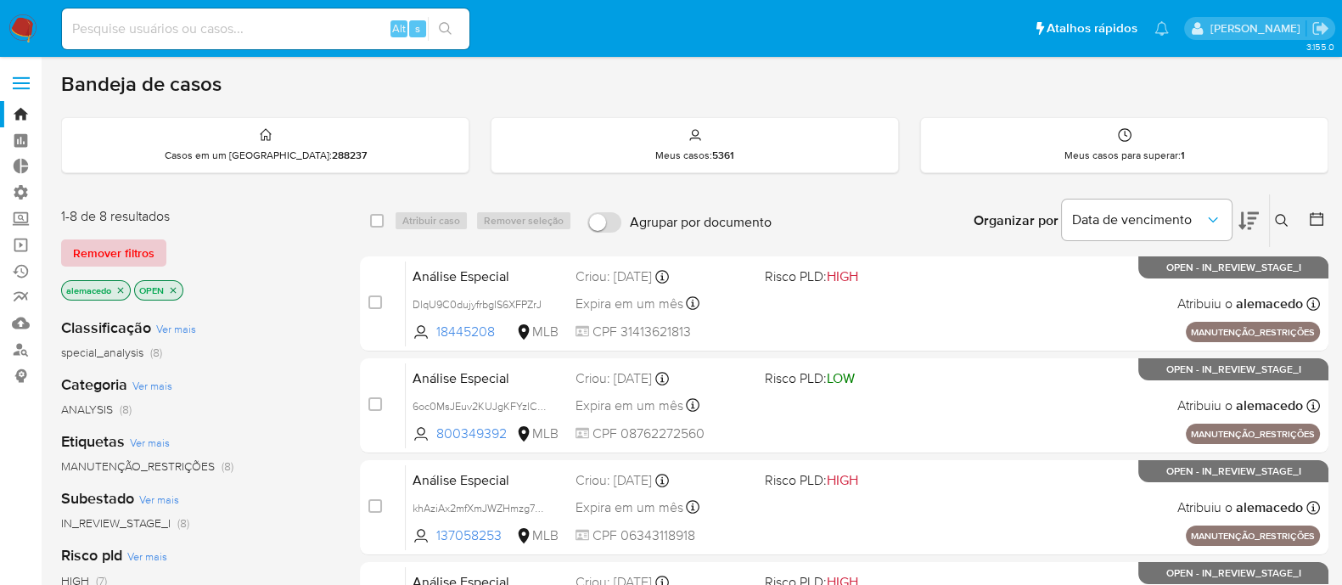
click at [113, 244] on span "Remover filtros" at bounding box center [113, 253] width 81 height 24
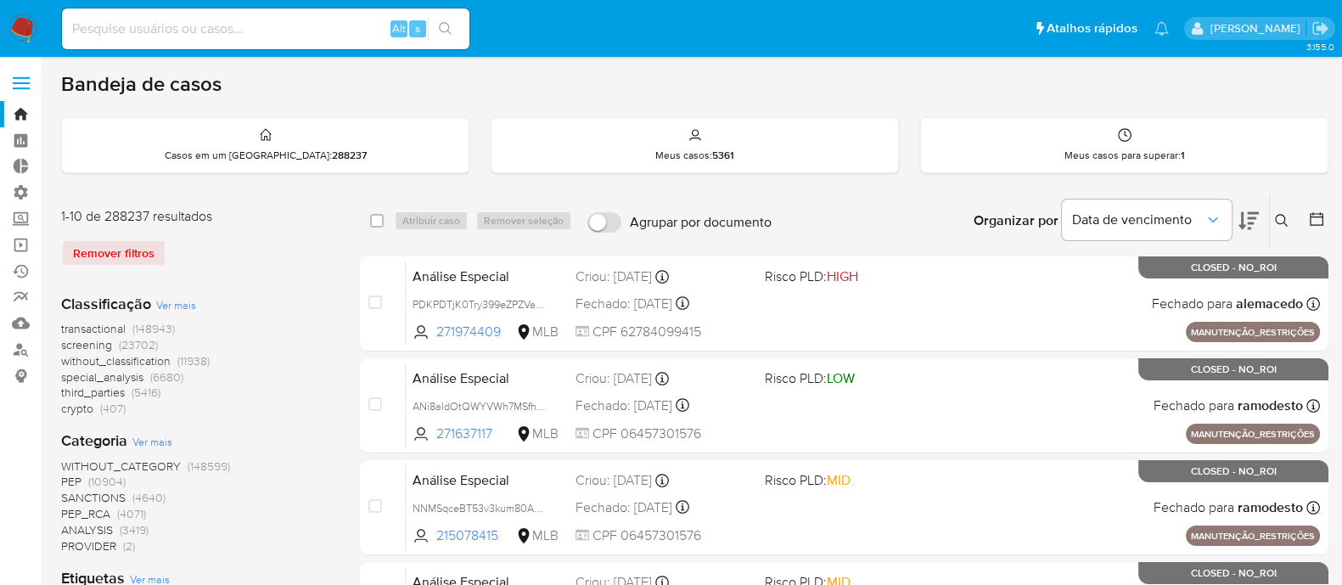
click at [1286, 219] on icon at bounding box center [1282, 221] width 14 height 14
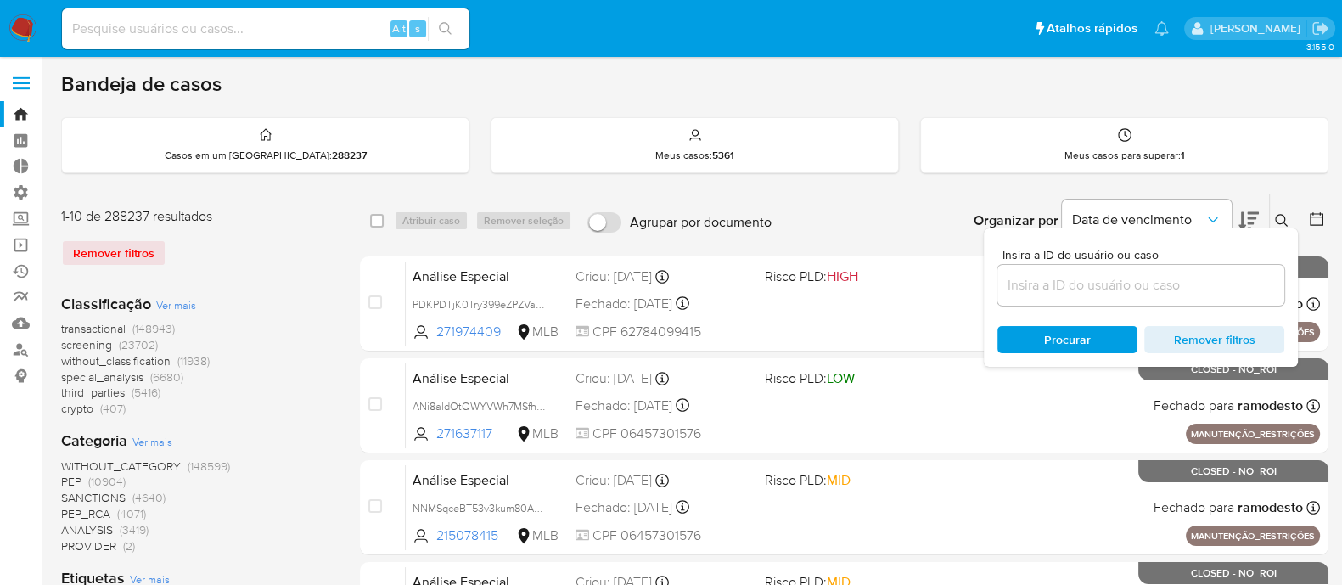
click at [1034, 275] on input at bounding box center [1140, 285] width 287 height 22
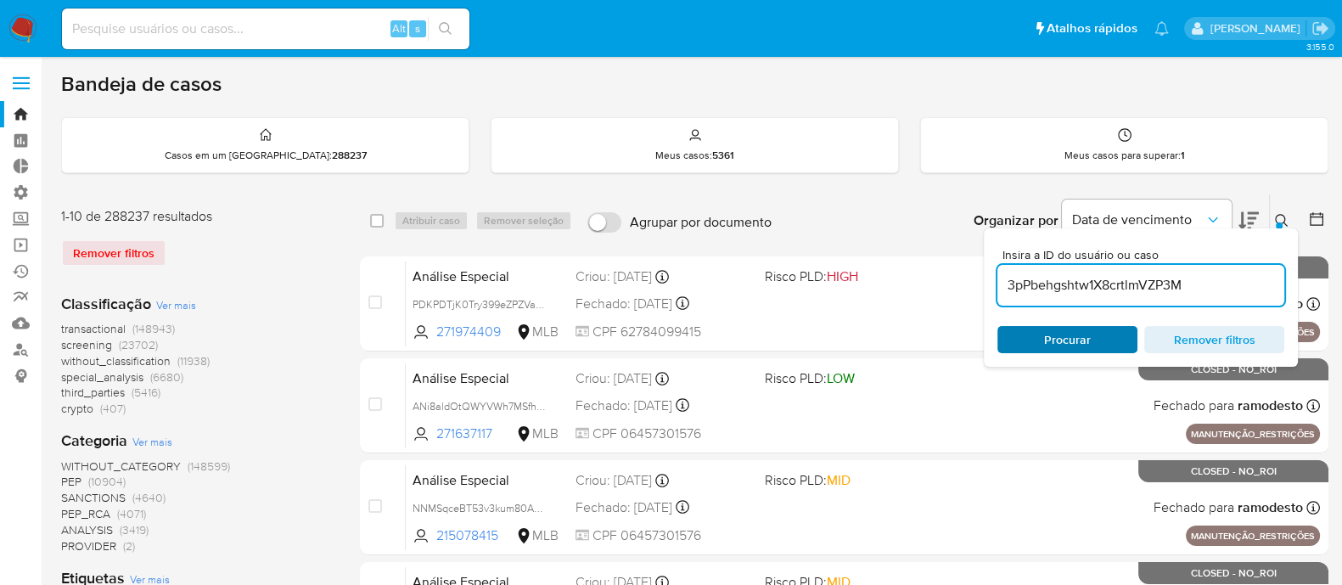
type input "3pPbehgshtw1X8crtlmVZP3M"
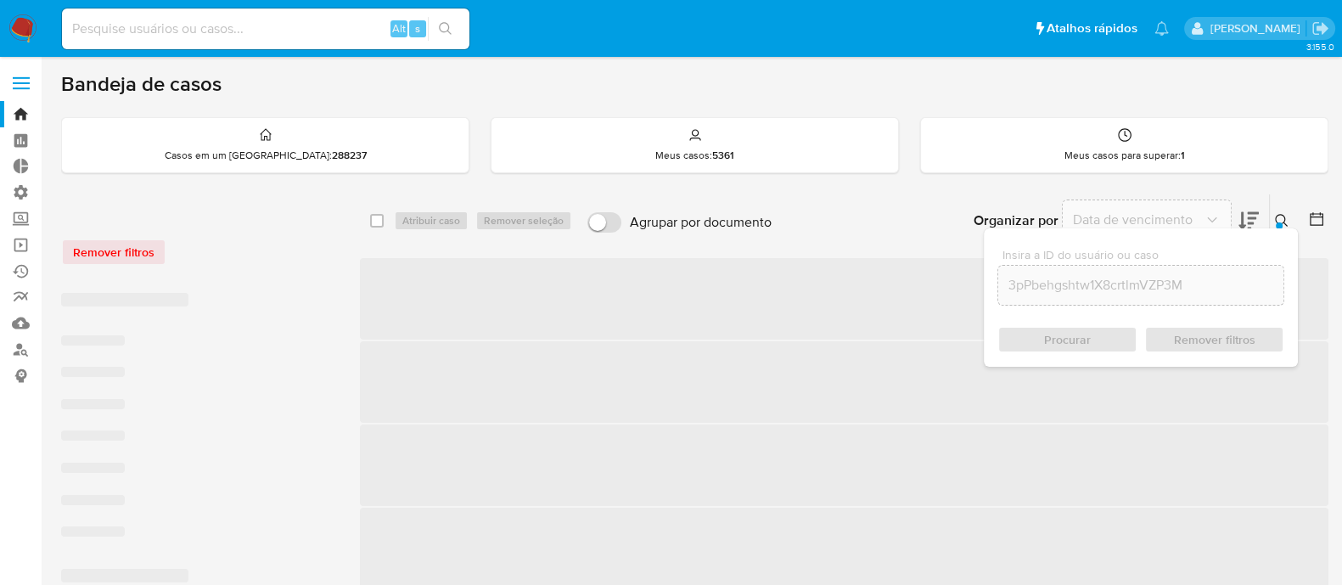
click at [1056, 334] on div "Procurar Remover filtros" at bounding box center [1140, 339] width 287 height 27
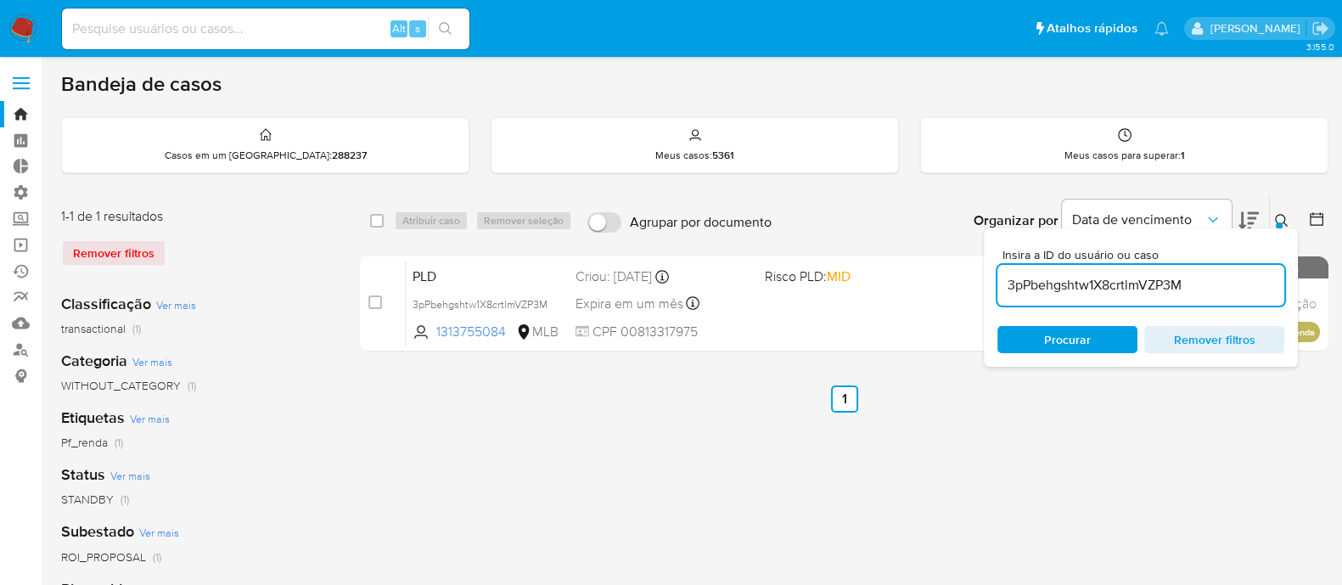
click at [1273, 211] on button at bounding box center [1284, 221] width 28 height 20
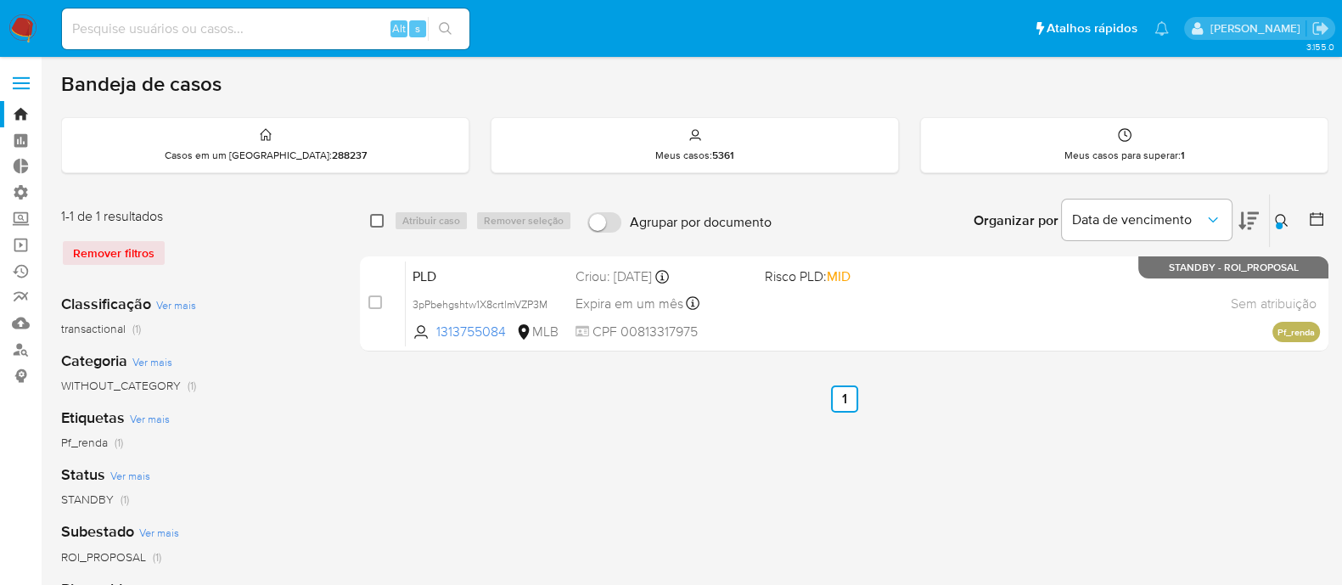
click at [373, 222] on input "checkbox" at bounding box center [377, 221] width 14 height 14
checkbox input "true"
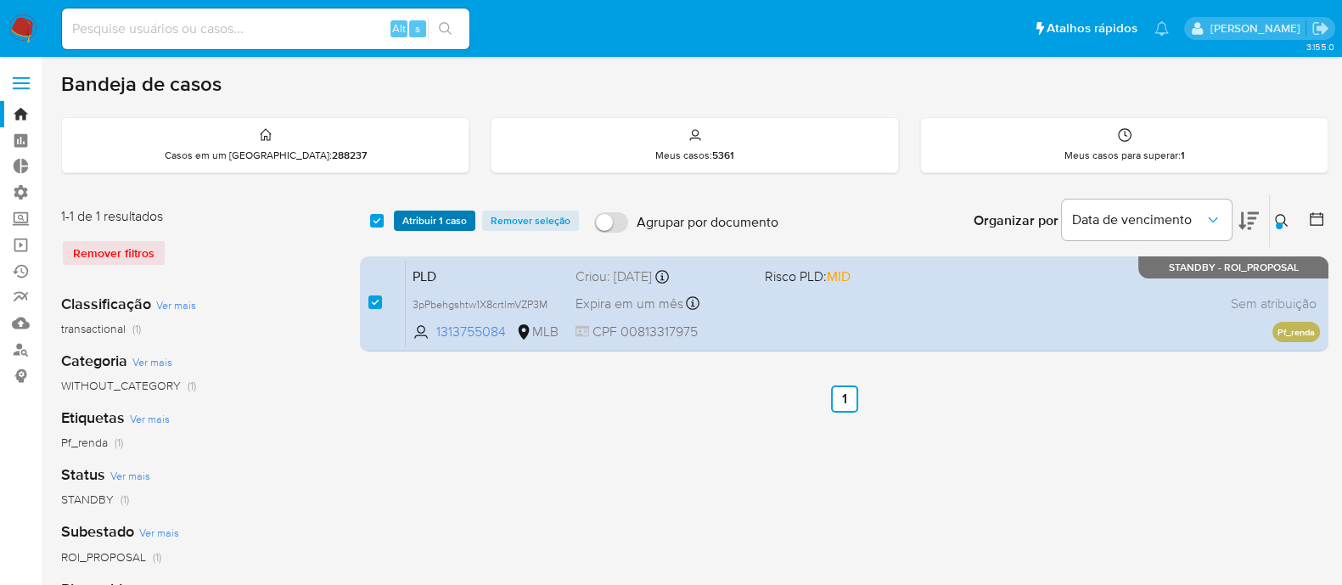
click at [429, 217] on span "Atribuir 1 caso" at bounding box center [434, 220] width 65 height 17
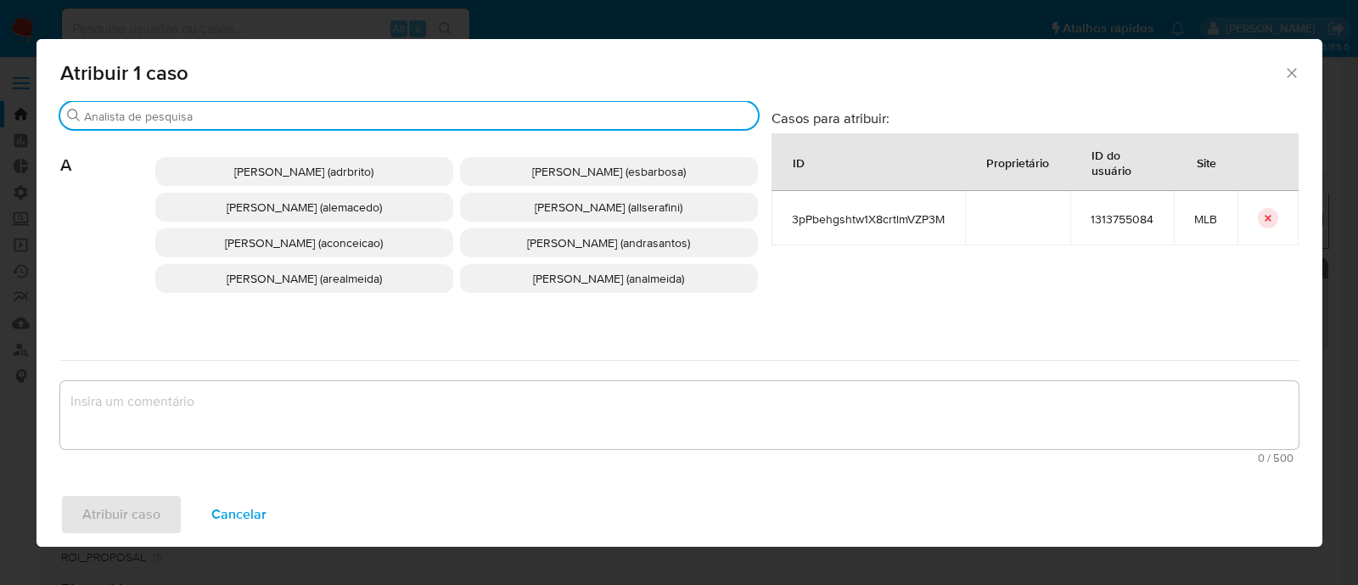
click at [129, 117] on input "Procurar" at bounding box center [417, 116] width 667 height 15
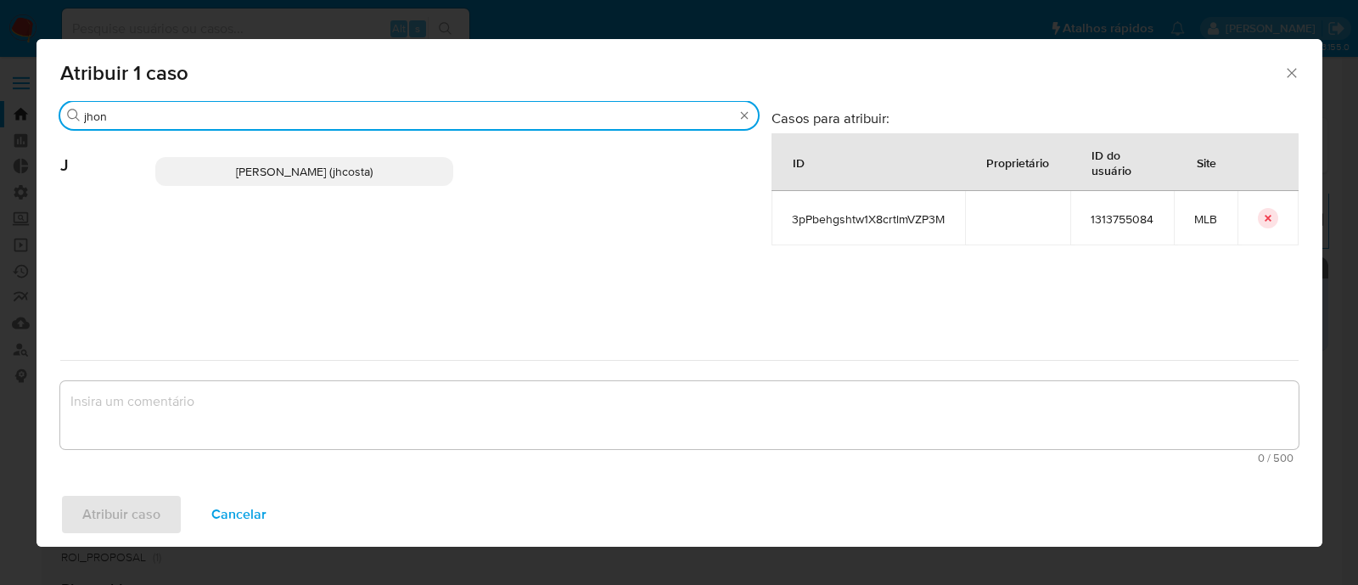
type input "jhon"
click at [242, 176] on span "[PERSON_NAME] (jhcosta)" at bounding box center [304, 171] width 137 height 17
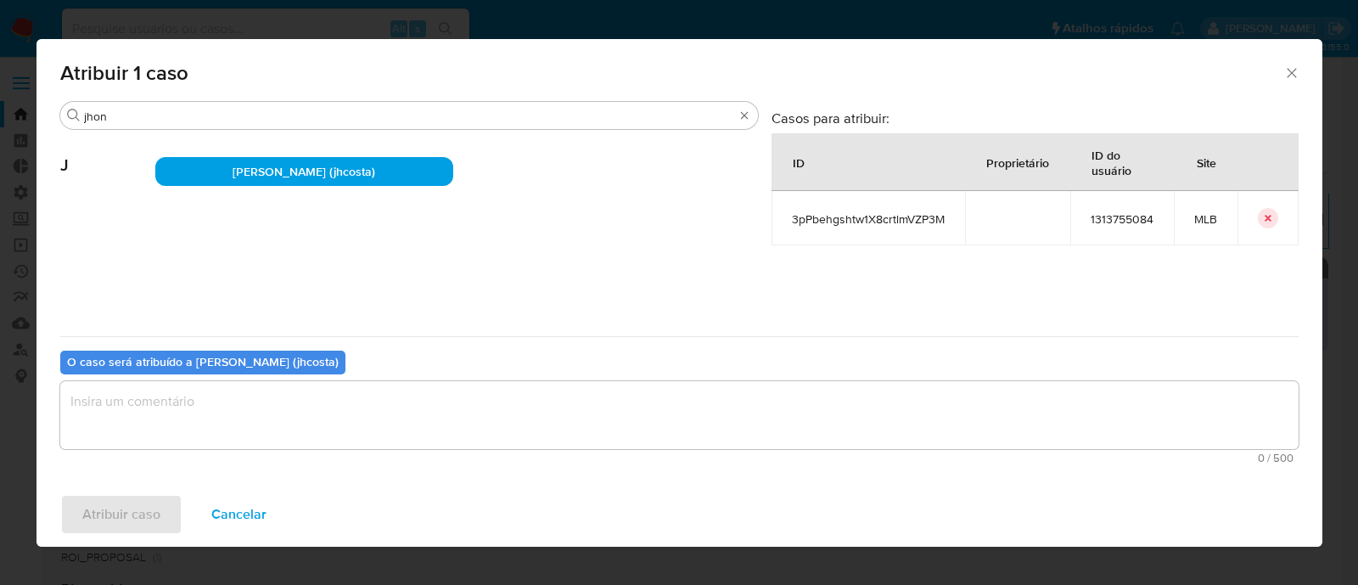
click at [163, 388] on textarea "assign-modal" at bounding box center [679, 415] width 1238 height 68
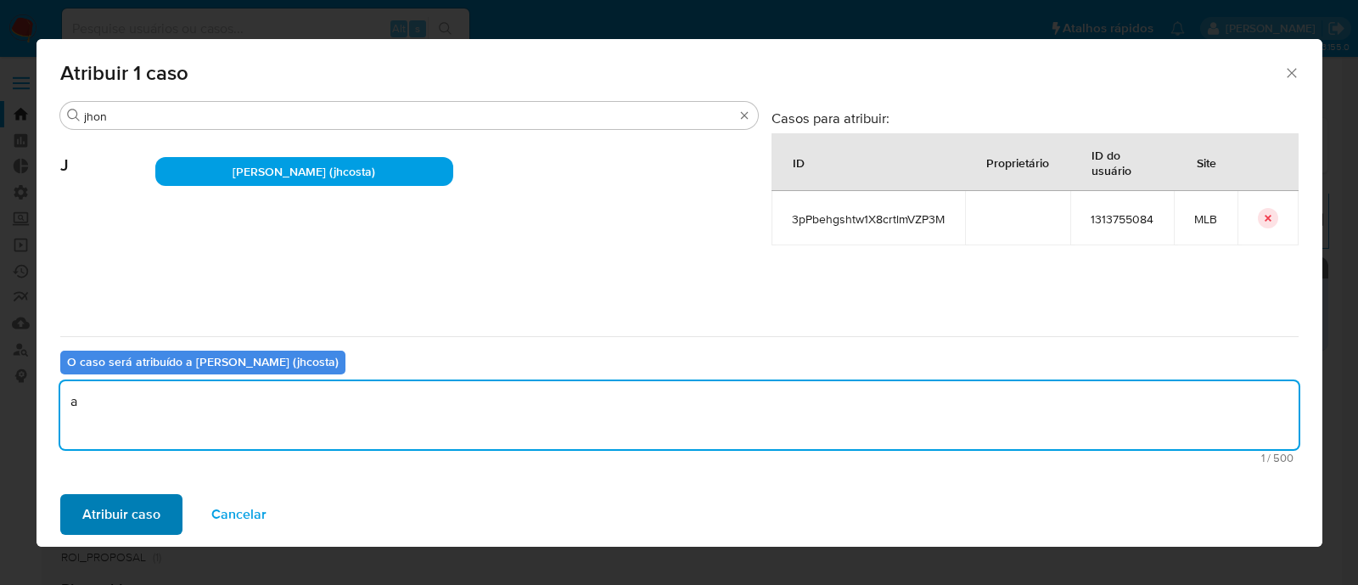
type textarea "a"
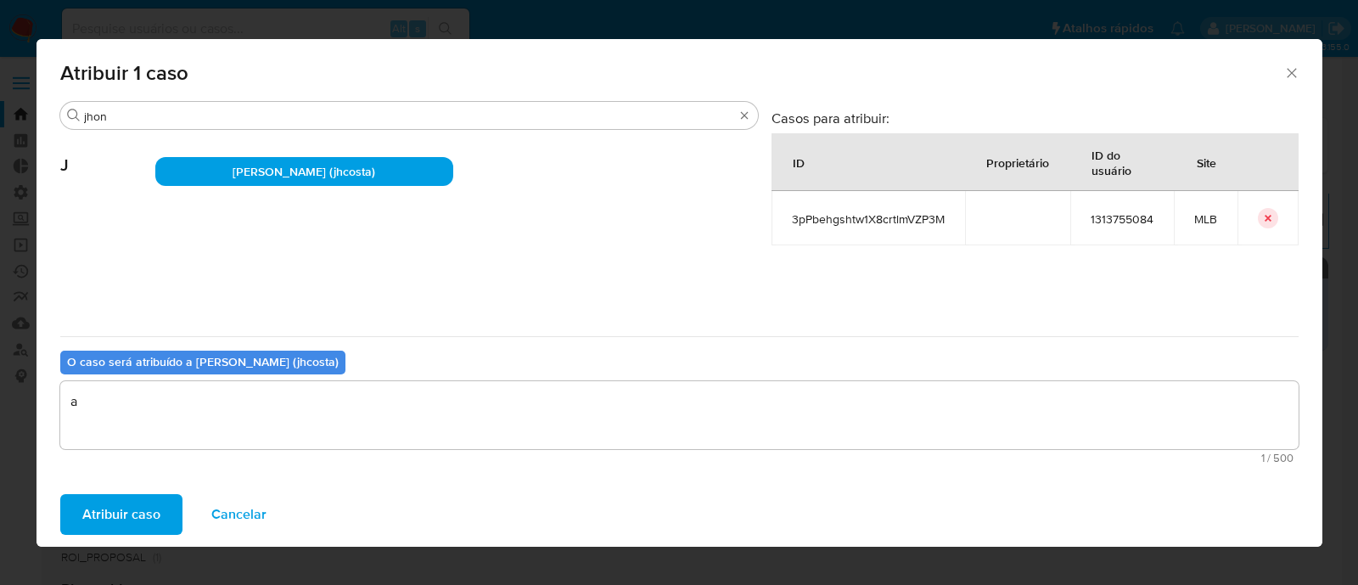
click at [126, 511] on span "Atribuir caso" at bounding box center [121, 514] width 78 height 37
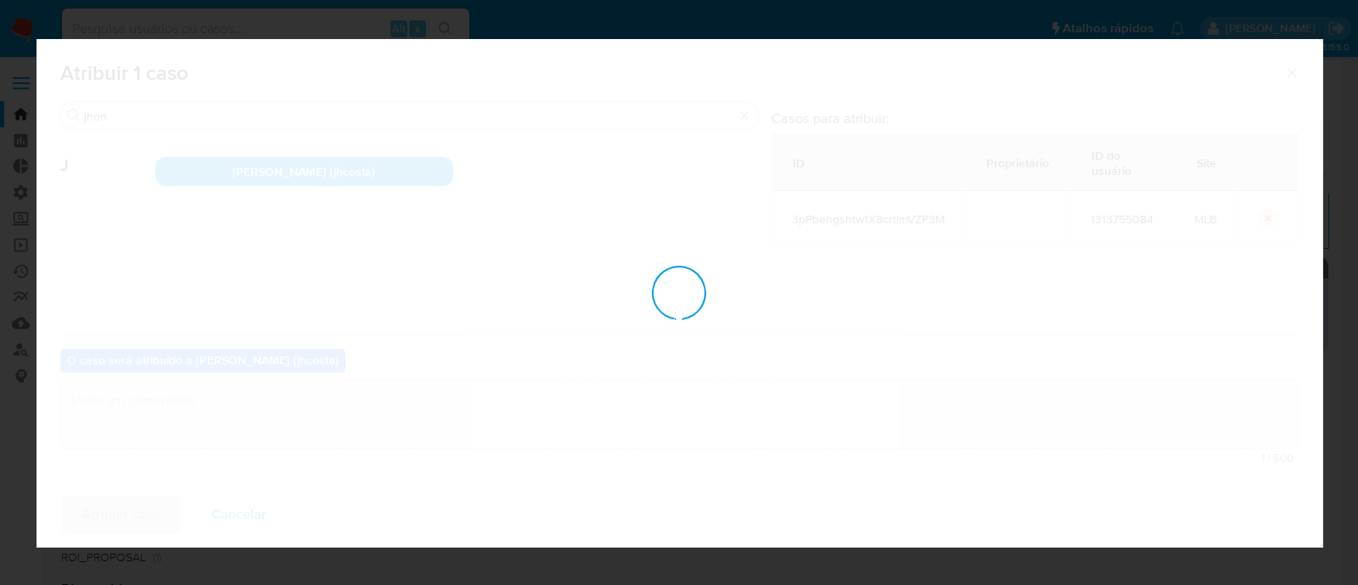
checkbox input "false"
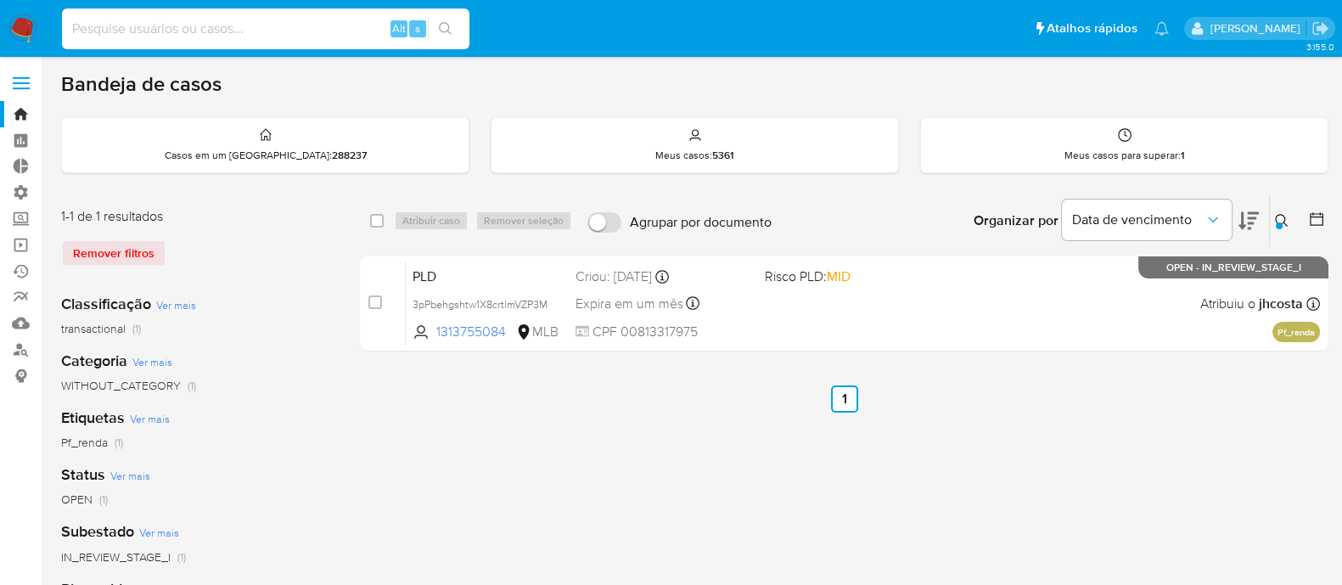
click at [108, 30] on input at bounding box center [265, 29] width 407 height 22
paste input "1416094966"
type input "1416094966"
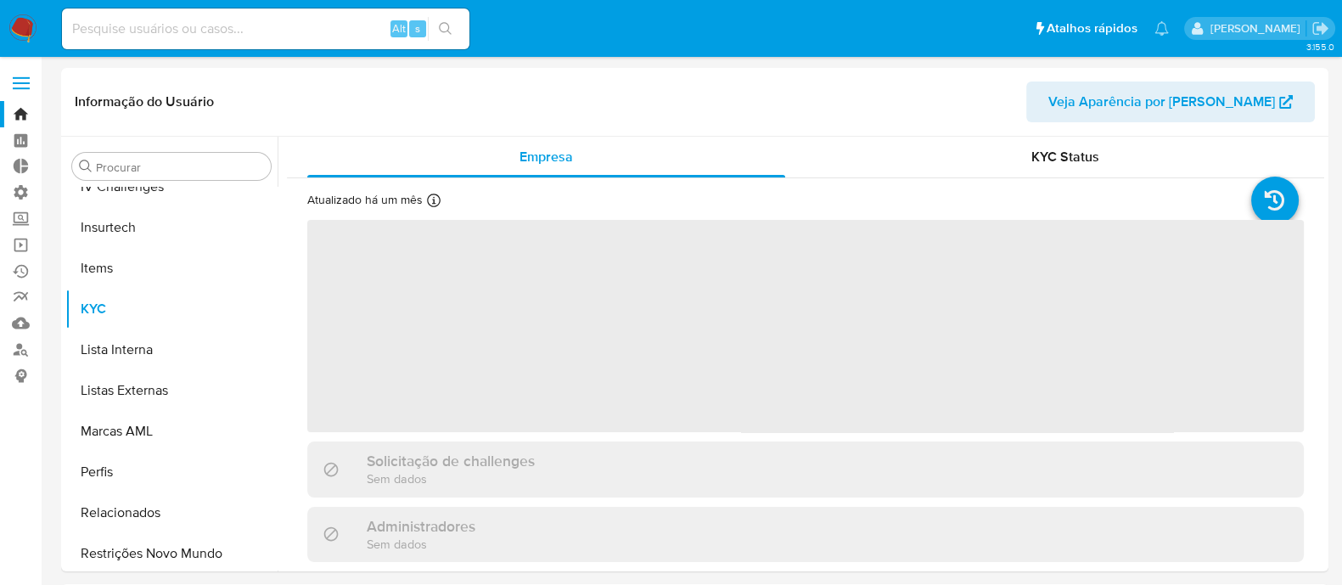
scroll to position [758, 0]
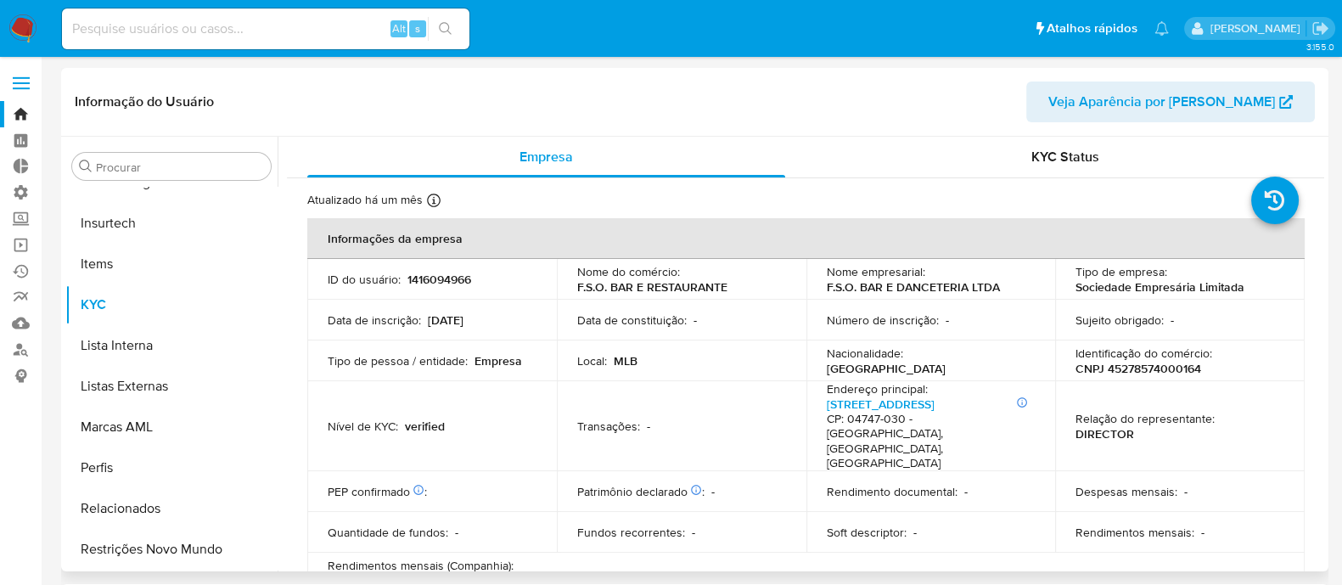
select select "10"
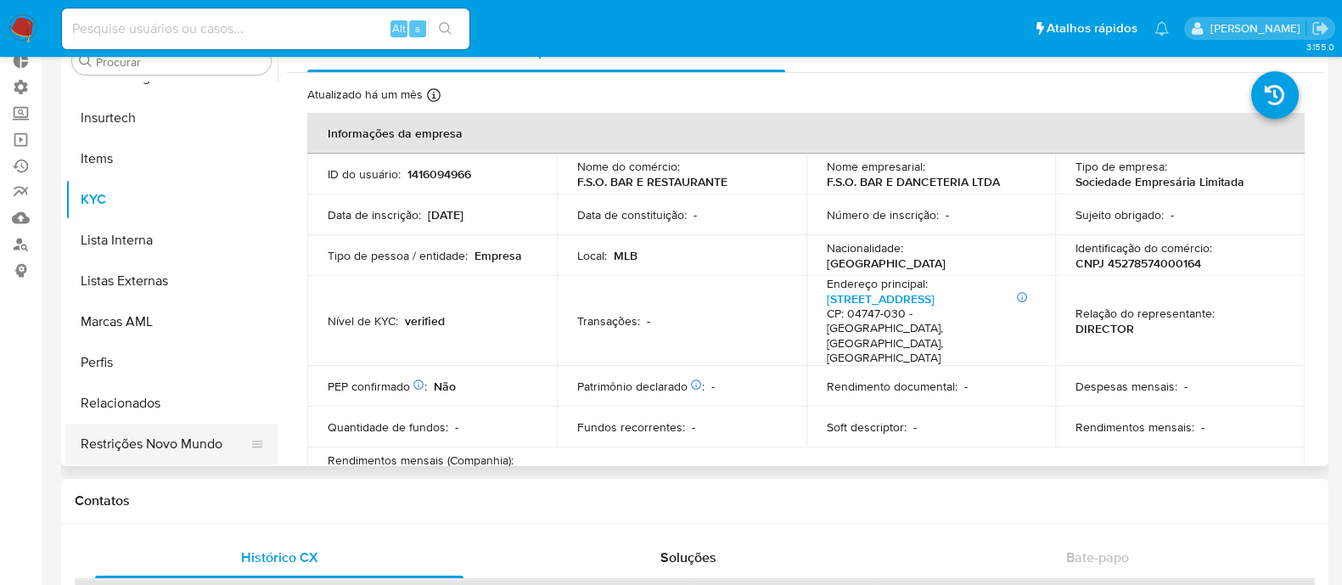
click at [166, 440] on button "Restrições Novo Mundo" at bounding box center [164, 444] width 199 height 41
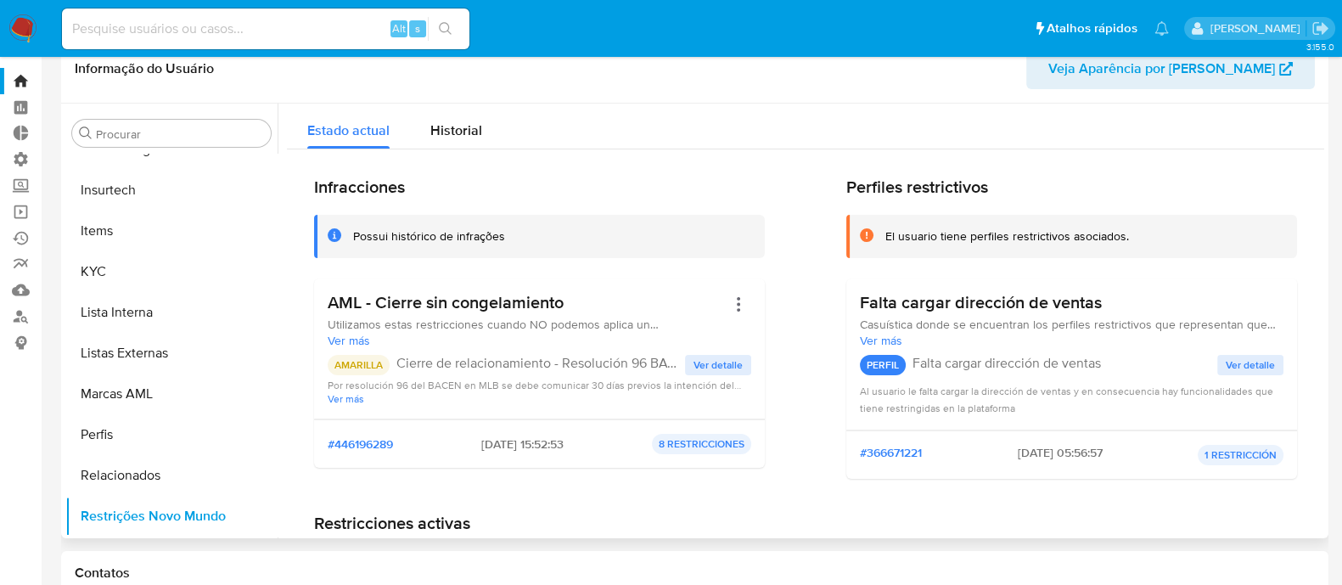
scroll to position [0, 0]
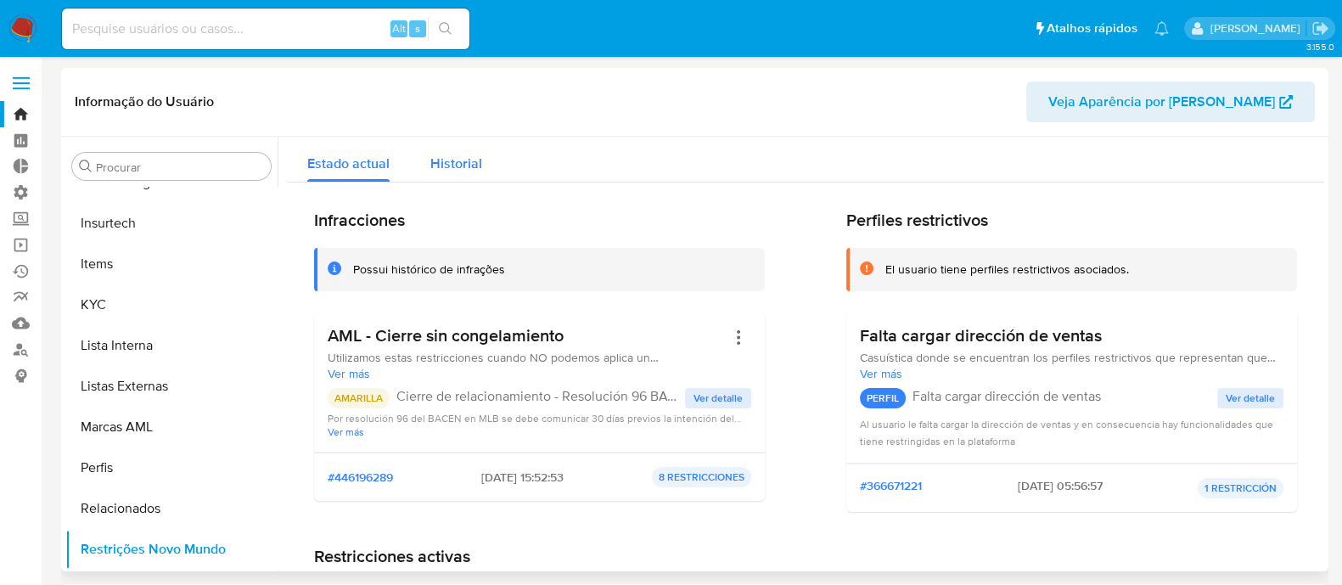
click at [452, 171] on span "Historial" at bounding box center [456, 164] width 52 height 20
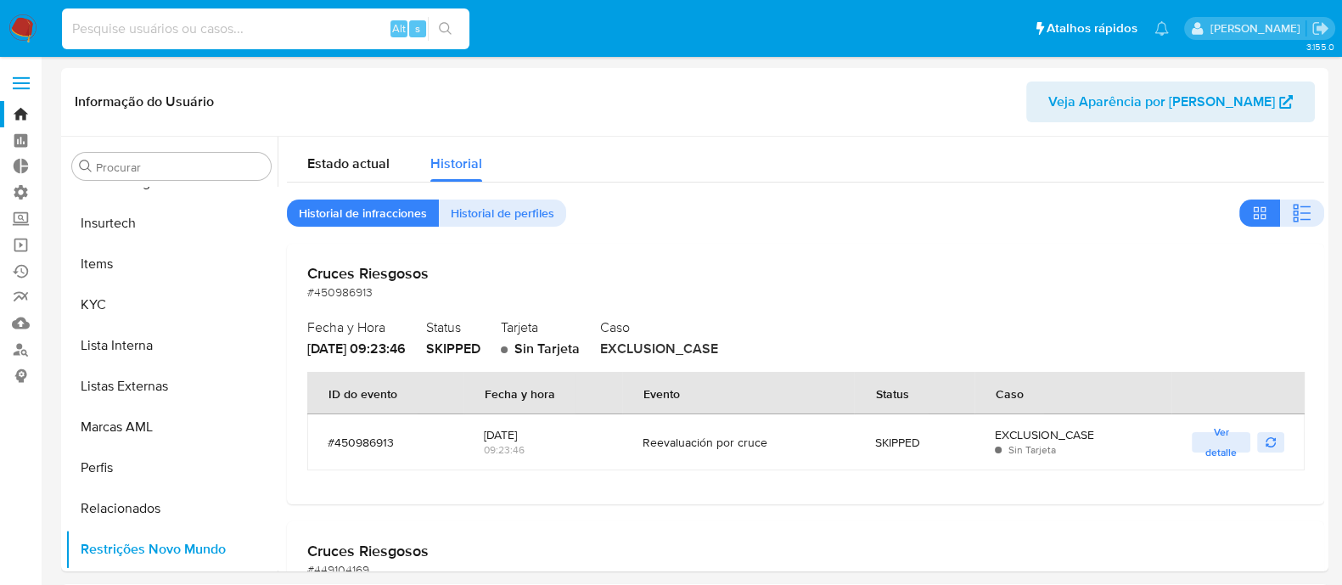
click at [90, 24] on input at bounding box center [265, 29] width 407 height 22
paste input "1416094966"
click at [212, 35] on input "1416094966" at bounding box center [265, 29] width 407 height 22
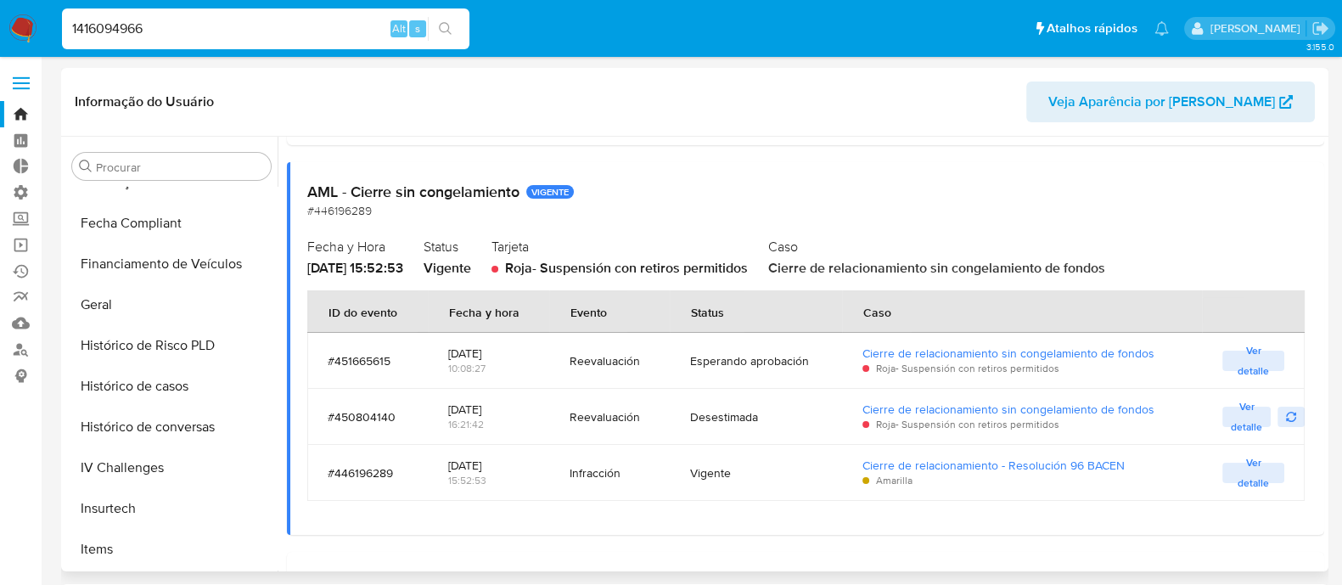
scroll to position [440, 0]
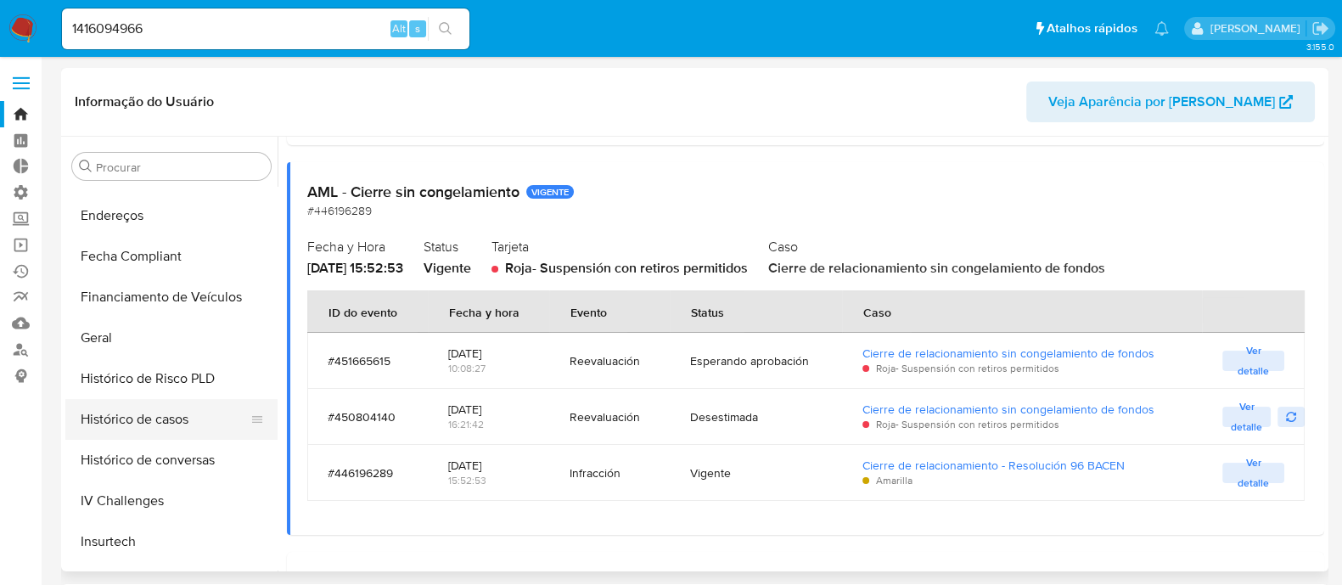
click at [103, 426] on button "Histórico de casos" at bounding box center [164, 419] width 199 height 41
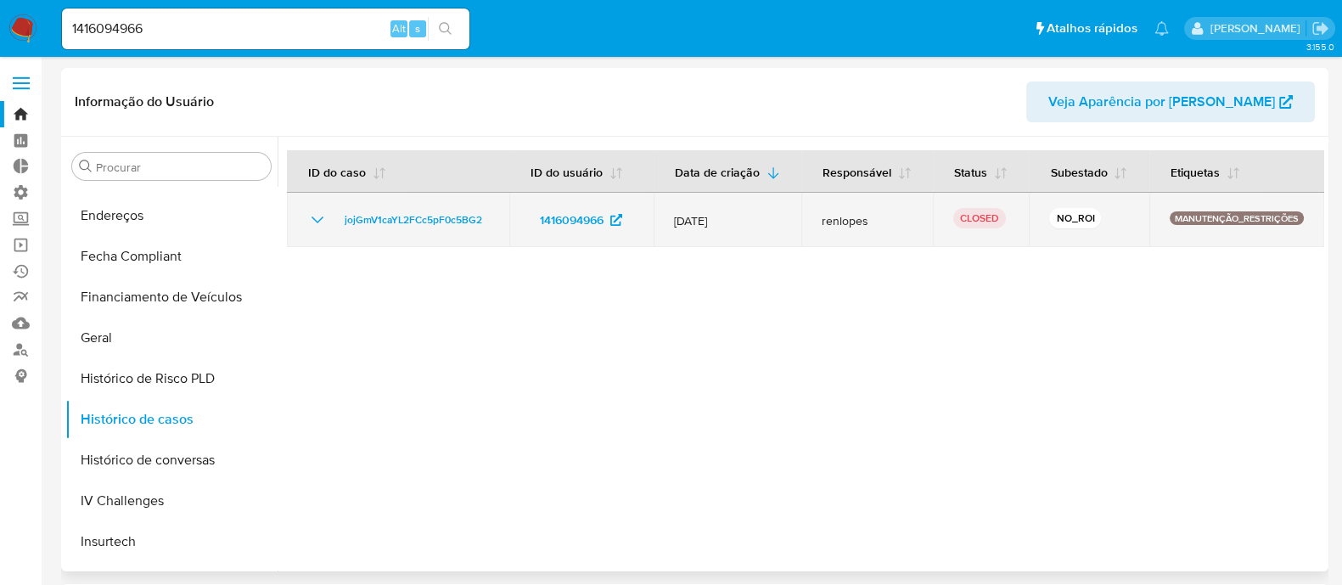
click at [313, 230] on icon "Mostrar/Ocultar" at bounding box center [317, 220] width 20 height 20
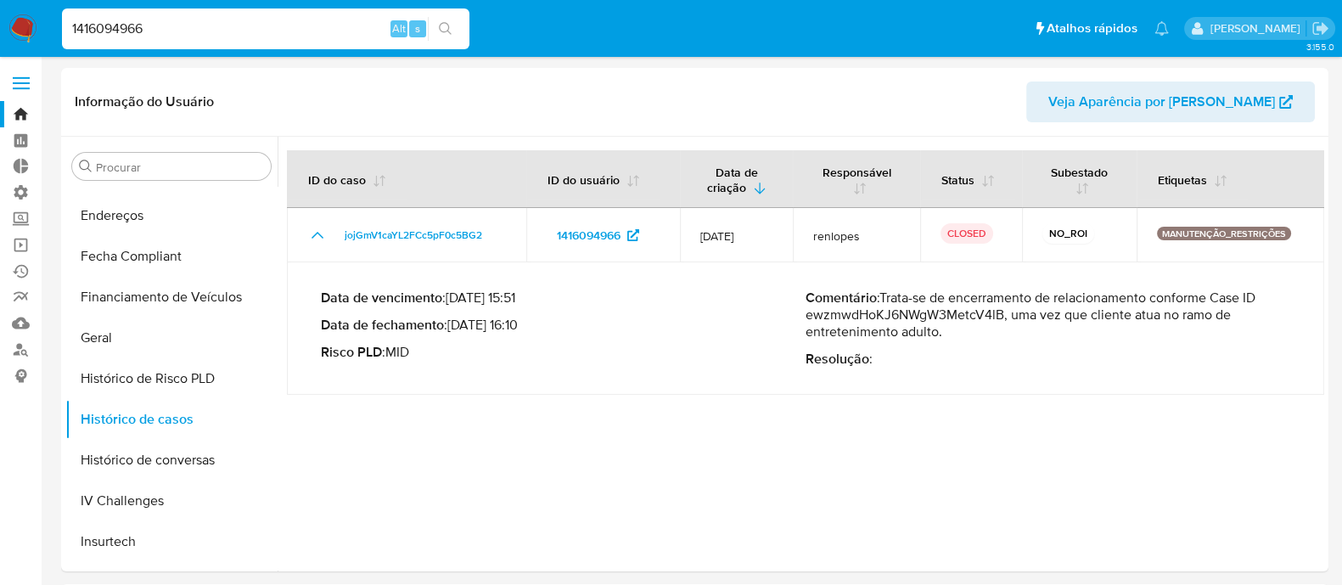
drag, startPoint x: 174, startPoint y: 31, endPoint x: 0, endPoint y: 31, distance: 174.0
click at [0, 31] on nav "Pausado Ver notificaciones 1416094966 Alt s Atalhos rápidos Presiona las siguie…" at bounding box center [671, 28] width 1342 height 57
paste input "2091878507"
type input "2091878507"
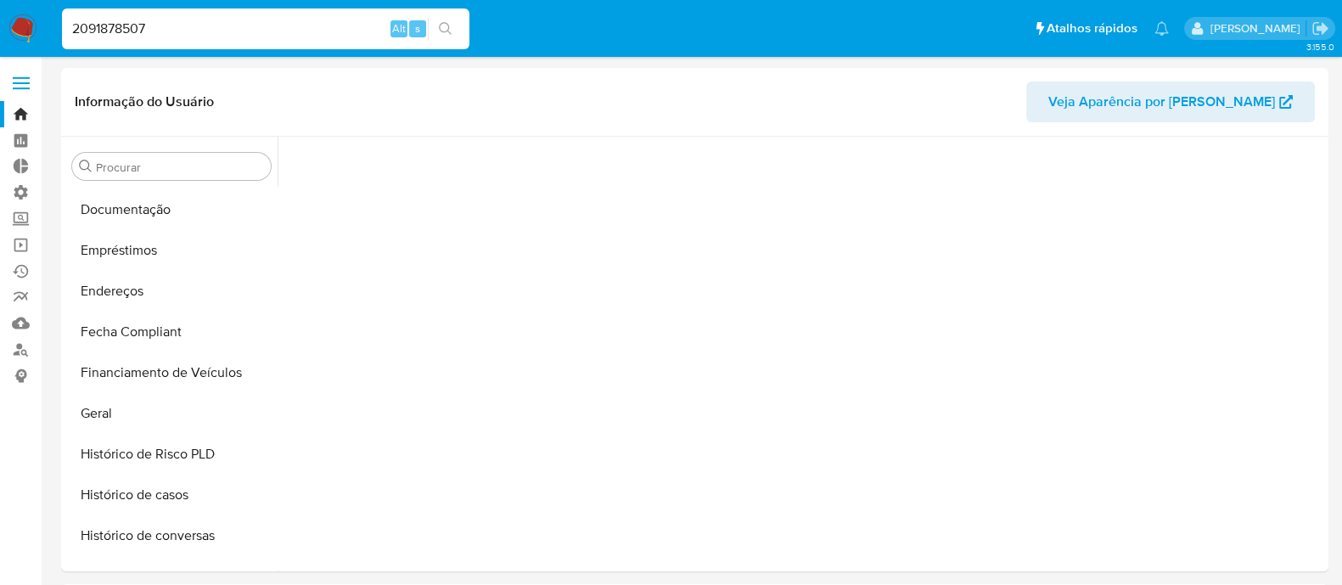
scroll to position [758, 0]
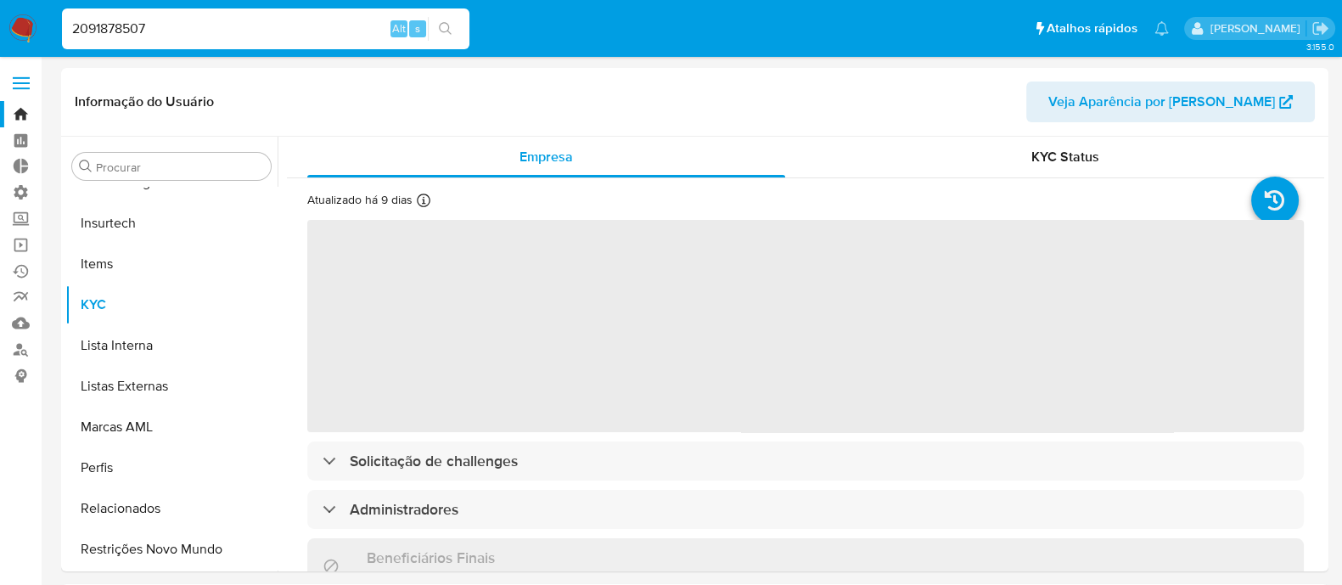
select select "10"
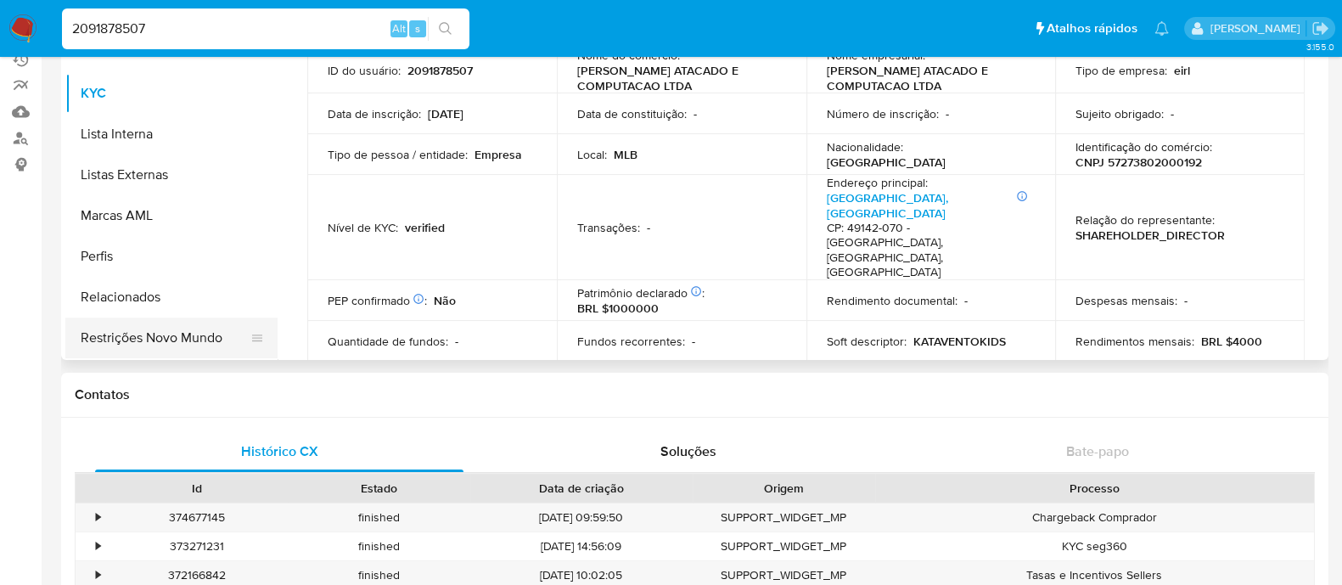
click at [152, 340] on button "Restrições Novo Mundo" at bounding box center [164, 337] width 199 height 41
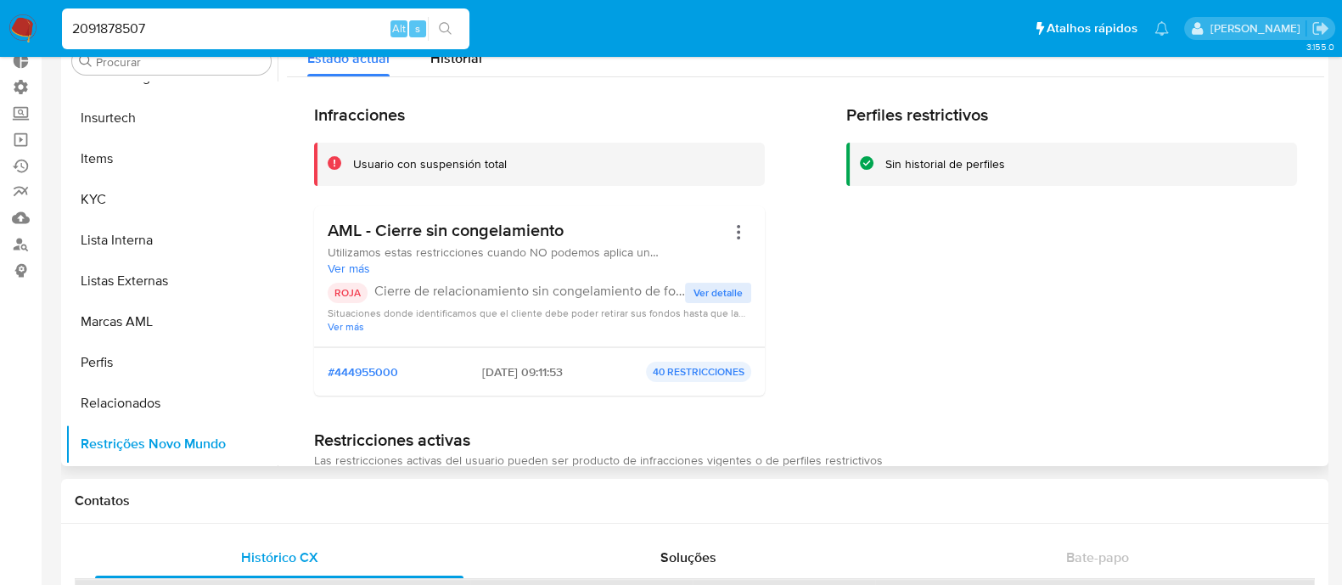
scroll to position [0, 0]
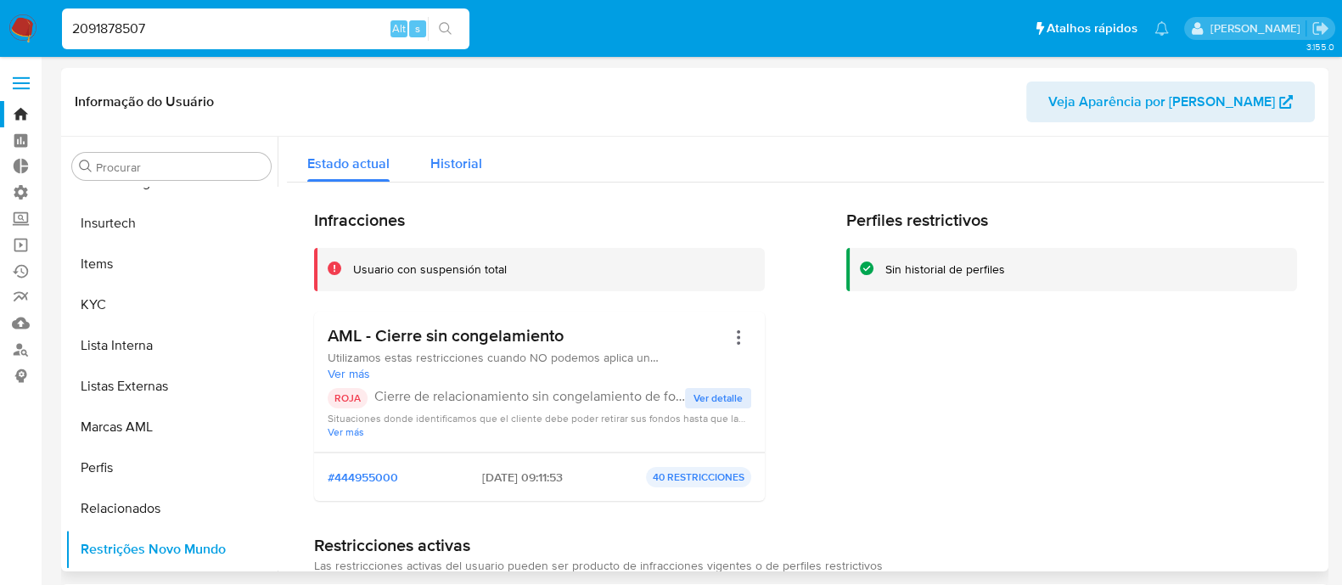
click at [454, 164] on span "Historial" at bounding box center [456, 164] width 52 height 20
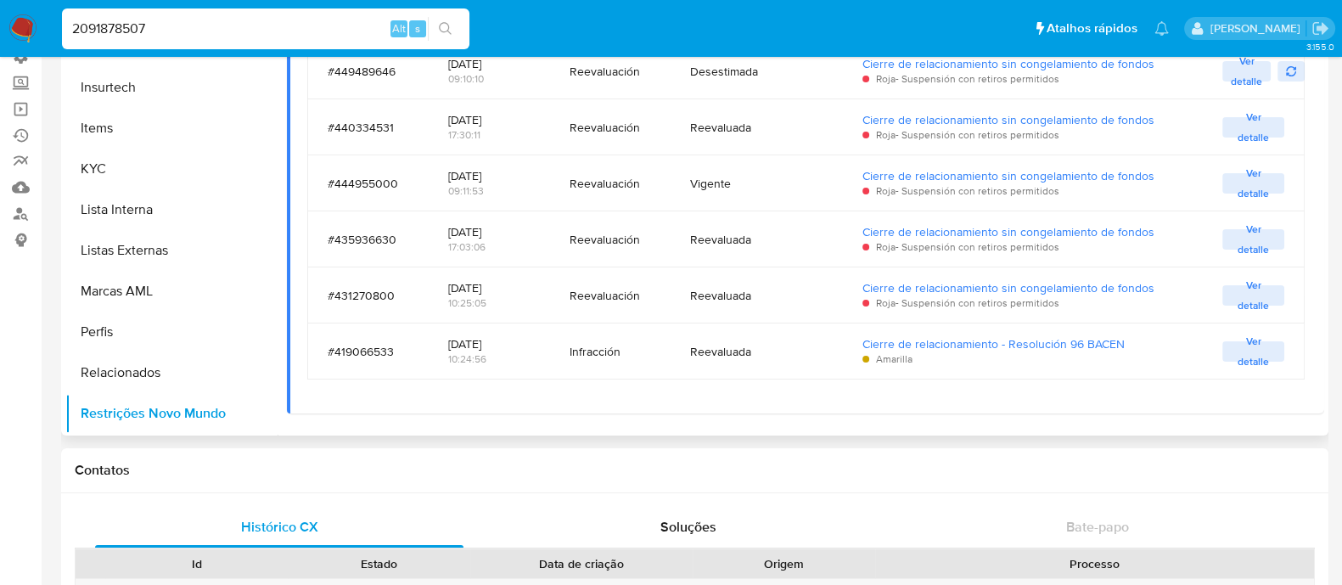
scroll to position [211, 0]
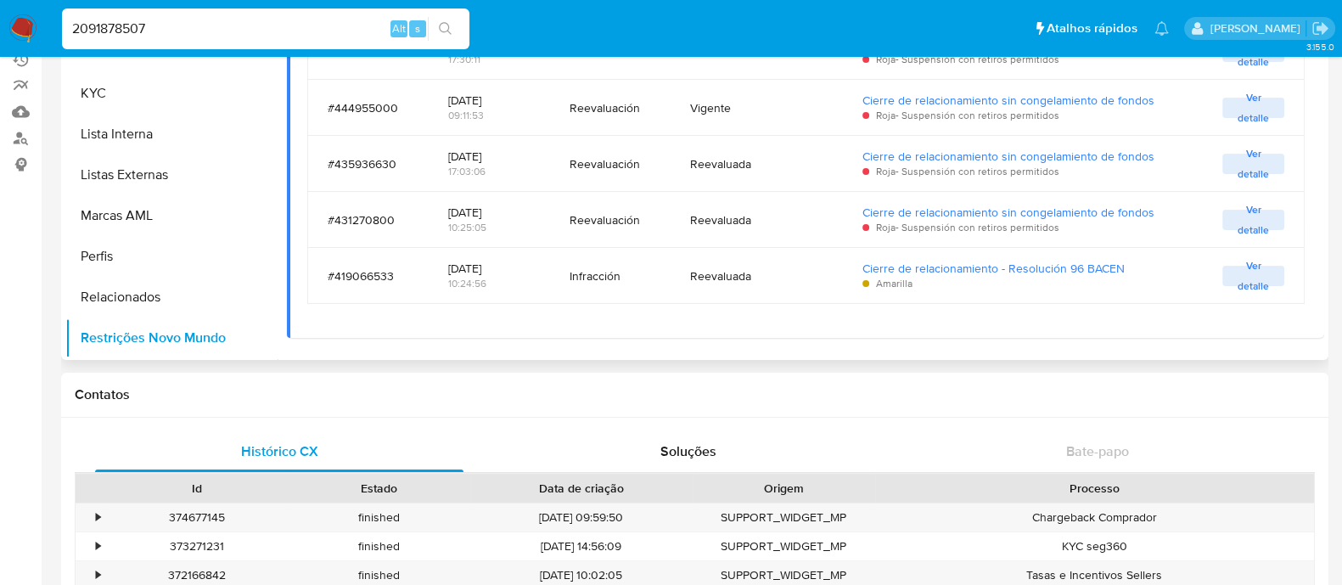
drag, startPoint x: 491, startPoint y: 268, endPoint x: 416, endPoint y: 266, distance: 75.6
click at [416, 266] on tr "#419066533 2025-03-10 10:24:56 Infracción Reevaluada Cierre de relacionamiento …" at bounding box center [805, 276] width 997 height 56
drag, startPoint x: 177, startPoint y: 27, endPoint x: 74, endPoint y: 31, distance: 103.6
click at [79, 34] on input "2091878507" at bounding box center [265, 29] width 407 height 22
click at [105, 40] on div "2091878507 Alt s" at bounding box center [265, 28] width 407 height 41
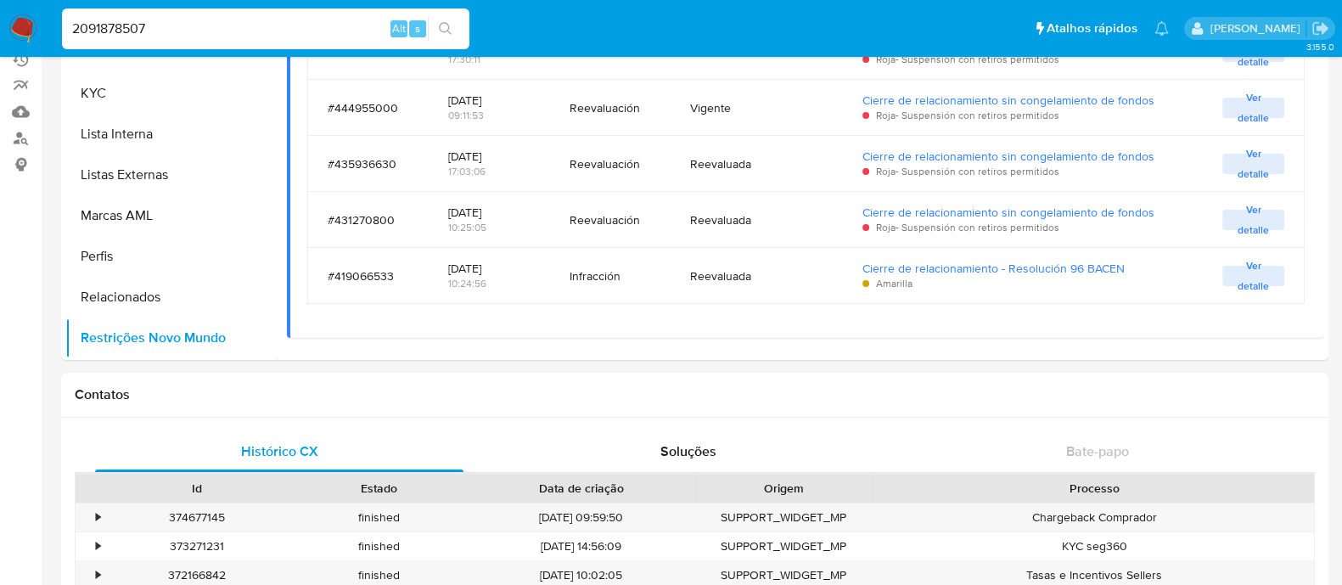
drag, startPoint x: 161, startPoint y: 23, endPoint x: 0, endPoint y: 43, distance: 162.6
click at [0, 43] on nav "Pausado Ver notificaciones 2091878507 Alt s Atalhos rápidos Presiona las siguie…" at bounding box center [671, 28] width 1342 height 57
paste input "540492610"
type input "540492610"
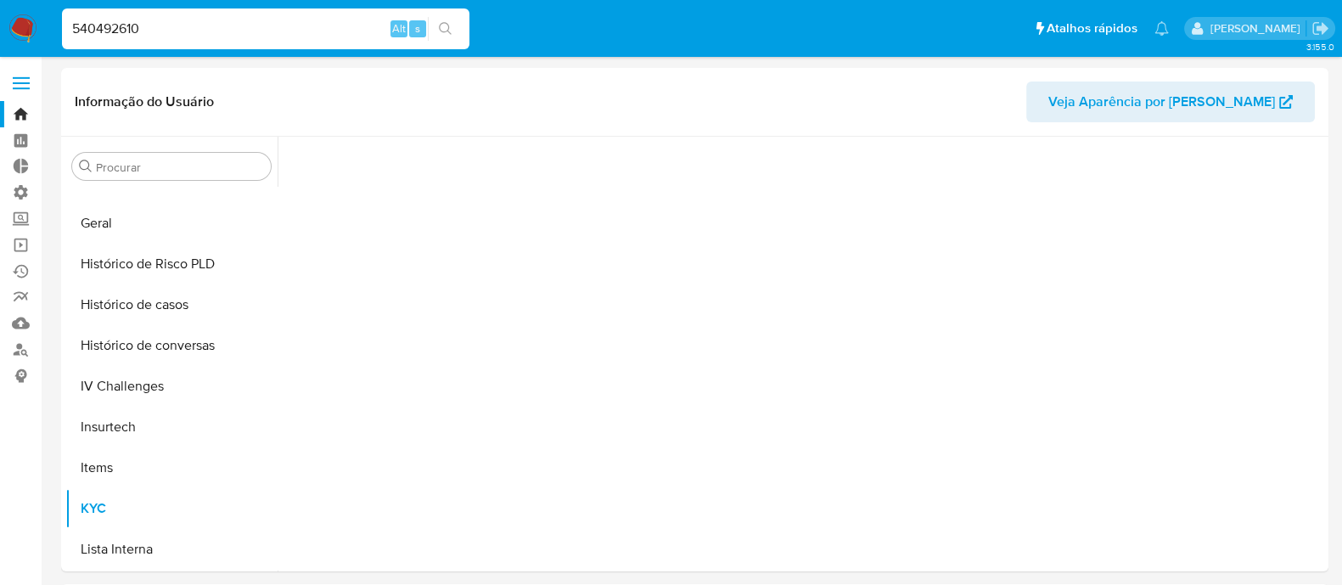
scroll to position [758, 0]
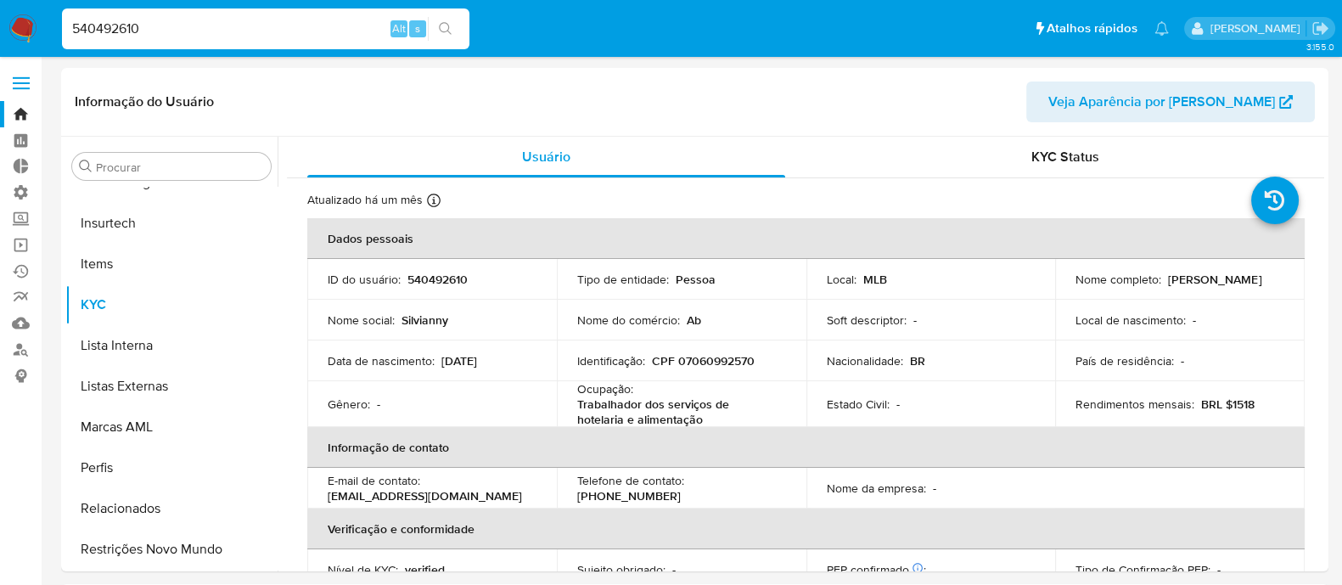
select select "10"
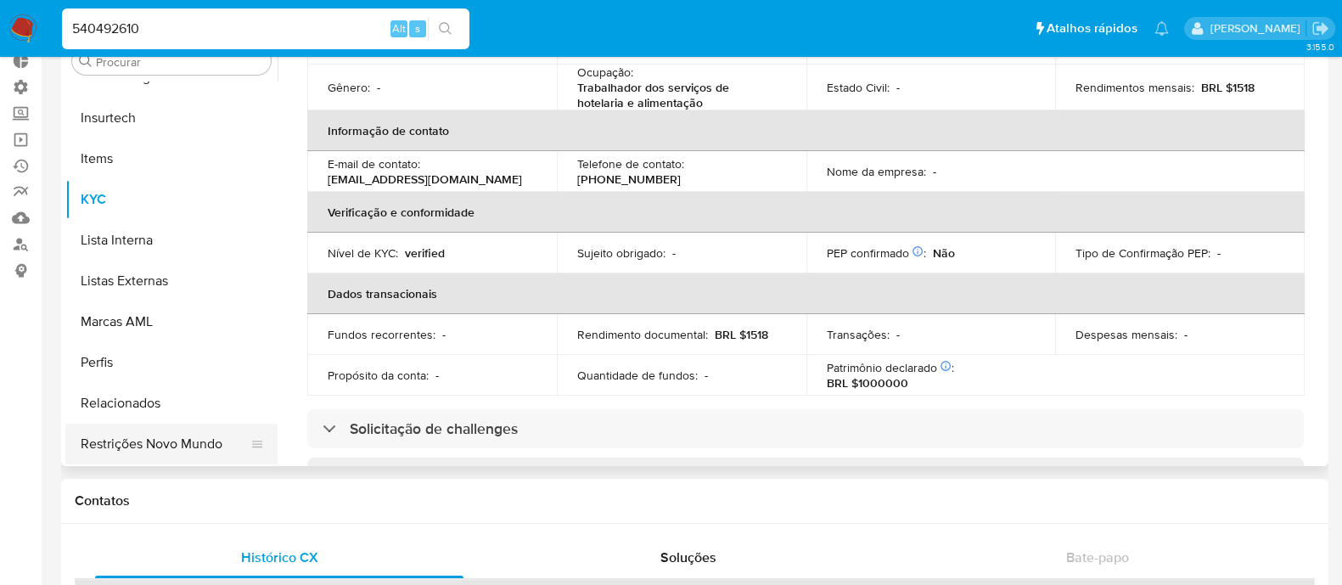
scroll to position [211, 0]
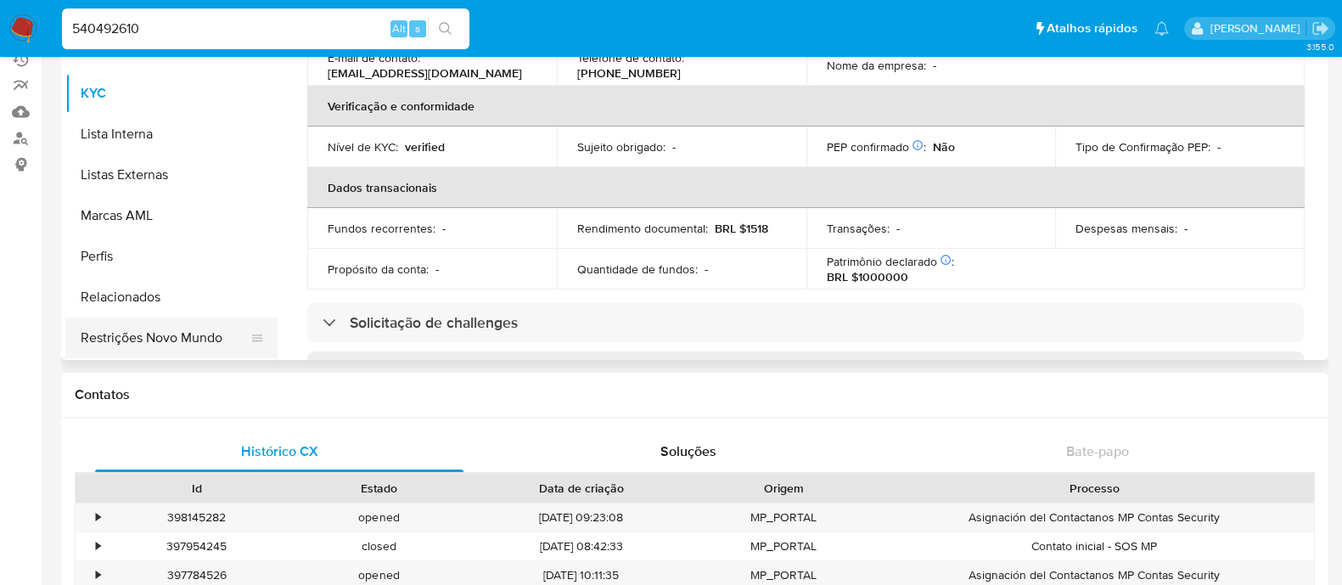
click at [164, 344] on button "Restrições Novo Mundo" at bounding box center [164, 337] width 199 height 41
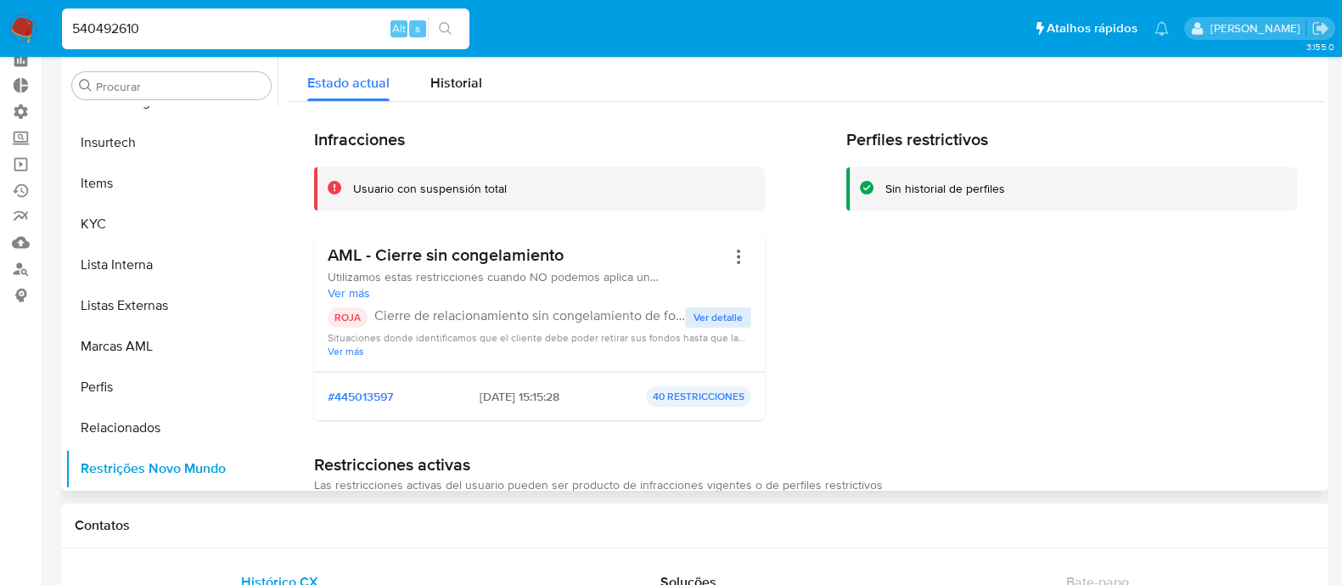
scroll to position [0, 0]
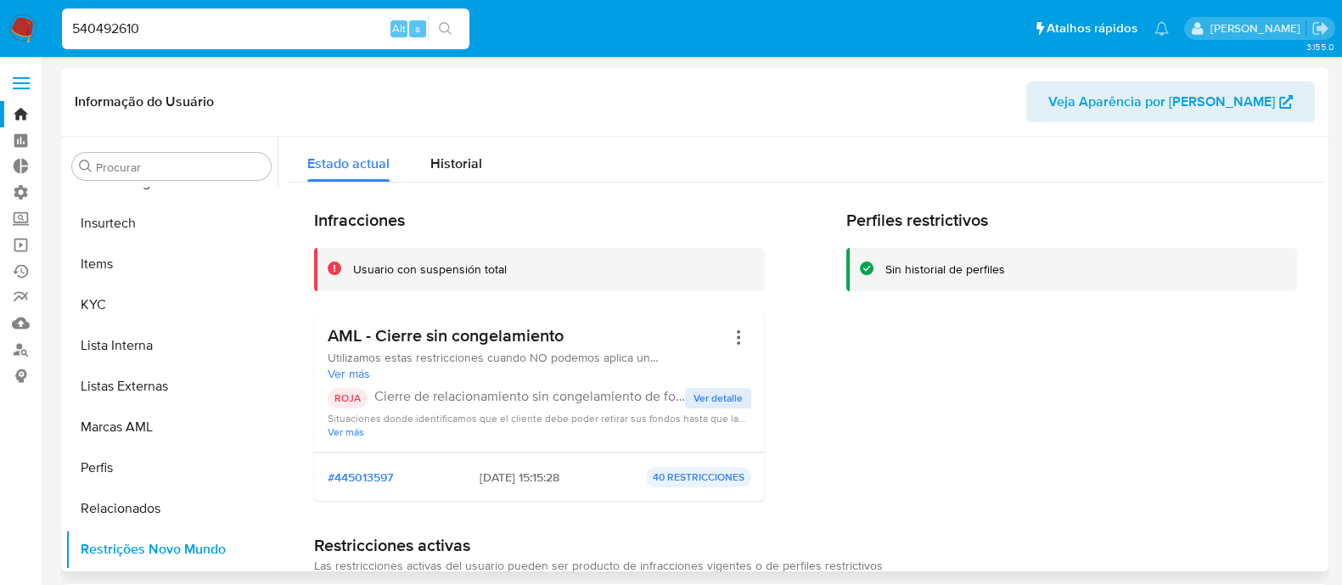
click at [1167, 377] on div "Perfiles restrictivos Sin historial de perfiles" at bounding box center [1071, 362] width 451 height 305
click at [474, 167] on span "Historial" at bounding box center [456, 164] width 52 height 20
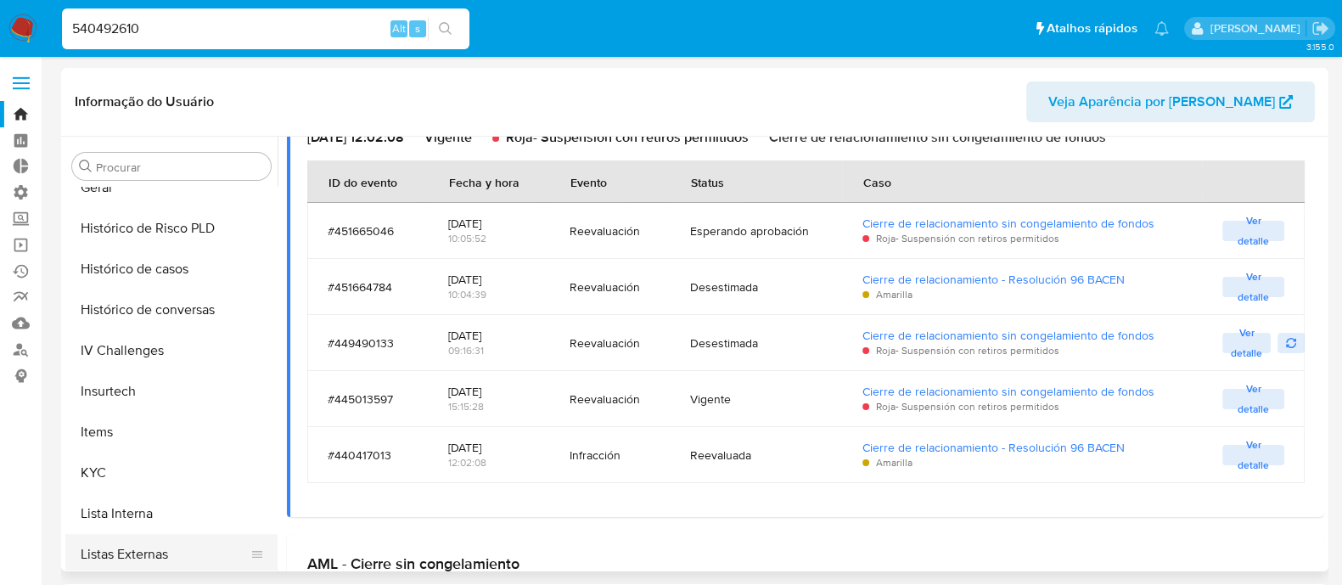
scroll to position [546, 0]
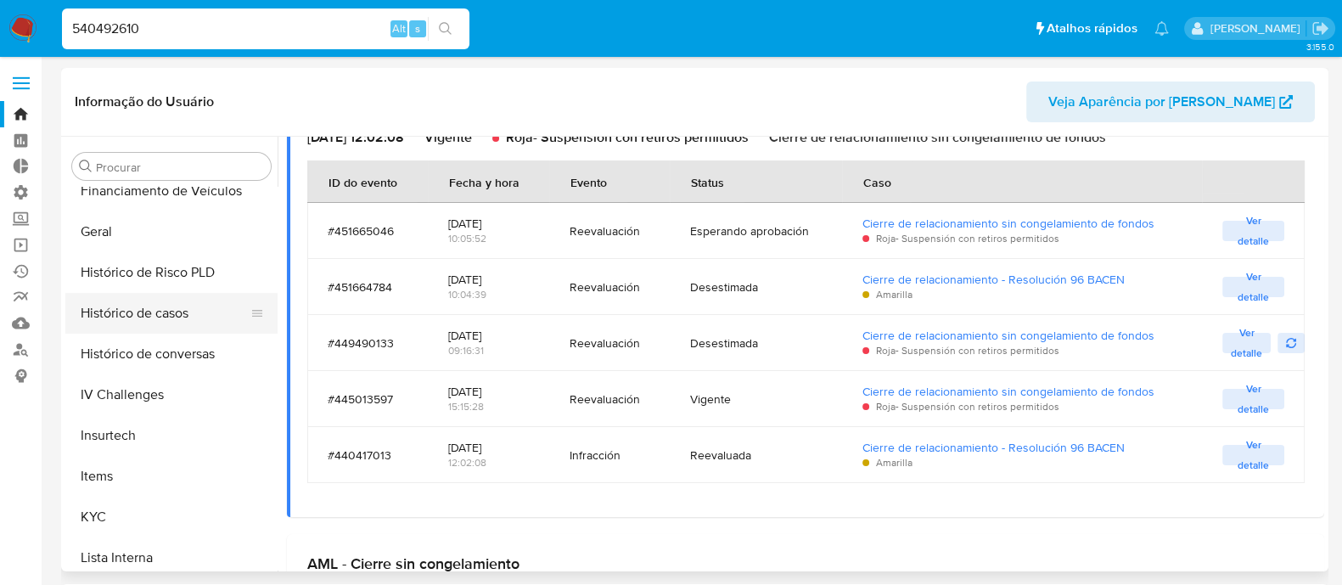
click at [150, 306] on button "Histórico de casos" at bounding box center [164, 313] width 199 height 41
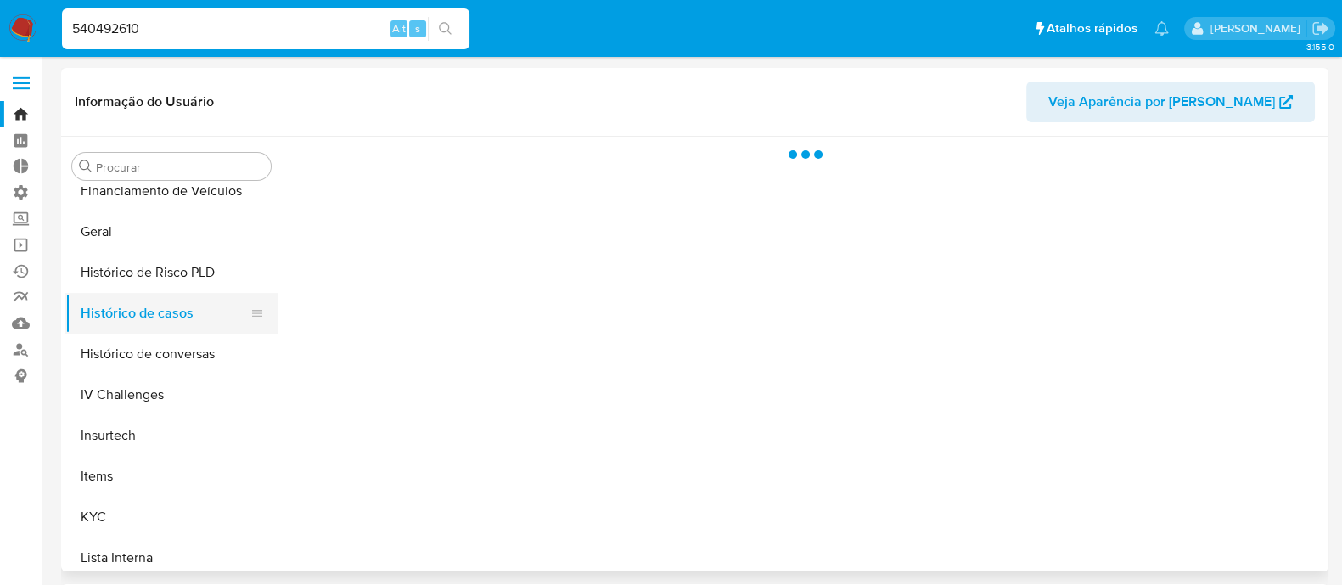
scroll to position [0, 0]
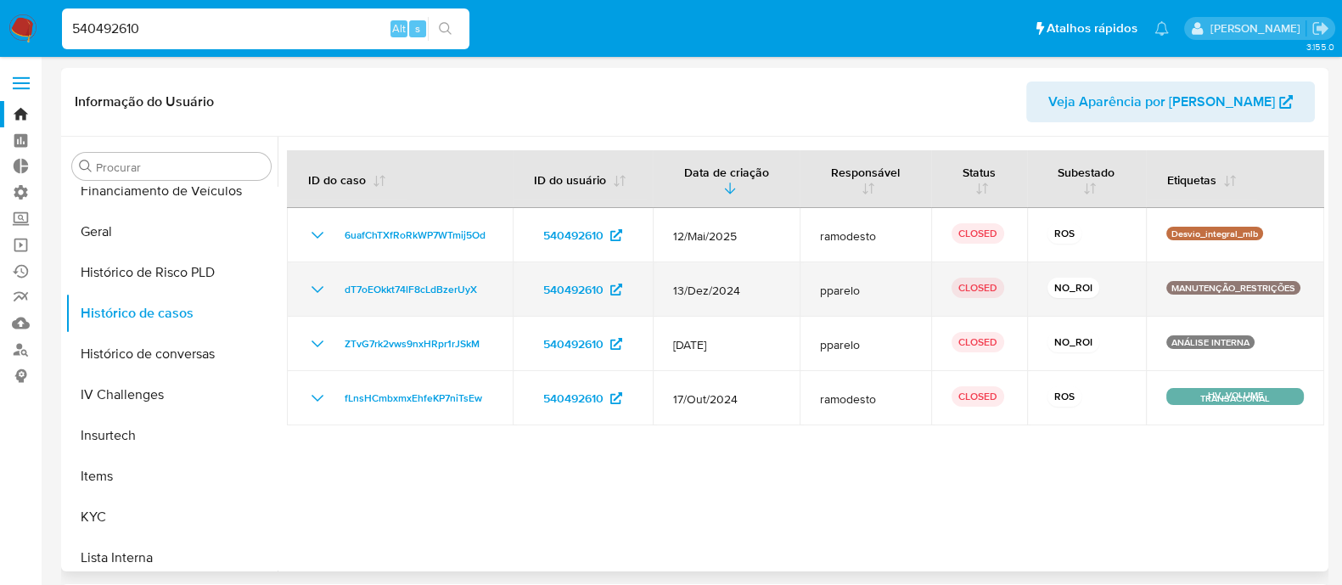
click at [308, 282] on icon "Mostrar/Ocultar" at bounding box center [317, 289] width 20 height 20
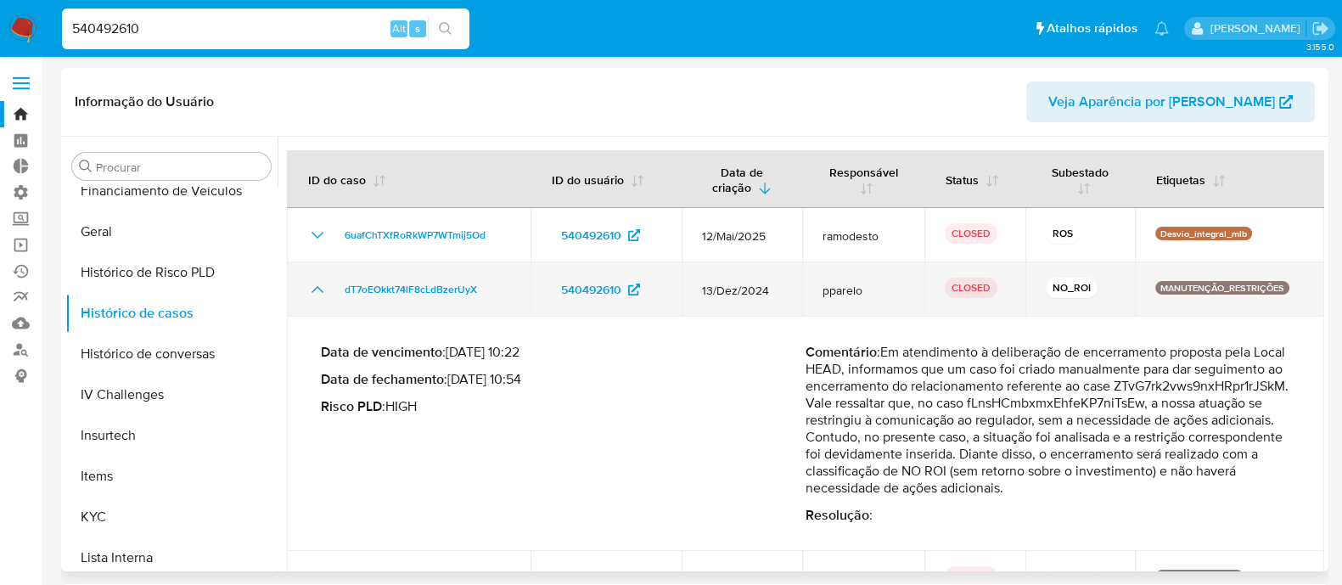
click at [312, 288] on icon "Mostrar/Ocultar" at bounding box center [317, 289] width 20 height 20
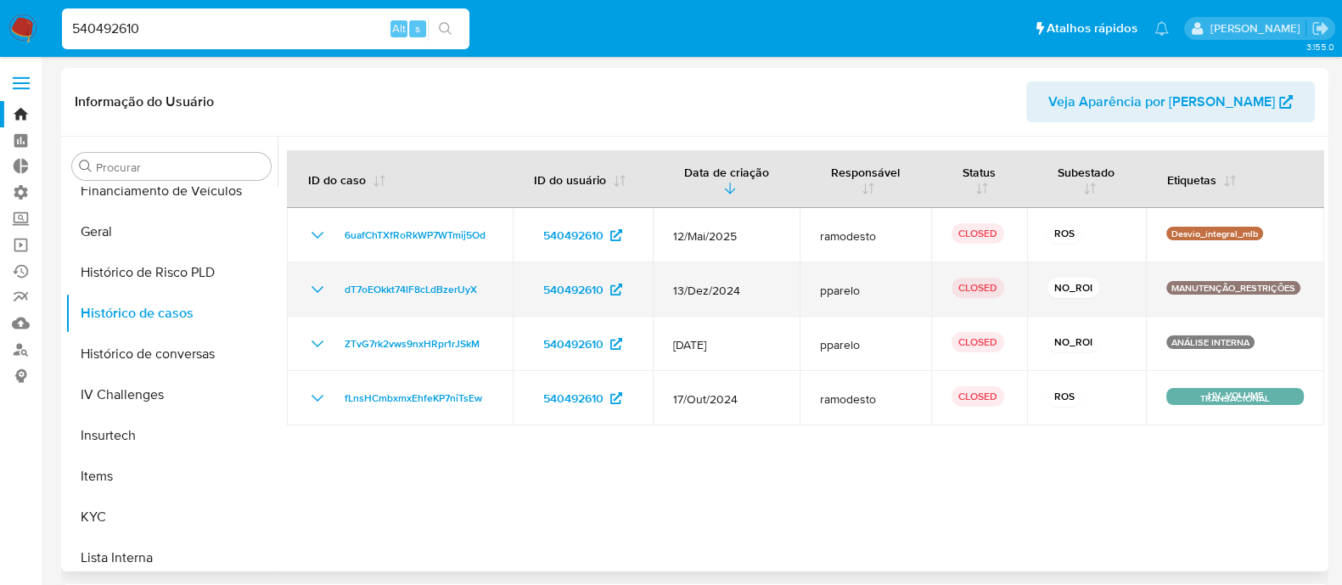
click at [320, 283] on icon "Mostrar/Ocultar" at bounding box center [317, 289] width 20 height 20
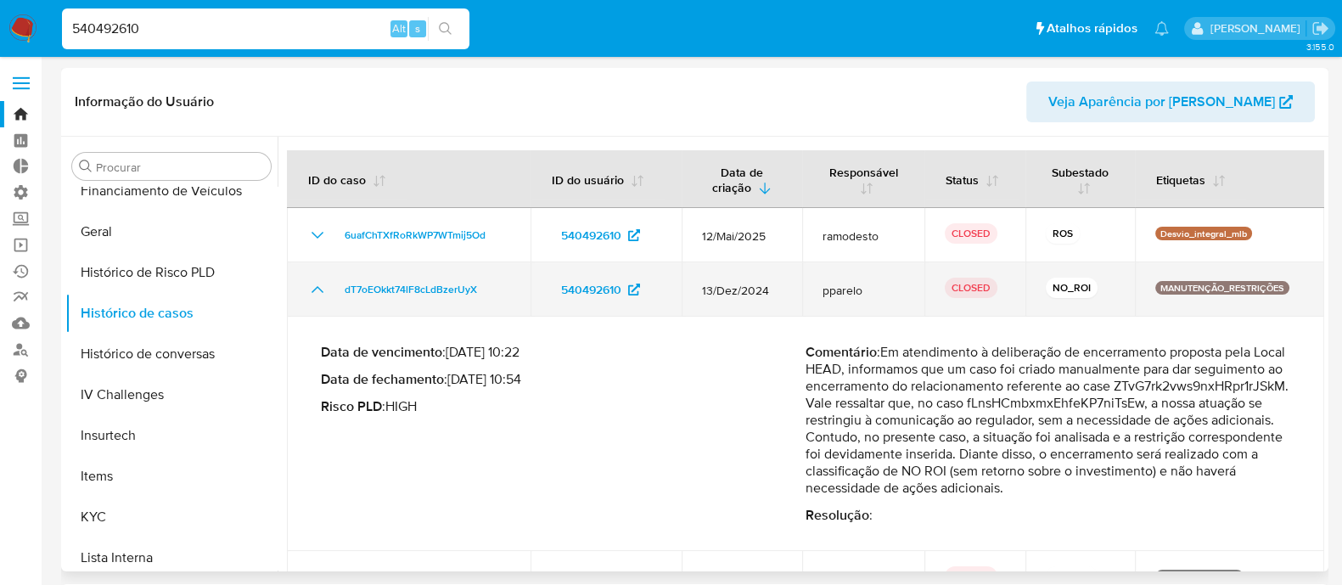
click at [320, 283] on icon "Mostrar/Ocultar" at bounding box center [317, 289] width 20 height 20
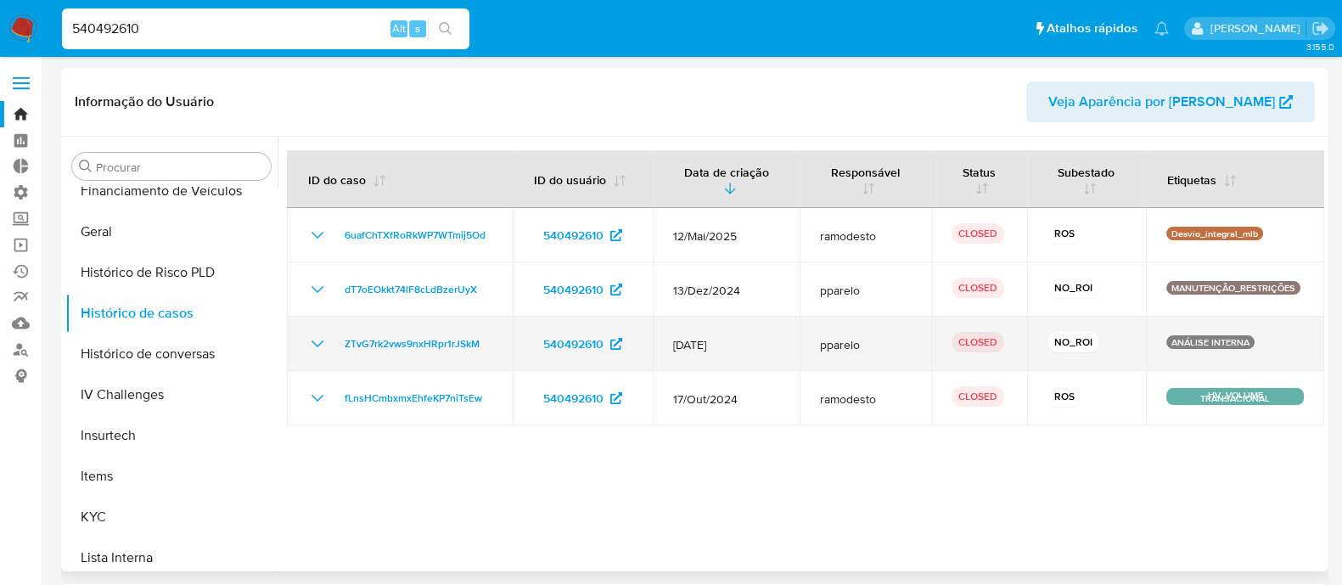
click at [321, 342] on icon "Mostrar/Ocultar" at bounding box center [318, 343] width 12 height 7
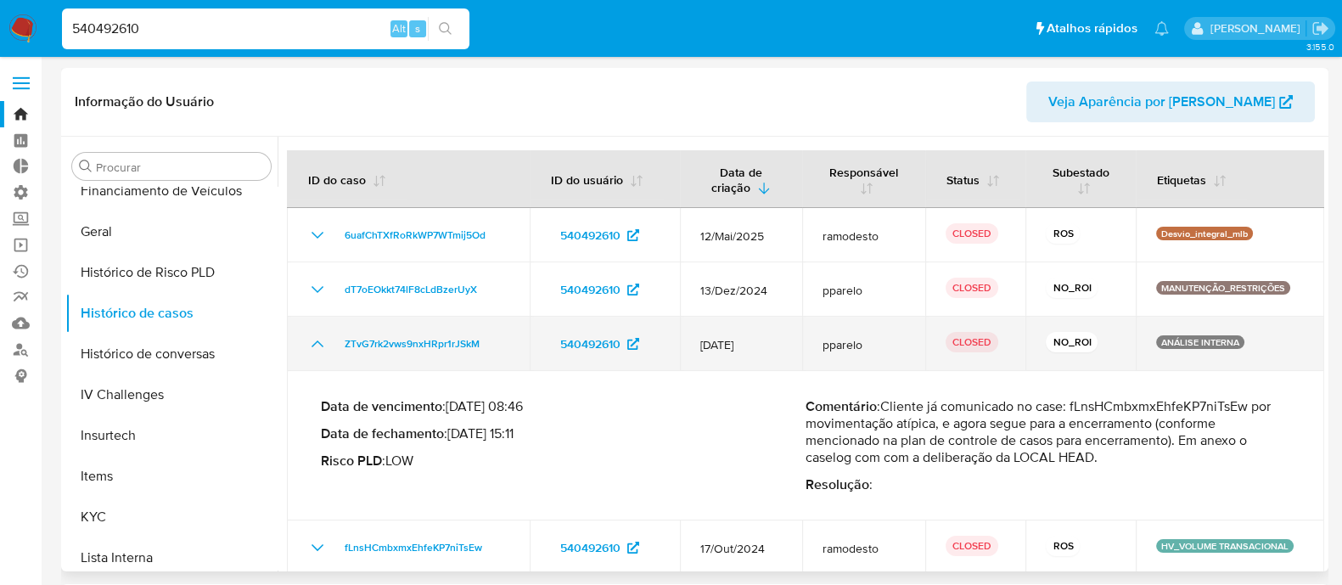
click at [321, 342] on icon "Mostrar/Ocultar" at bounding box center [317, 344] width 20 height 20
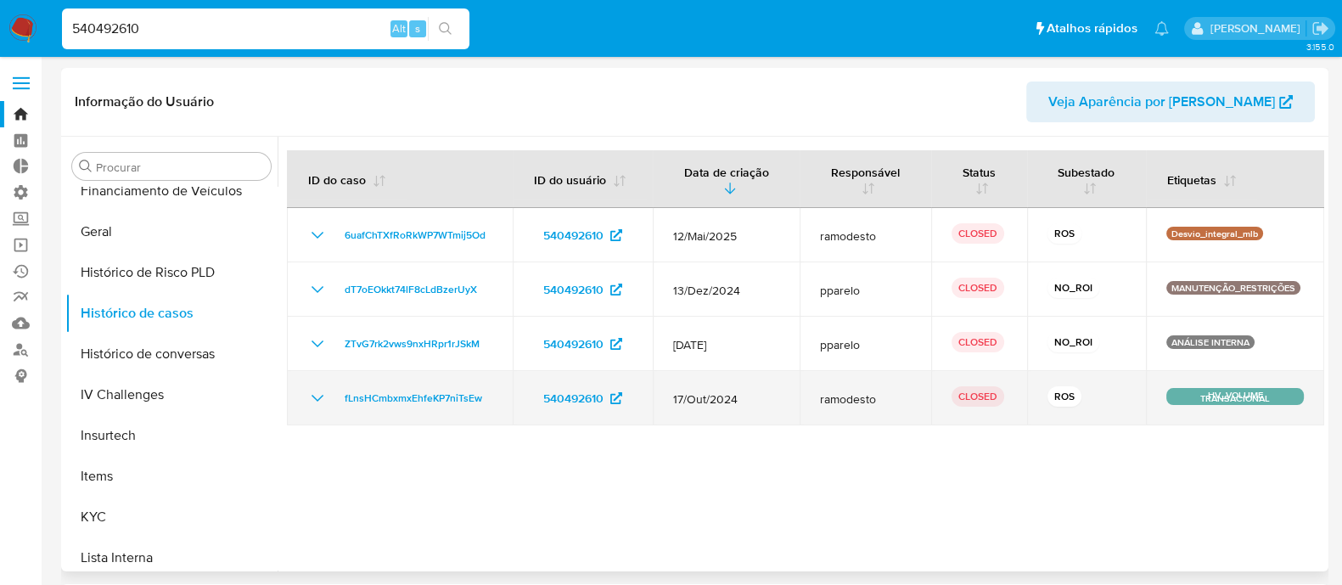
click at [318, 404] on icon "Mostrar/Ocultar" at bounding box center [317, 398] width 20 height 20
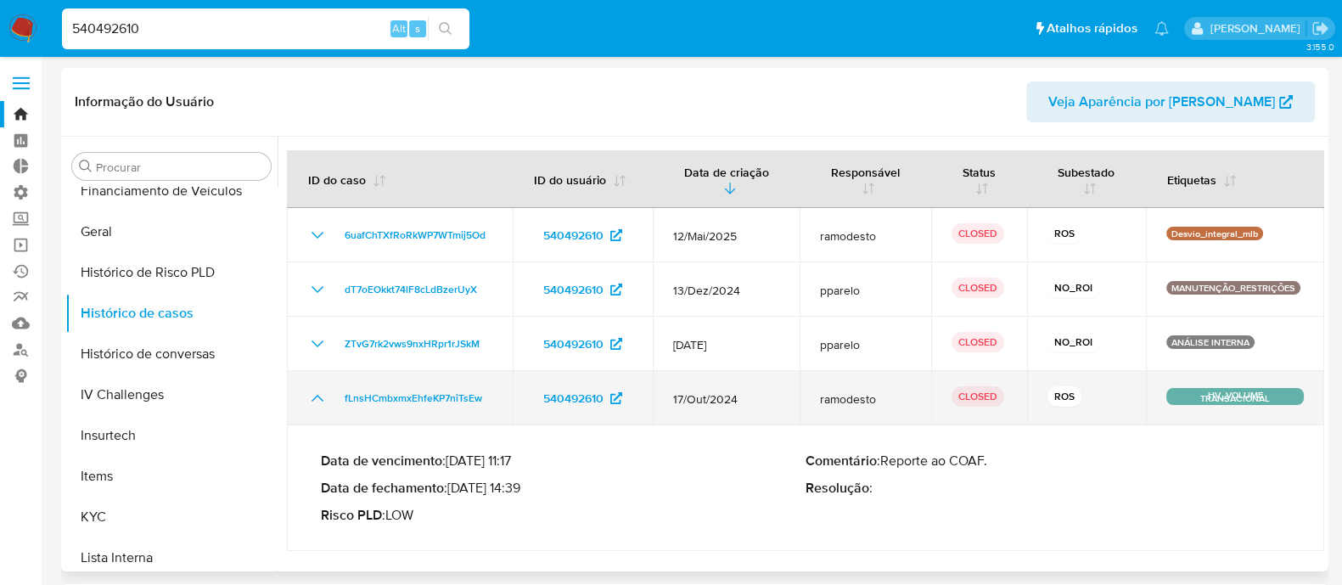
scroll to position [105, 0]
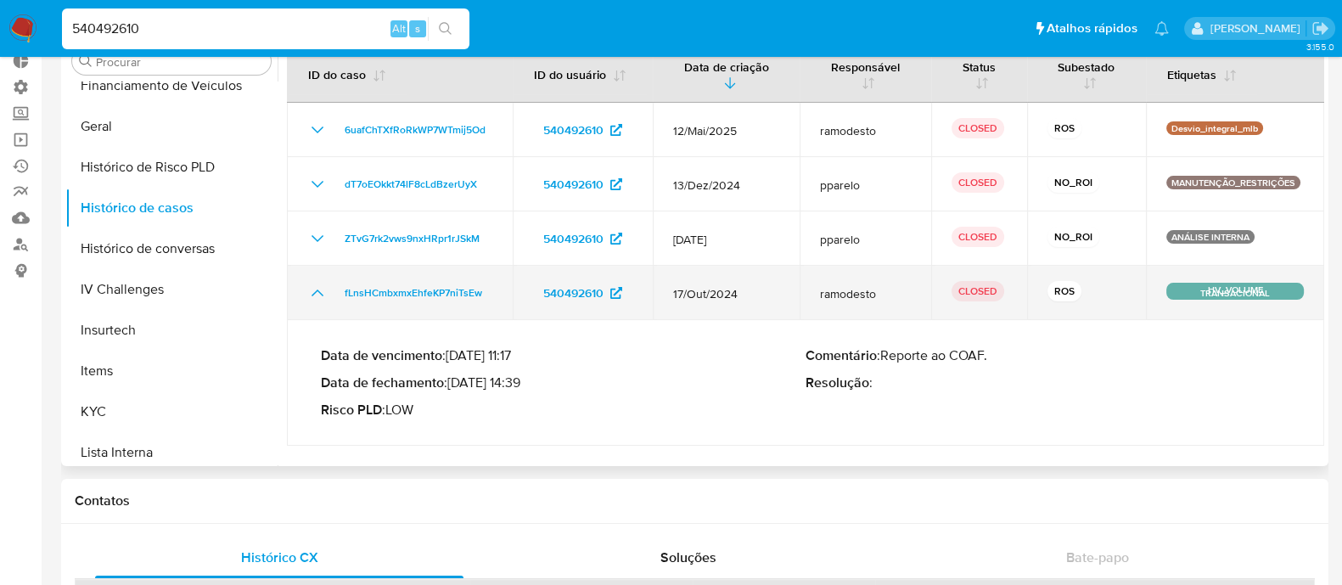
click at [322, 295] on icon "Mostrar/Ocultar" at bounding box center [317, 293] width 20 height 20
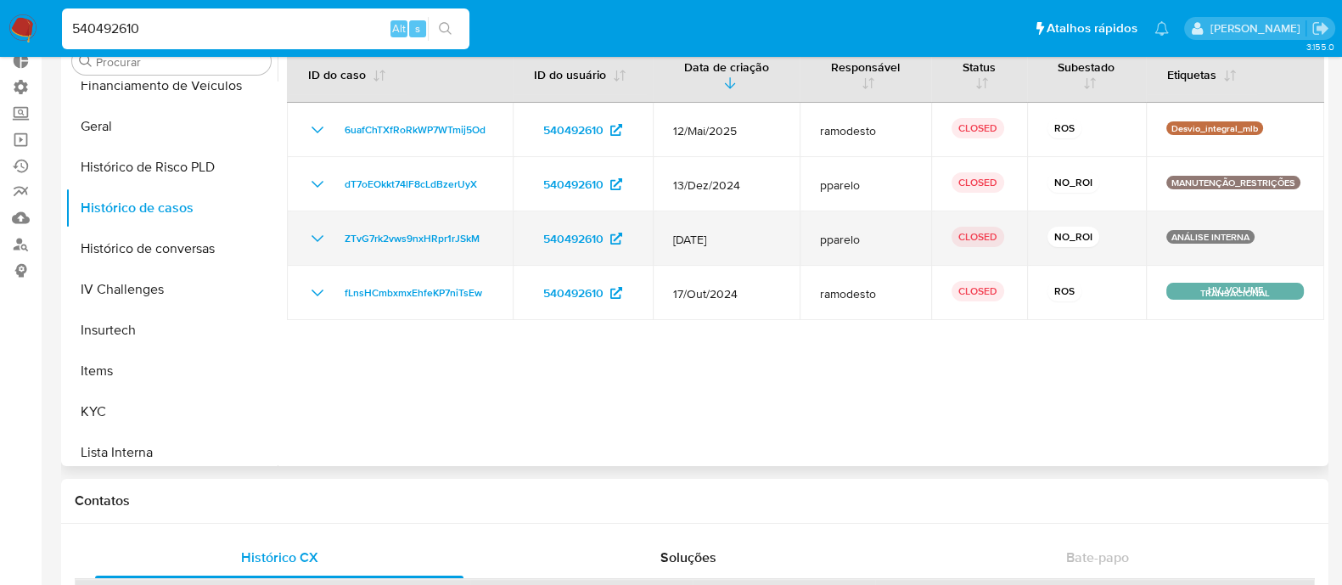
click at [309, 244] on icon "Mostrar/Ocultar" at bounding box center [317, 238] width 20 height 20
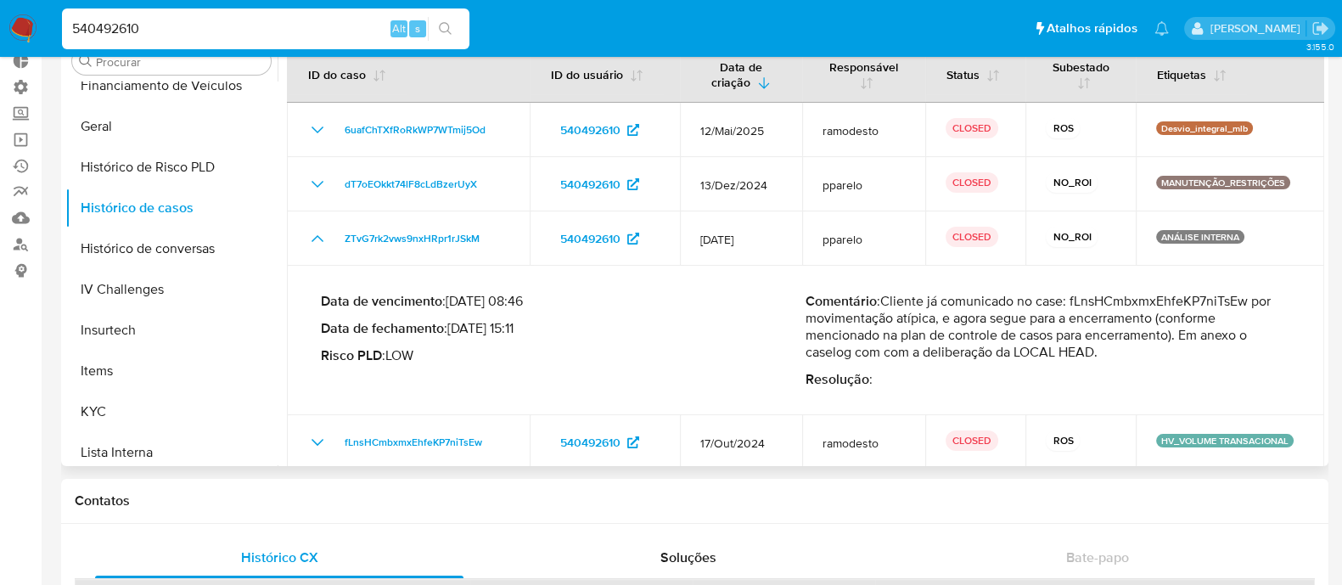
drag, startPoint x: 1074, startPoint y: 299, endPoint x: 1249, endPoint y: 301, distance: 175.7
click at [1249, 301] on p "Comentário : Cliente já comunicado no case: fLnsHCmbxmxEhfeKP7niTsEw por movime…" at bounding box center [1048, 327] width 485 height 68
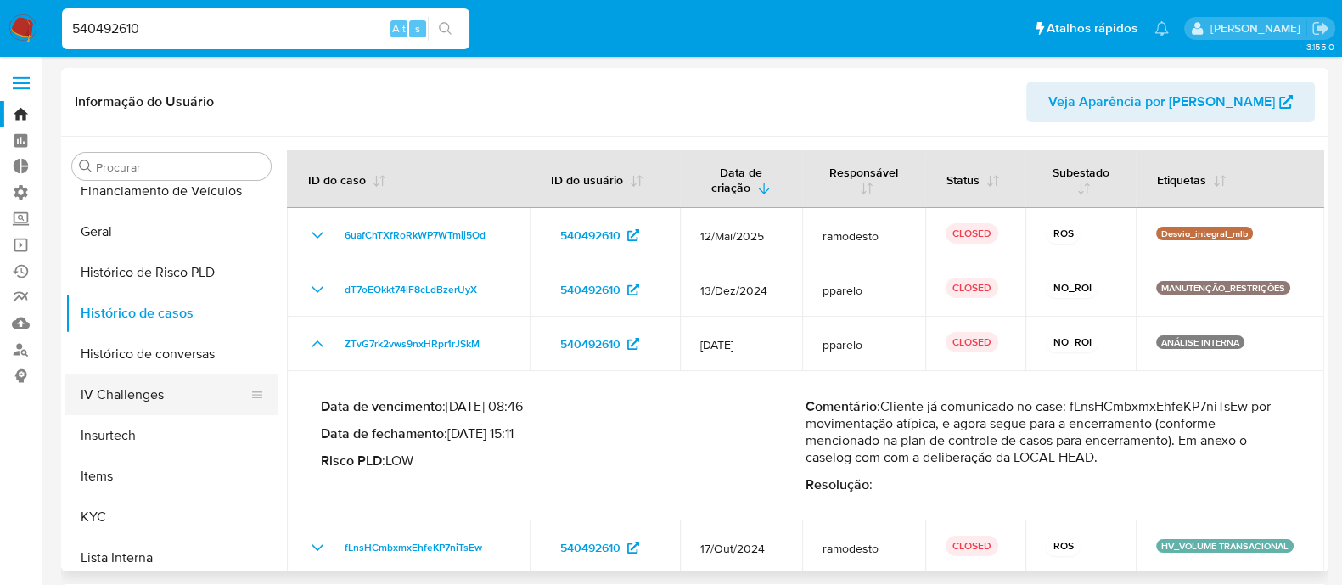
scroll to position [758, 0]
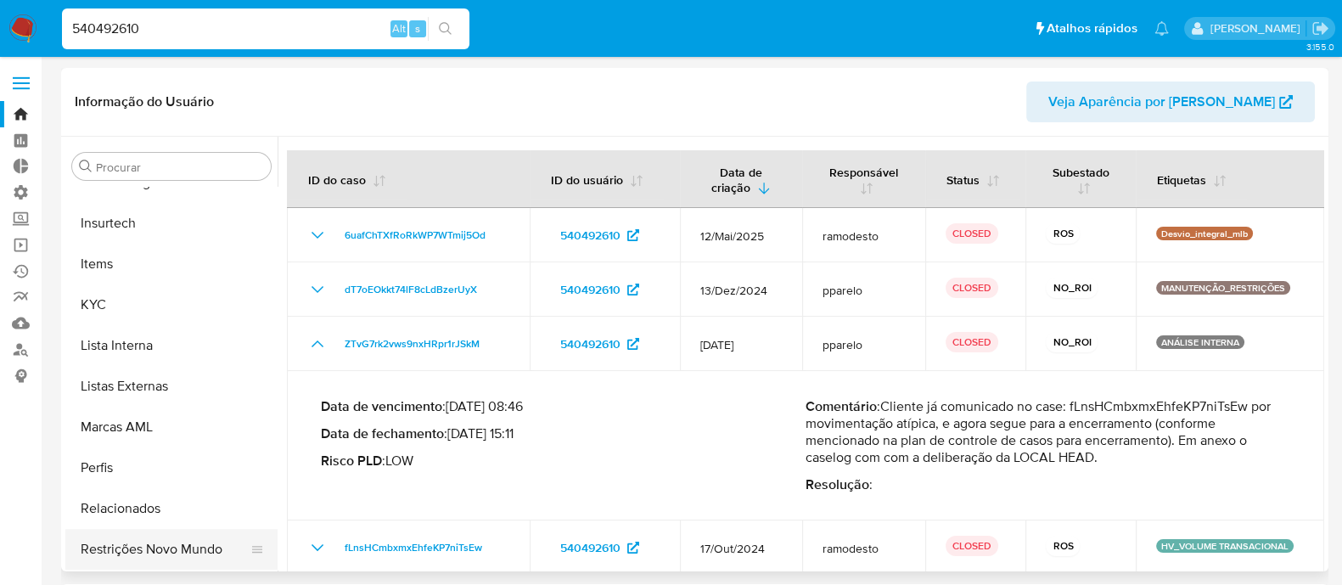
click at [136, 561] on button "Restrições Novo Mundo" at bounding box center [164, 549] width 199 height 41
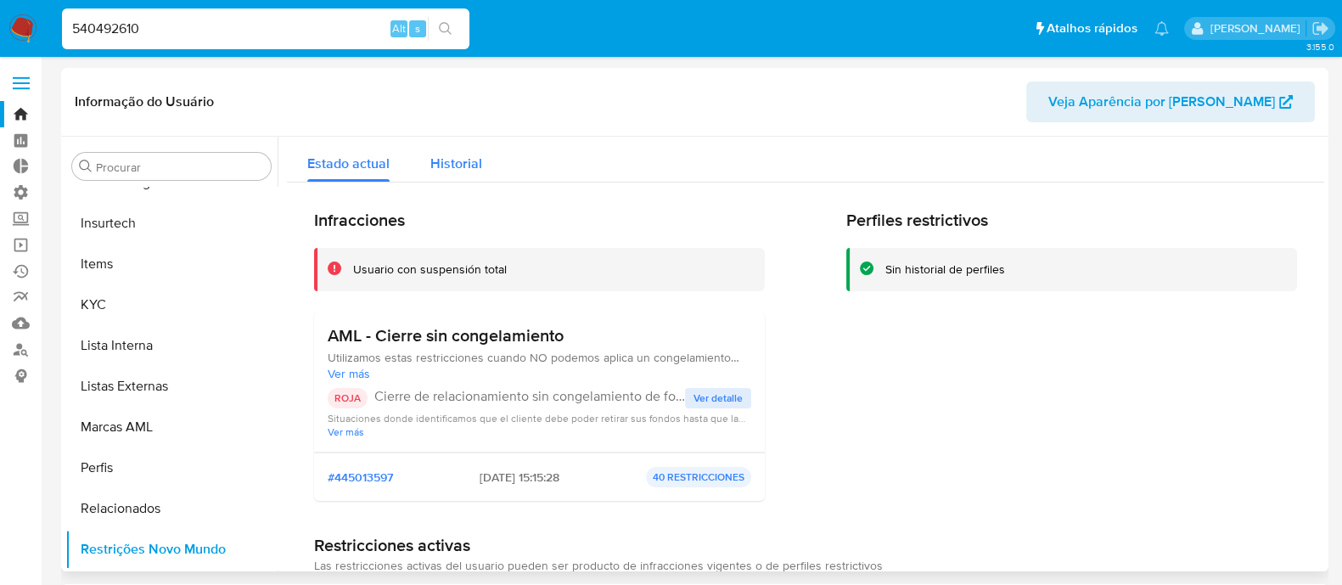
click at [472, 160] on span "Historial" at bounding box center [456, 164] width 52 height 20
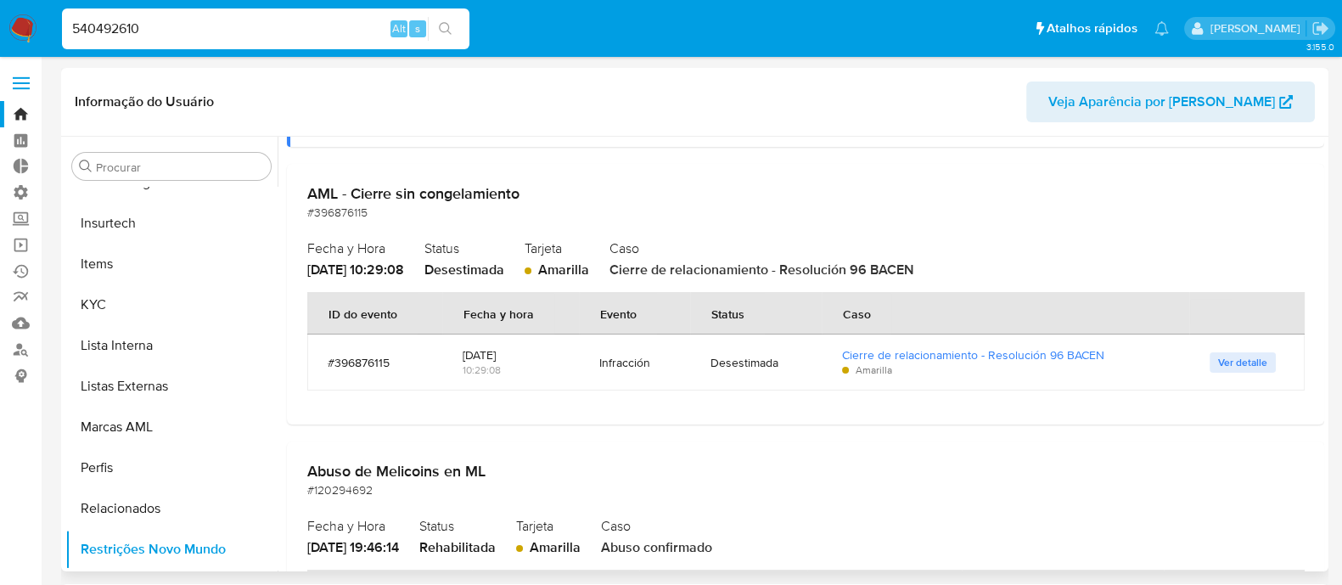
scroll to position [578, 0]
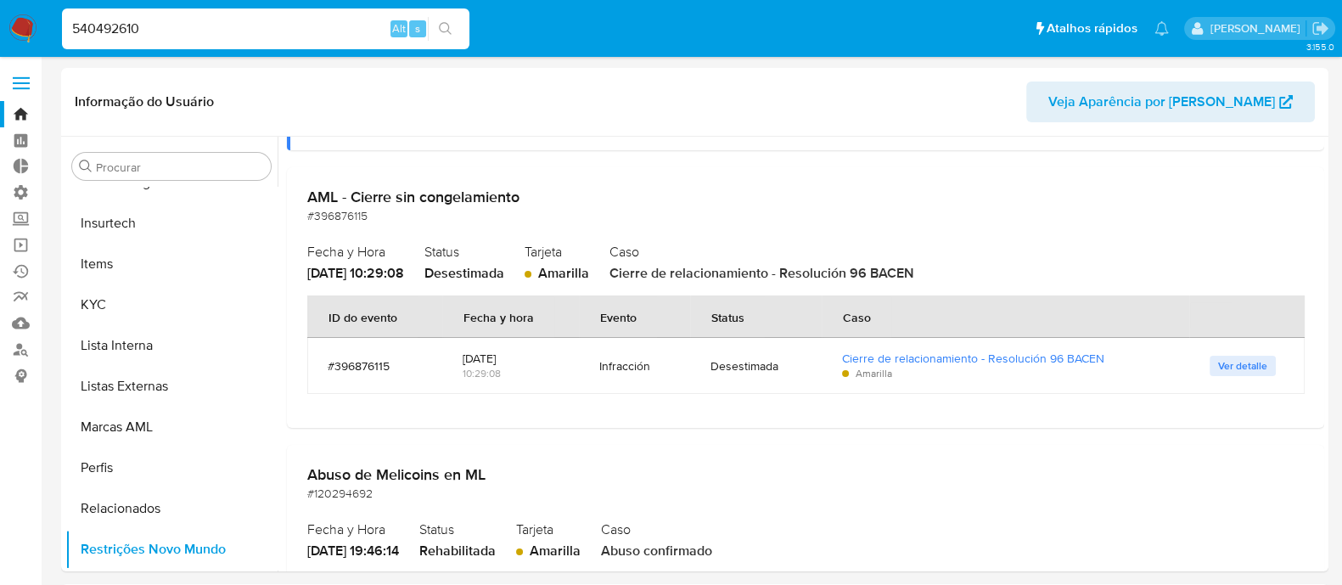
drag, startPoint x: 192, startPoint y: 8, endPoint x: 188, endPoint y: 27, distance: 19.0
click at [190, 9] on div "540492610 Alt s" at bounding box center [265, 28] width 407 height 41
click at [444, 26] on icon "search-icon" at bounding box center [446, 29] width 14 height 14
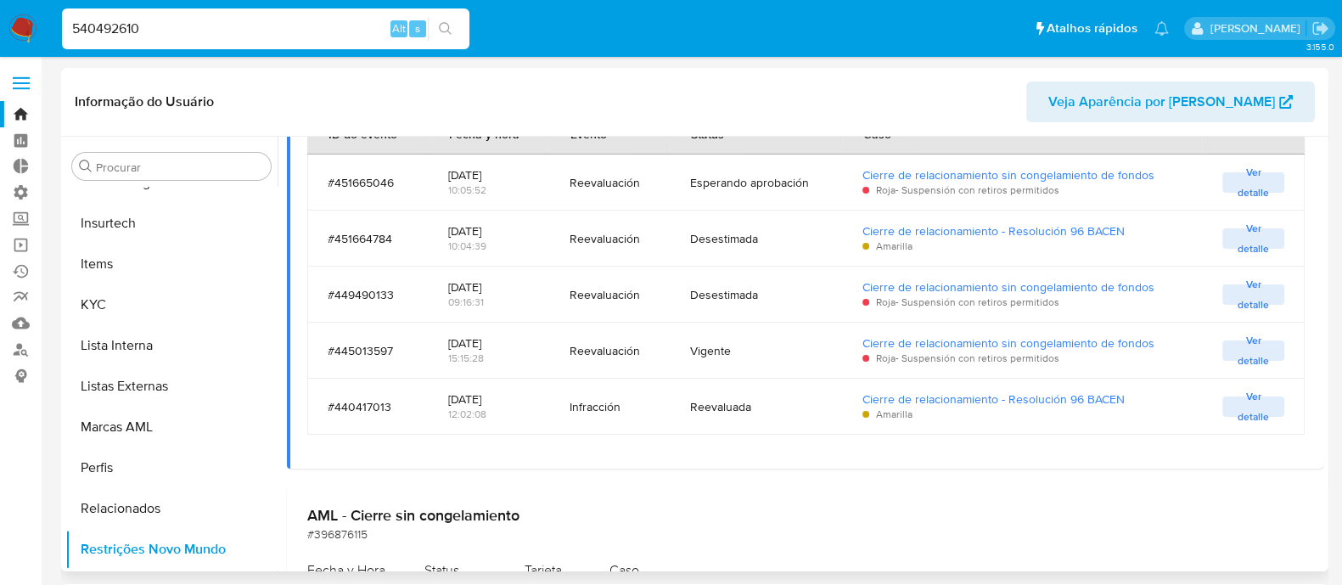
scroll to position [0, 0]
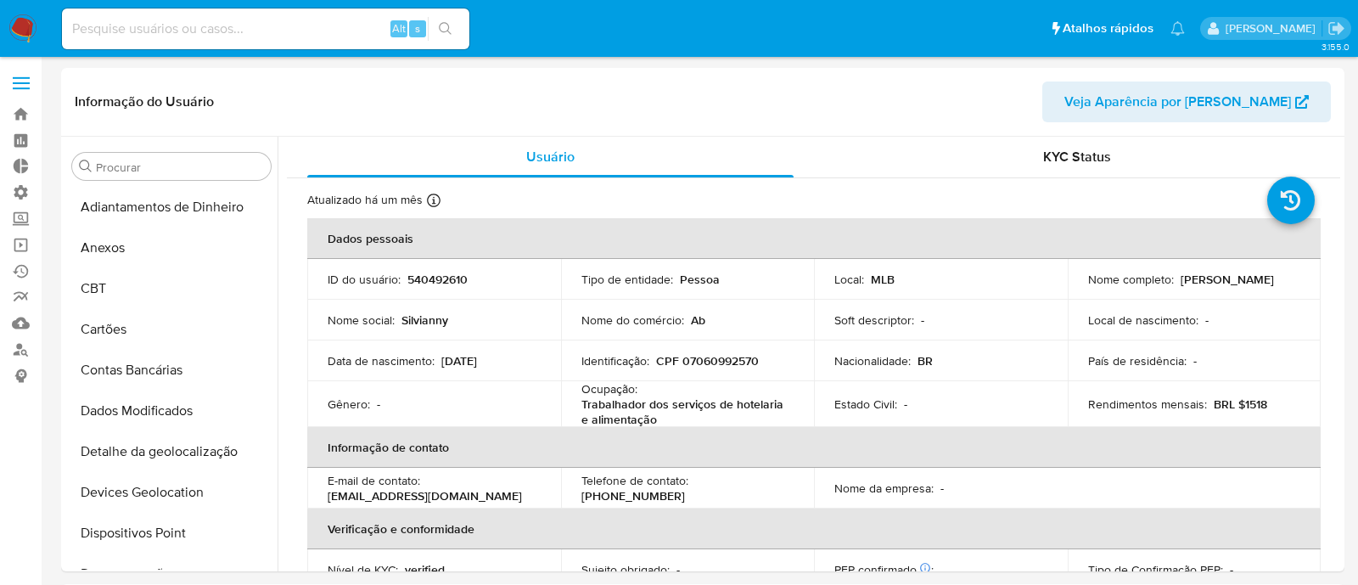
select select "10"
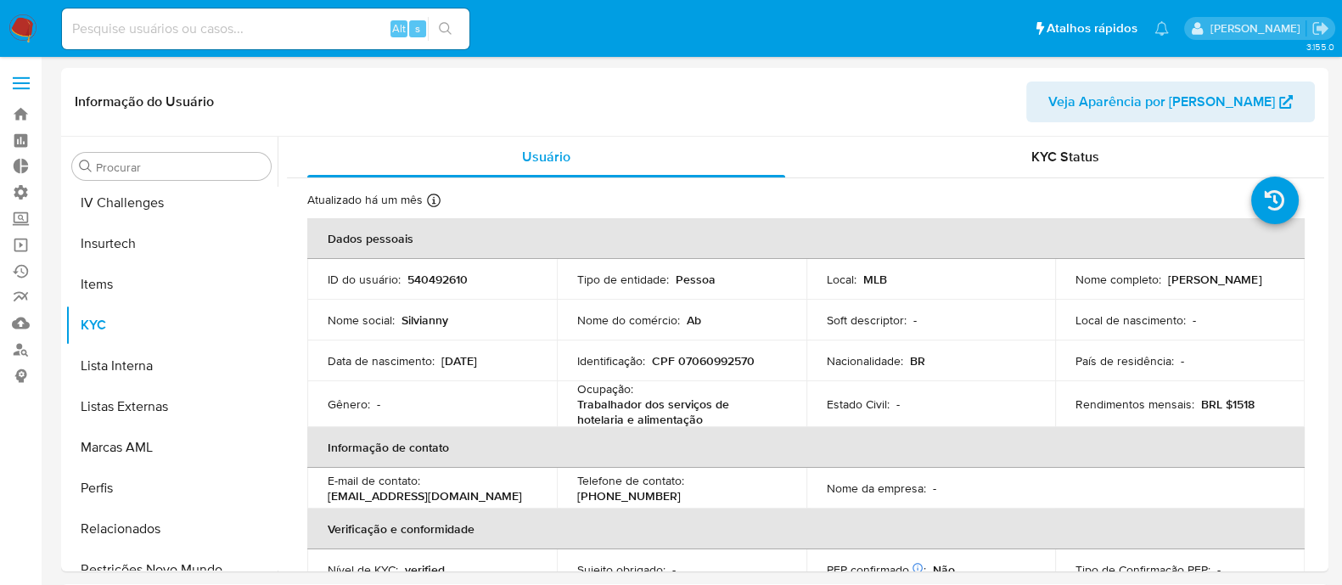
scroll to position [758, 0]
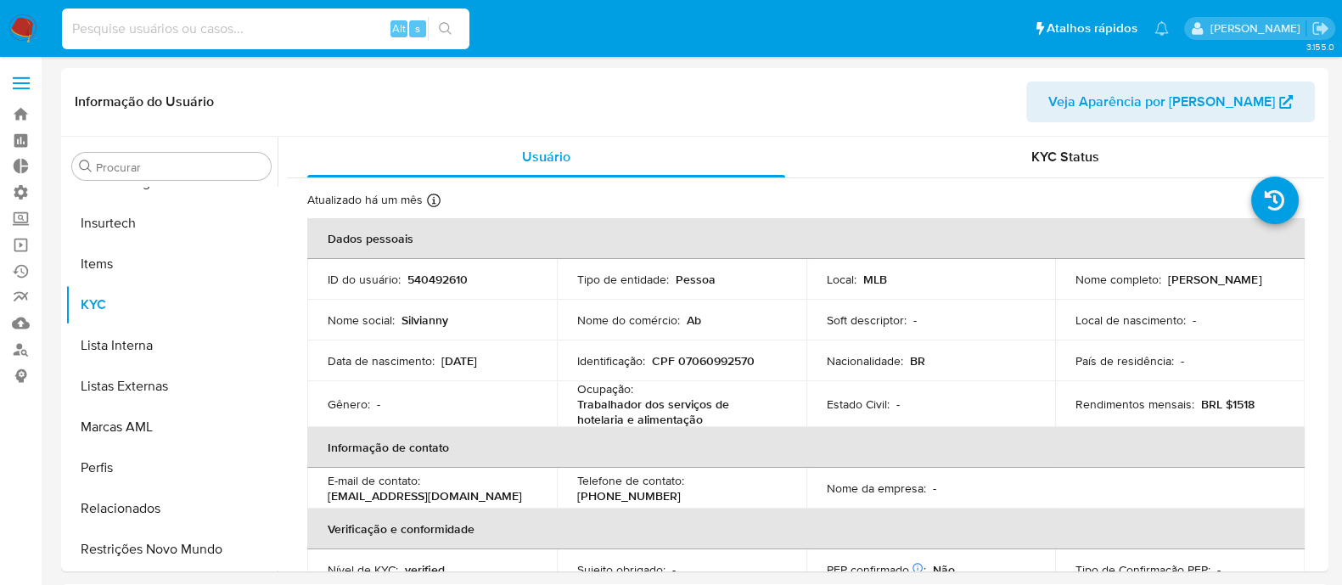
click at [154, 30] on input at bounding box center [265, 29] width 407 height 22
paste input "540492610"
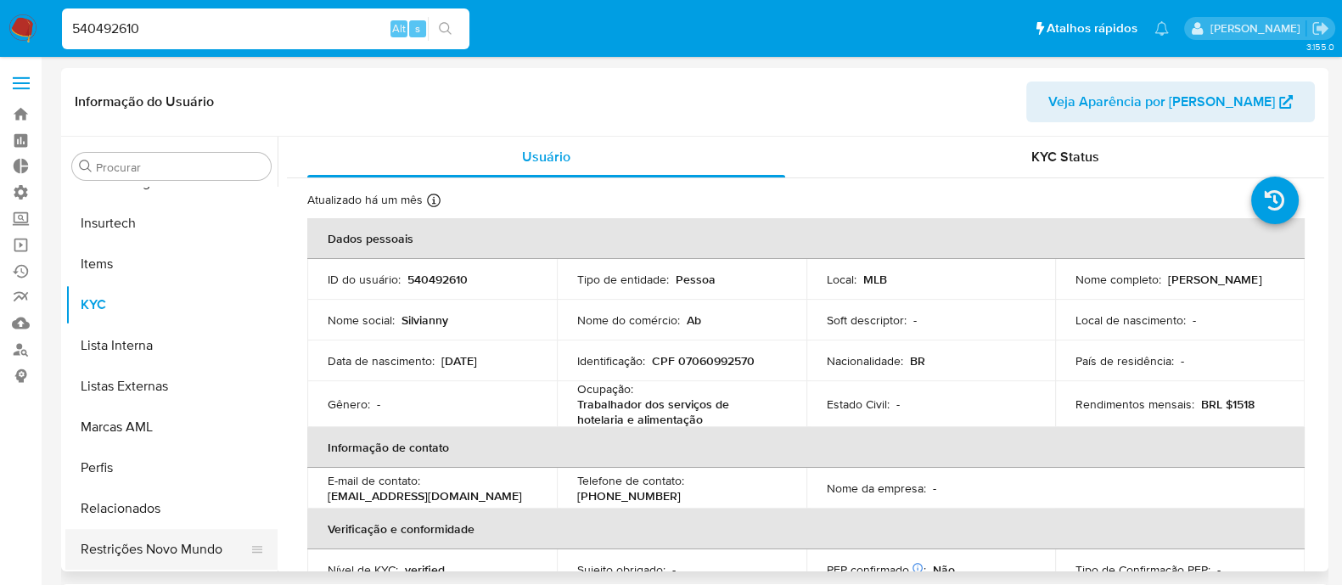
click at [119, 553] on button "Restrições Novo Mundo" at bounding box center [164, 549] width 199 height 41
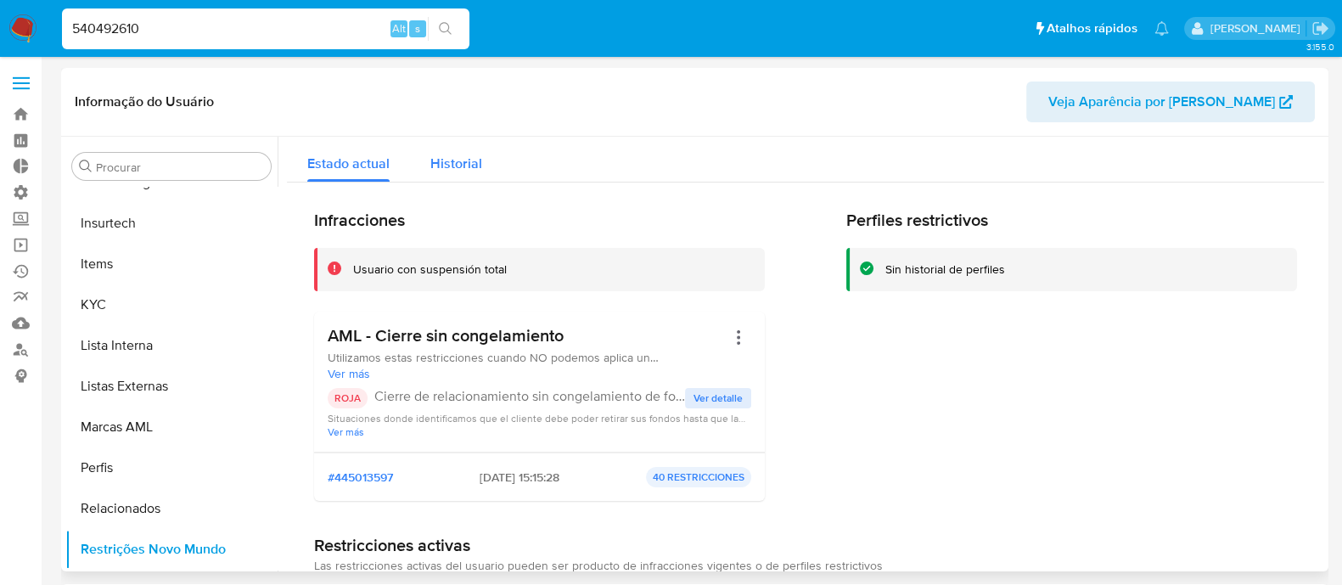
click at [453, 169] on span "Historial" at bounding box center [456, 164] width 52 height 20
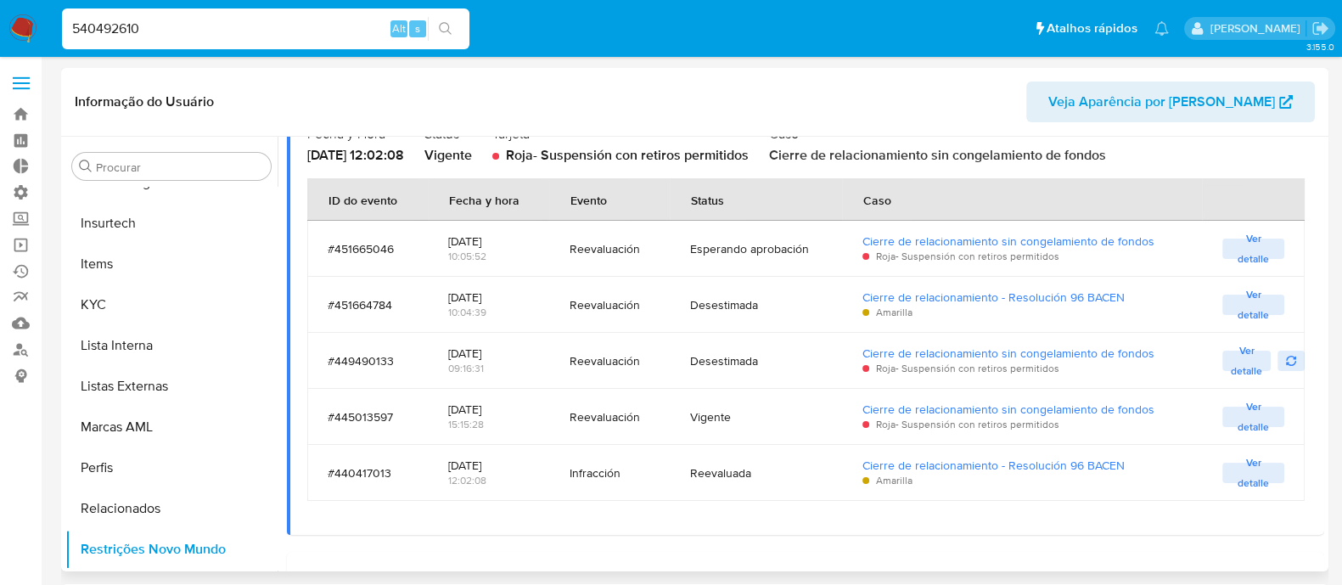
scroll to position [0, 0]
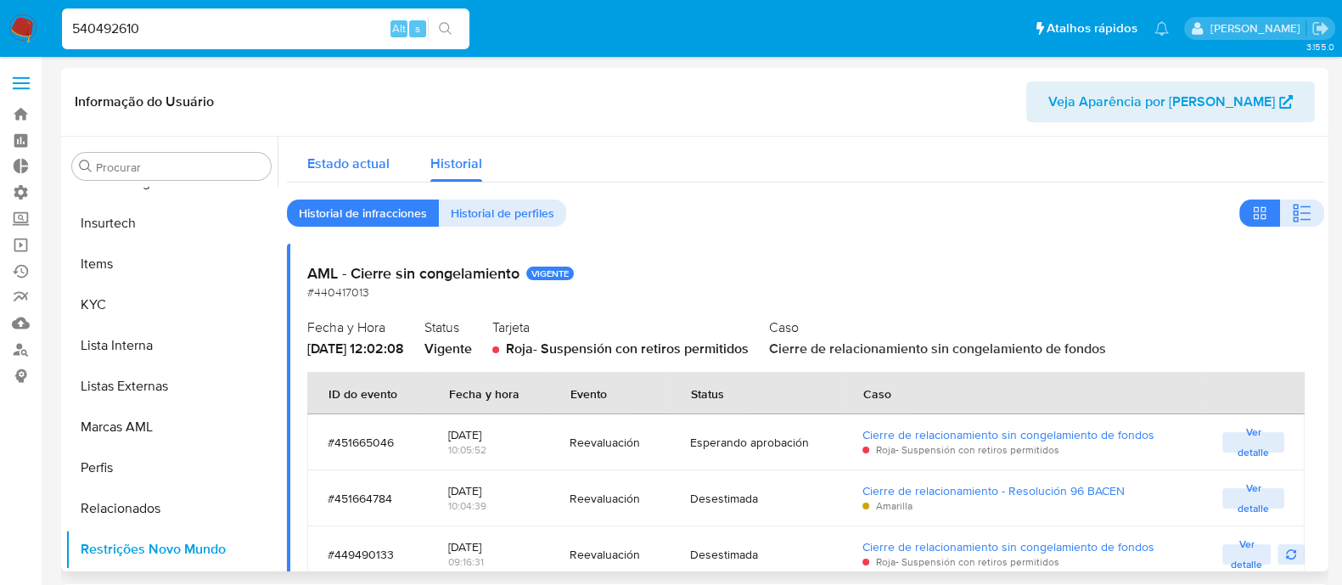
click at [348, 159] on span "Estado actual" at bounding box center [348, 164] width 82 height 20
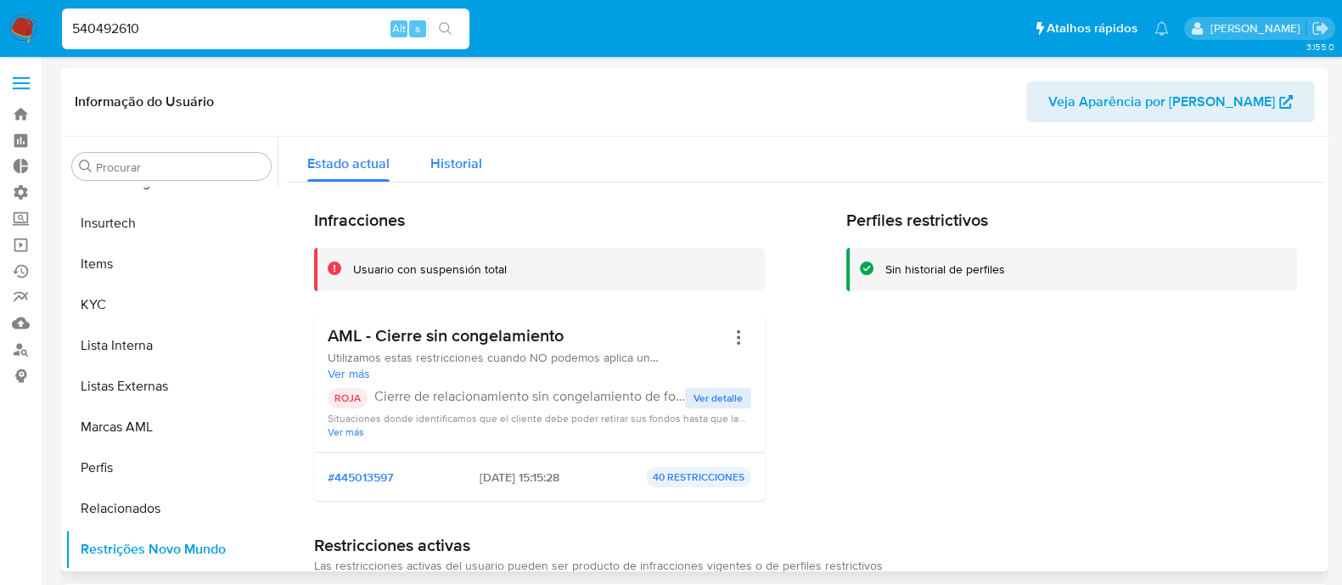
click at [437, 159] on span "Historial" at bounding box center [456, 164] width 52 height 20
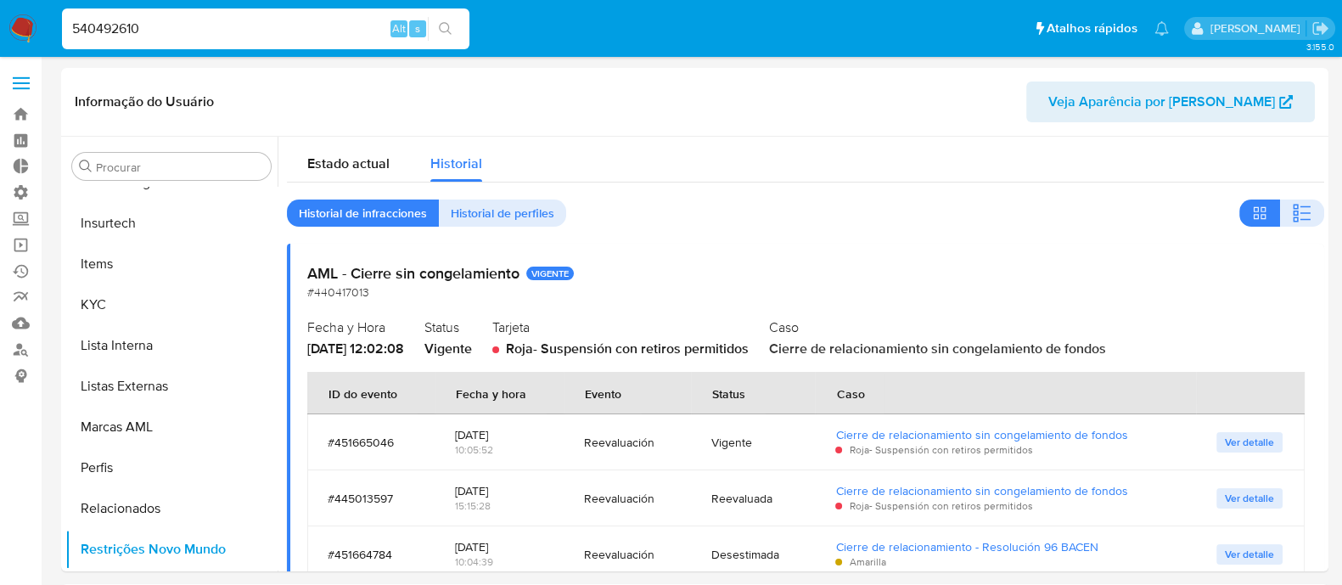
drag, startPoint x: 68, startPoint y: 32, endPoint x: 24, endPoint y: 32, distance: 44.1
click at [24, 32] on nav "Pausado Ver notificaciones 540492610 Alt s Atalhos rápidos Presiona las siguien…" at bounding box center [671, 28] width 1342 height 57
paste input "1900415919"
type input "1900415919"
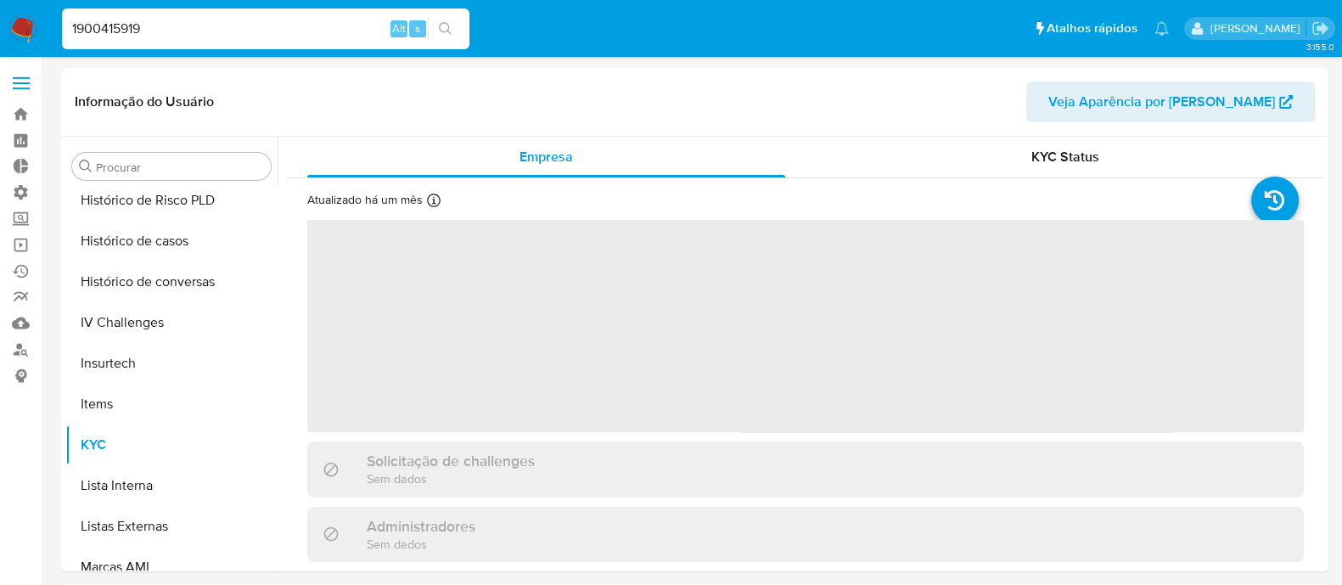
scroll to position [758, 0]
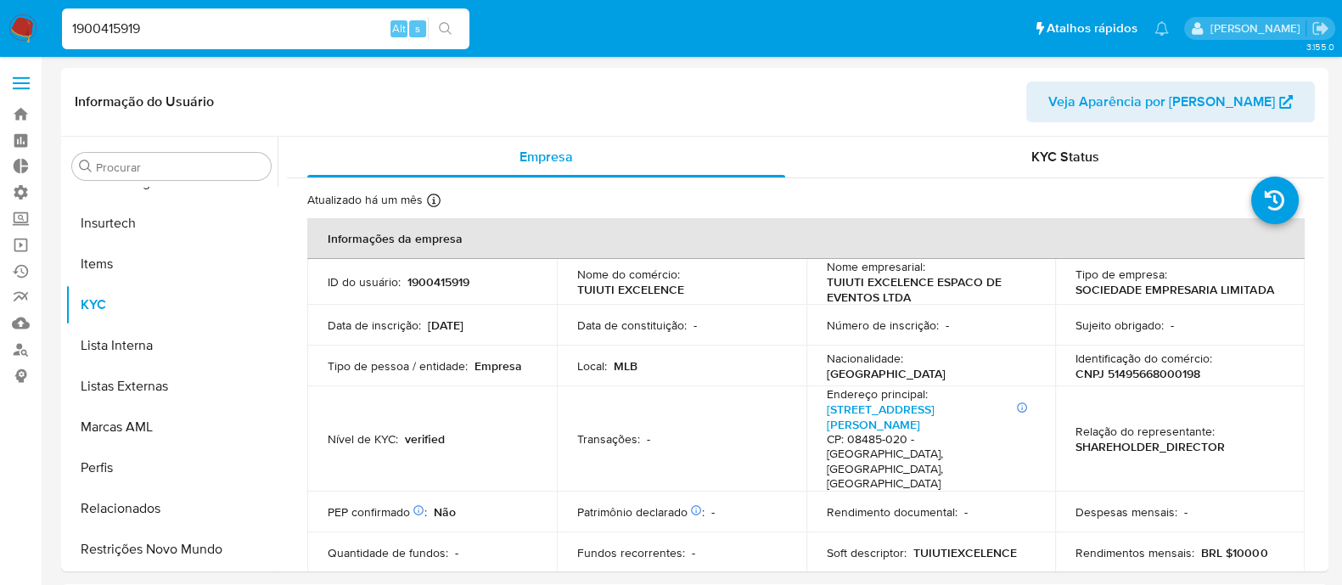
select select "10"
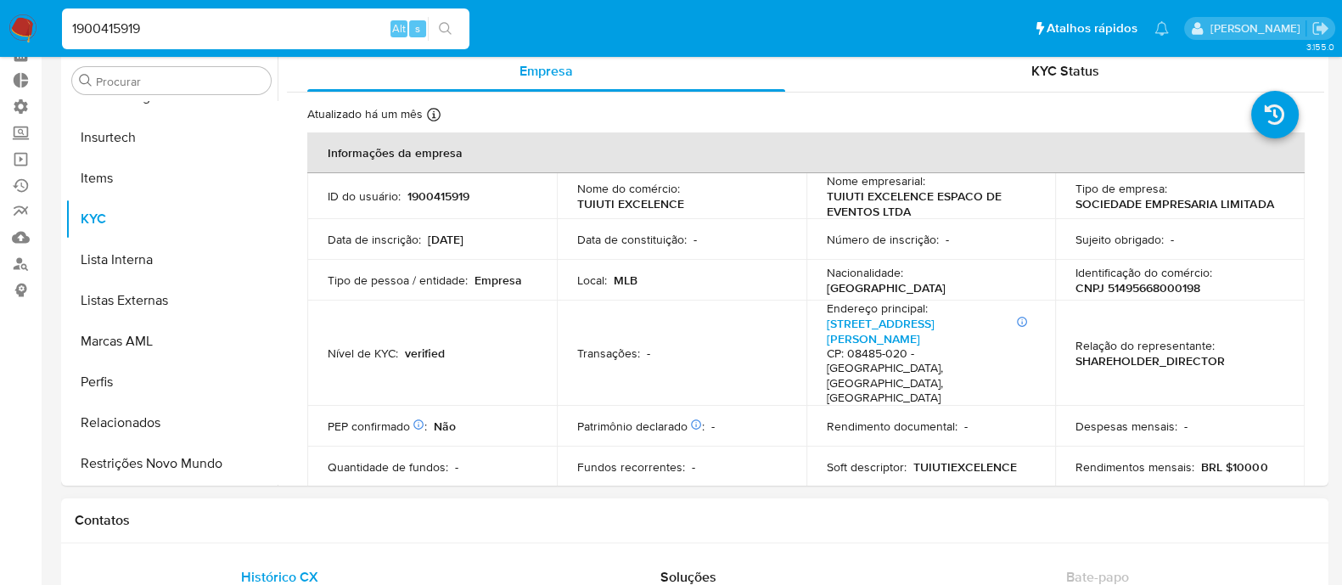
scroll to position [105, 0]
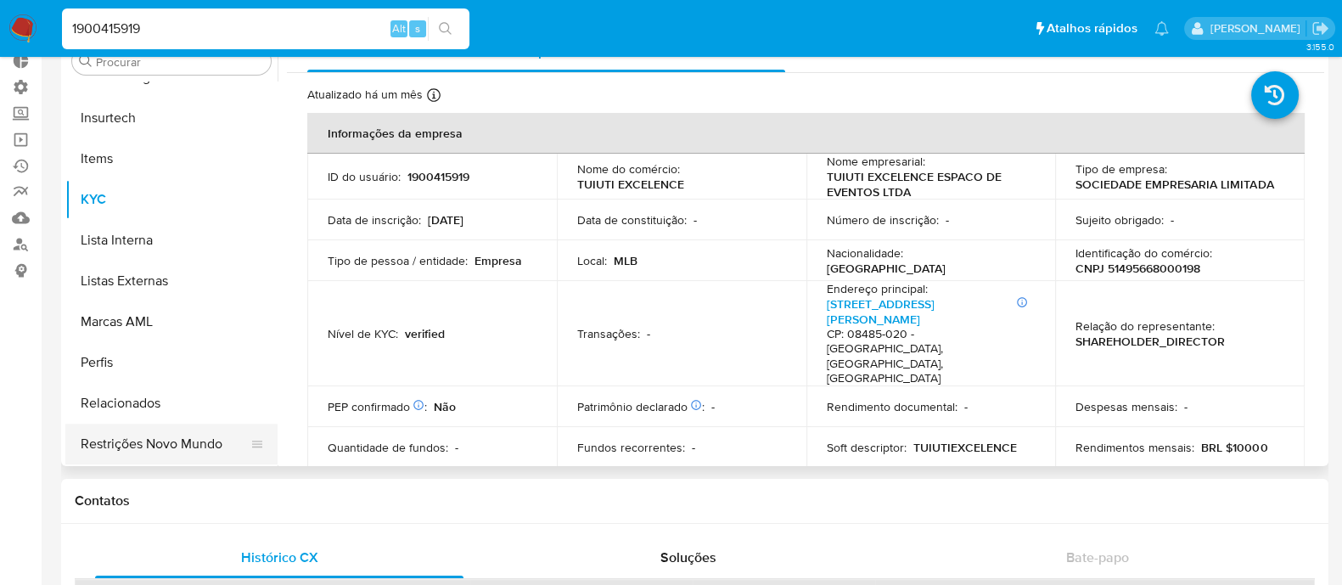
click at [169, 435] on button "Restrições Novo Mundo" at bounding box center [164, 444] width 199 height 41
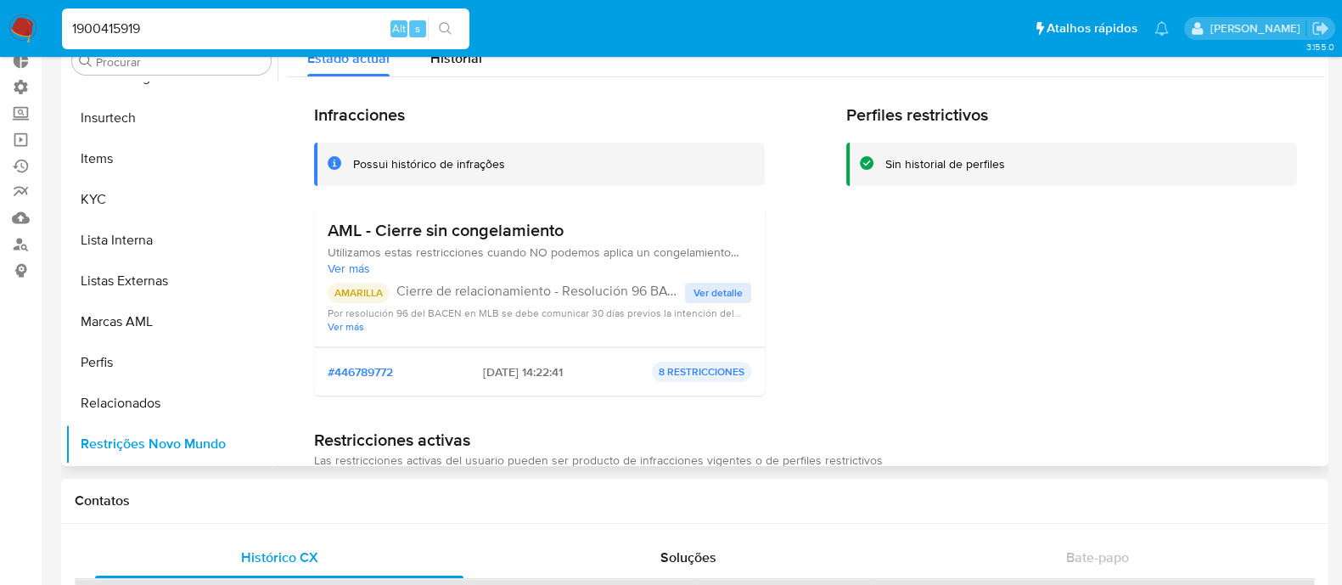
scroll to position [0, 0]
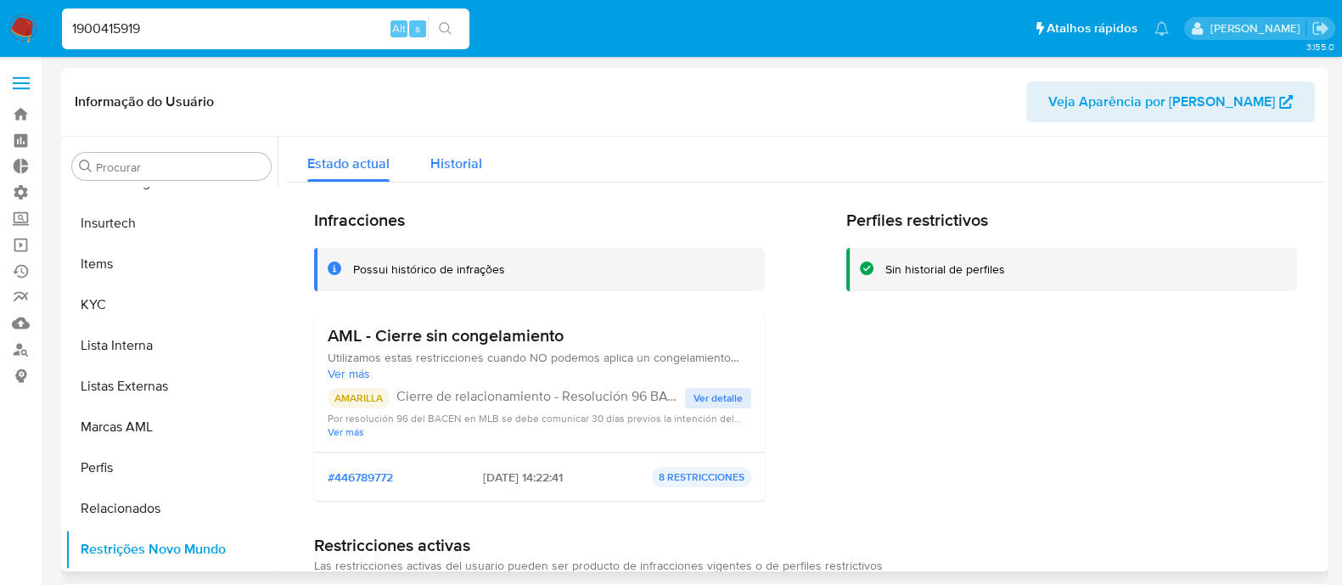
click at [446, 170] on span "Historial" at bounding box center [456, 164] width 52 height 20
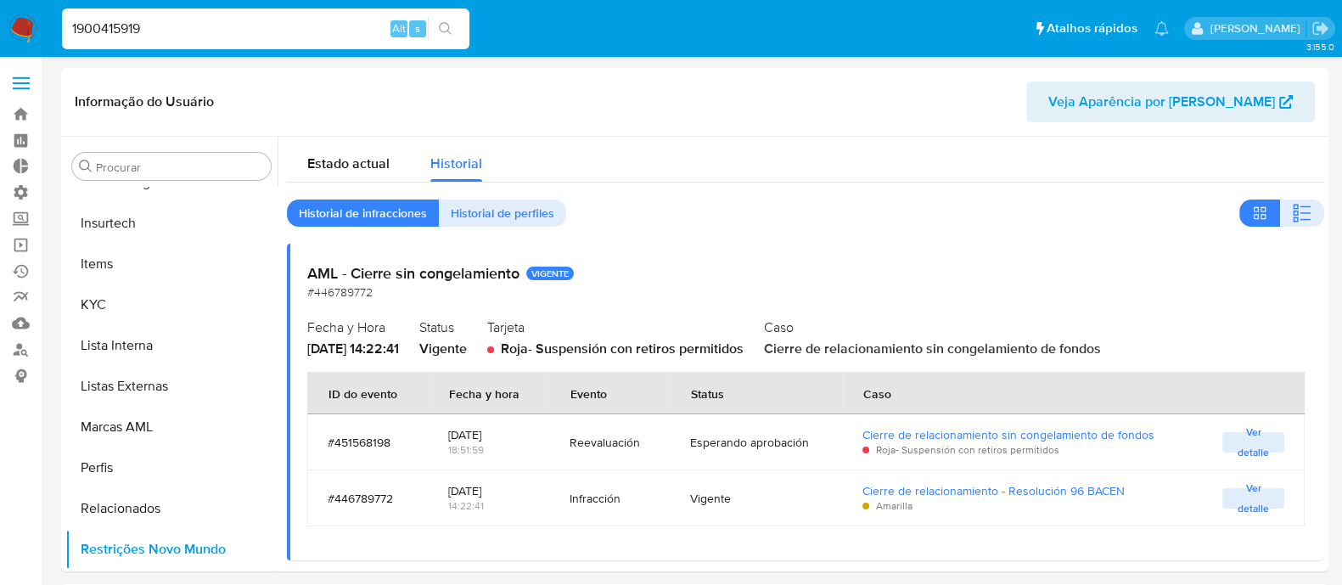
click at [165, 34] on input "1900415919" at bounding box center [265, 29] width 407 height 22
drag, startPoint x: 195, startPoint y: 16, endPoint x: 3, endPoint y: 14, distance: 192.7
click at [3, 14] on nav "Pausado Ver notificaciones 1900415919 Alt s Atalhos rápidos Presiona las siguie…" at bounding box center [671, 28] width 1342 height 57
click at [181, 41] on div "1900415919 Alt s" at bounding box center [265, 28] width 407 height 41
drag, startPoint x: 182, startPoint y: 28, endPoint x: 0, endPoint y: 53, distance: 183.3
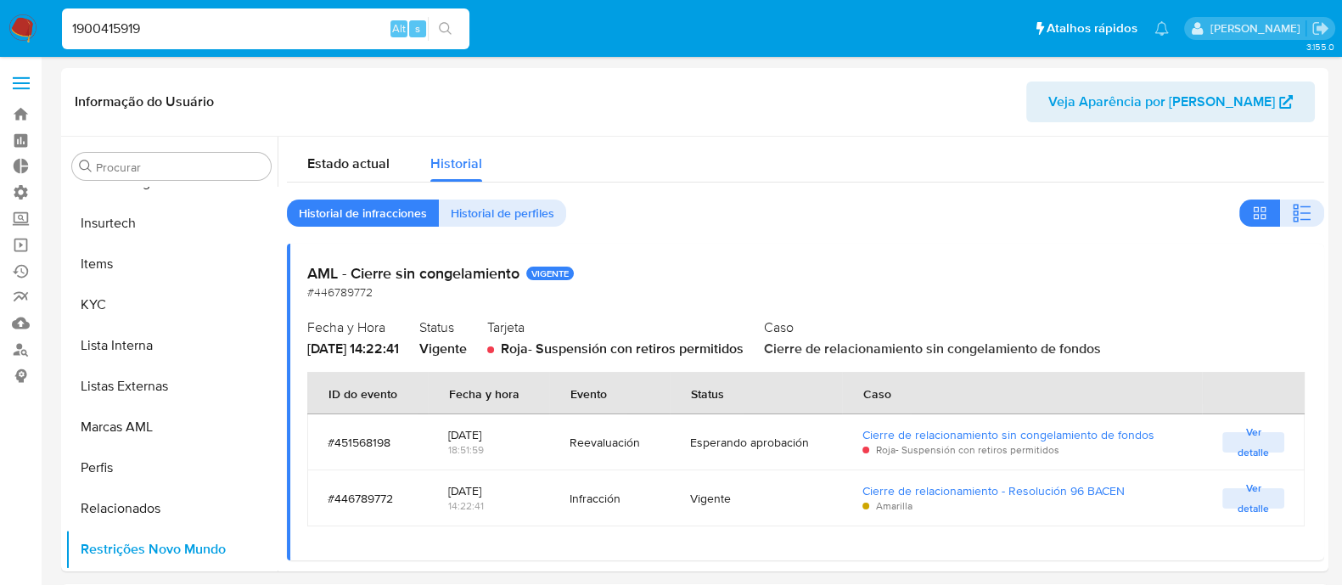
click at [0, 53] on nav "Pausado Ver notificaciones 1900415919 Alt s Atalhos rápidos Presiona las siguie…" at bounding box center [671, 28] width 1342 height 57
paste input "463855568"
type input "1463855568"
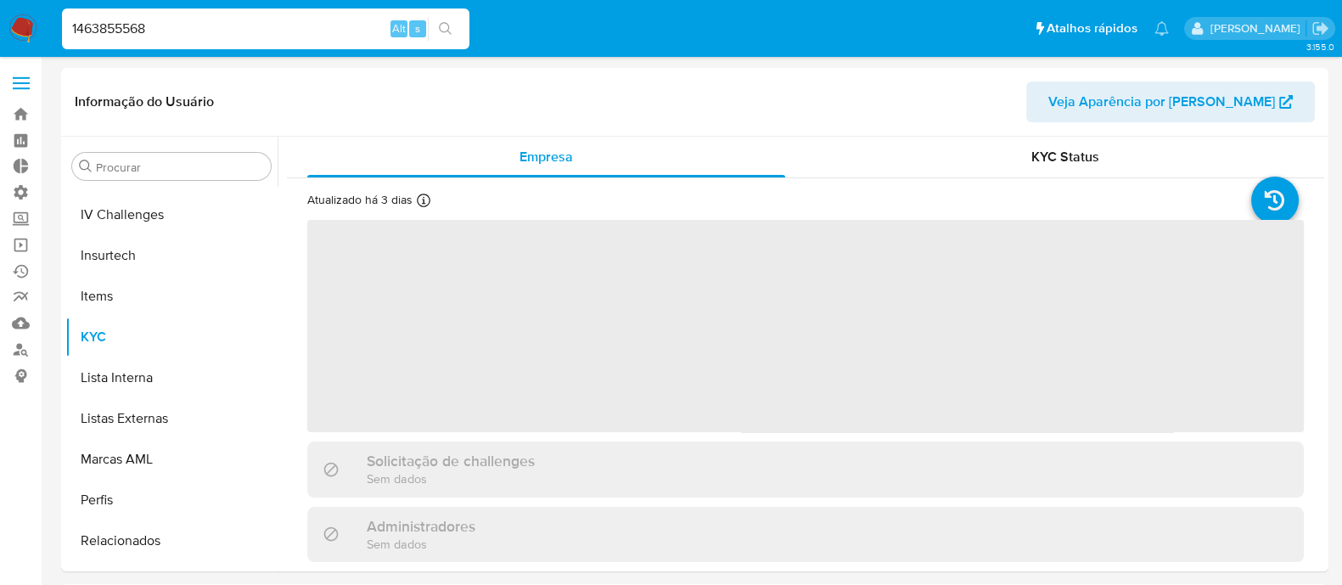
scroll to position [758, 0]
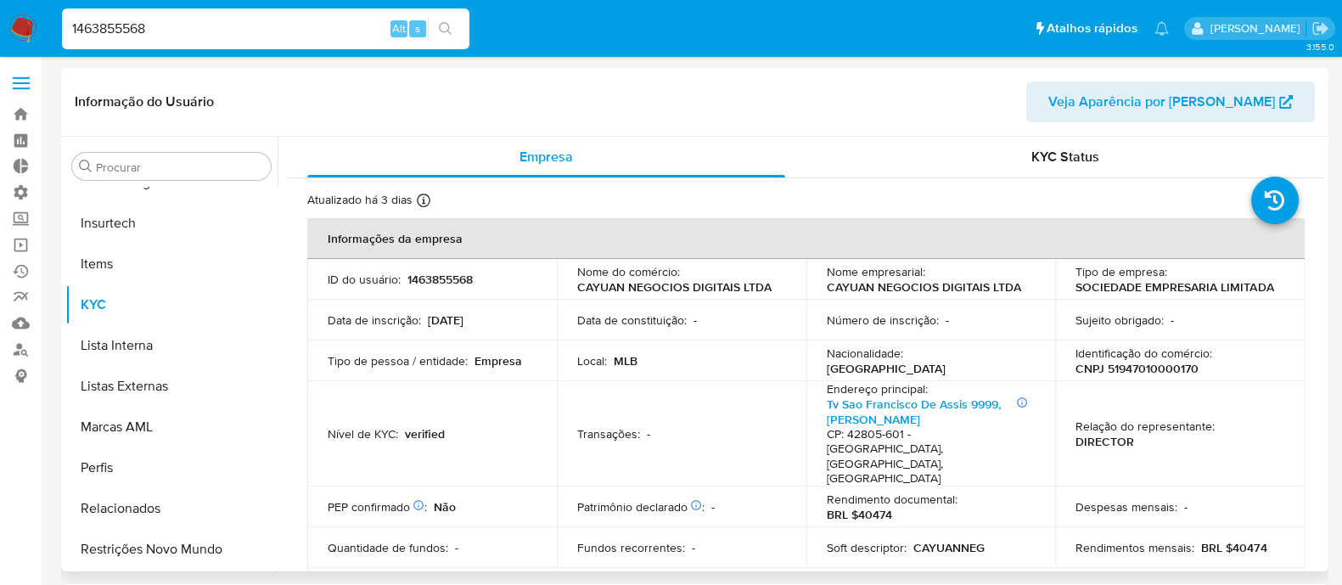
select select "10"
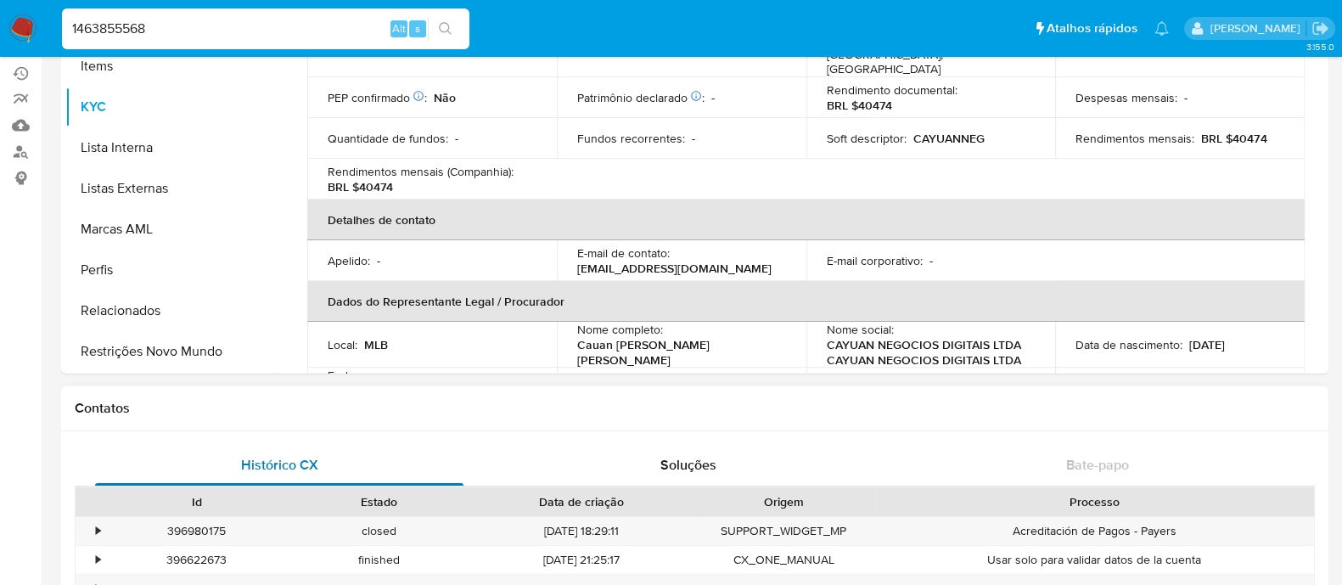
scroll to position [211, 0]
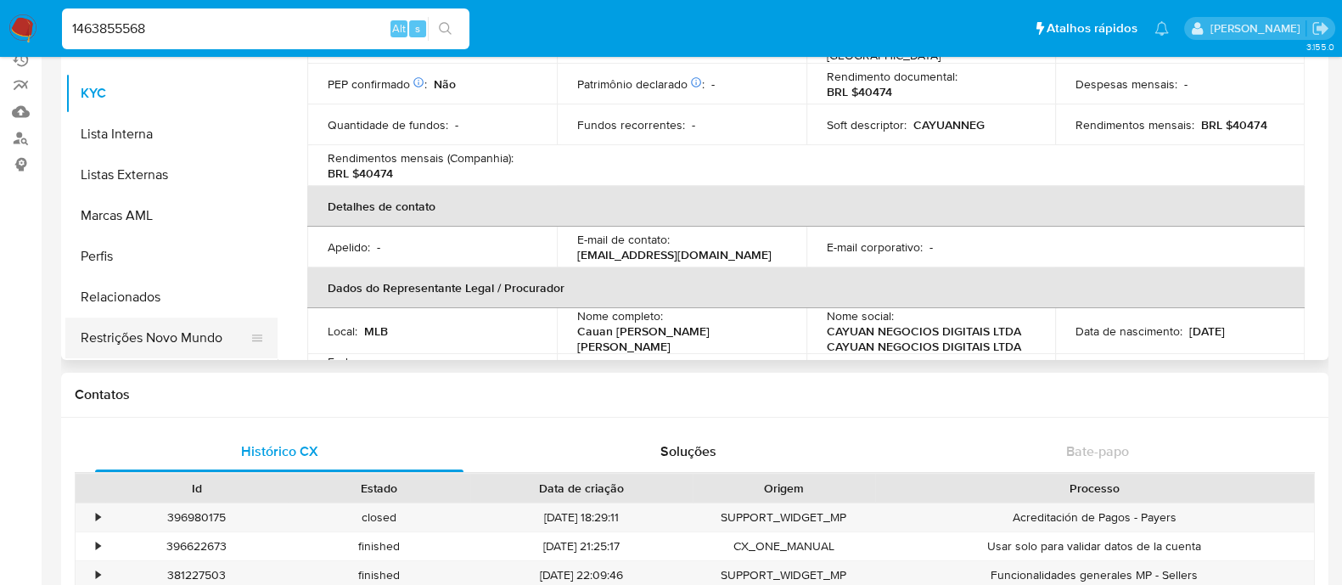
click at [140, 342] on button "Restrições Novo Mundo" at bounding box center [164, 337] width 199 height 41
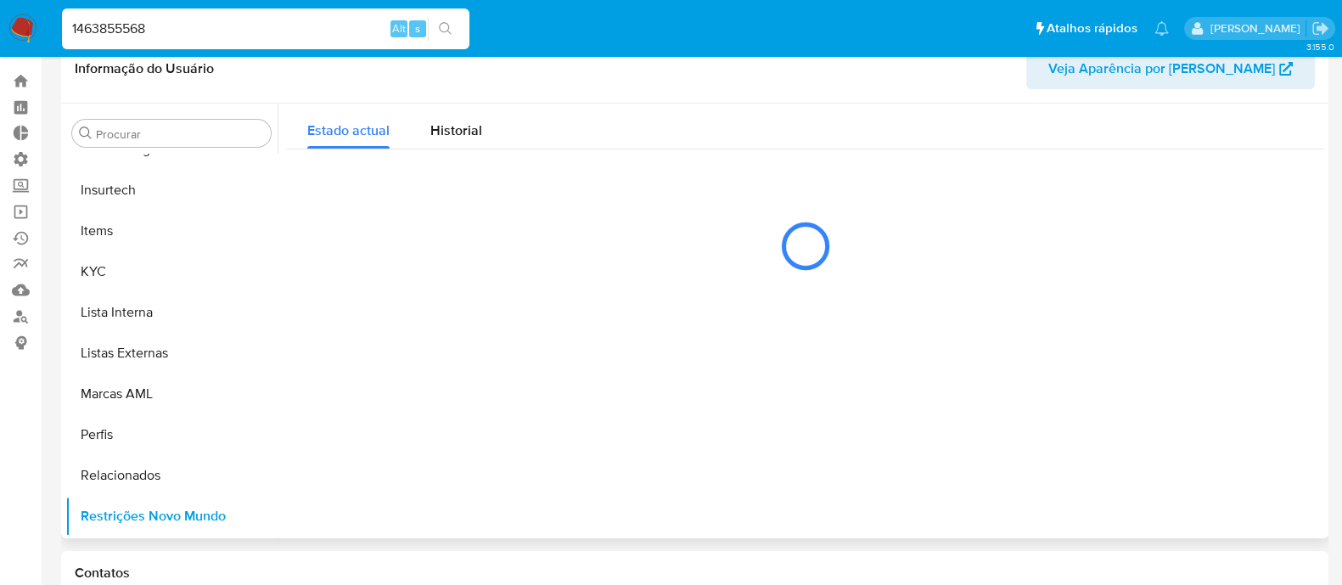
scroll to position [0, 0]
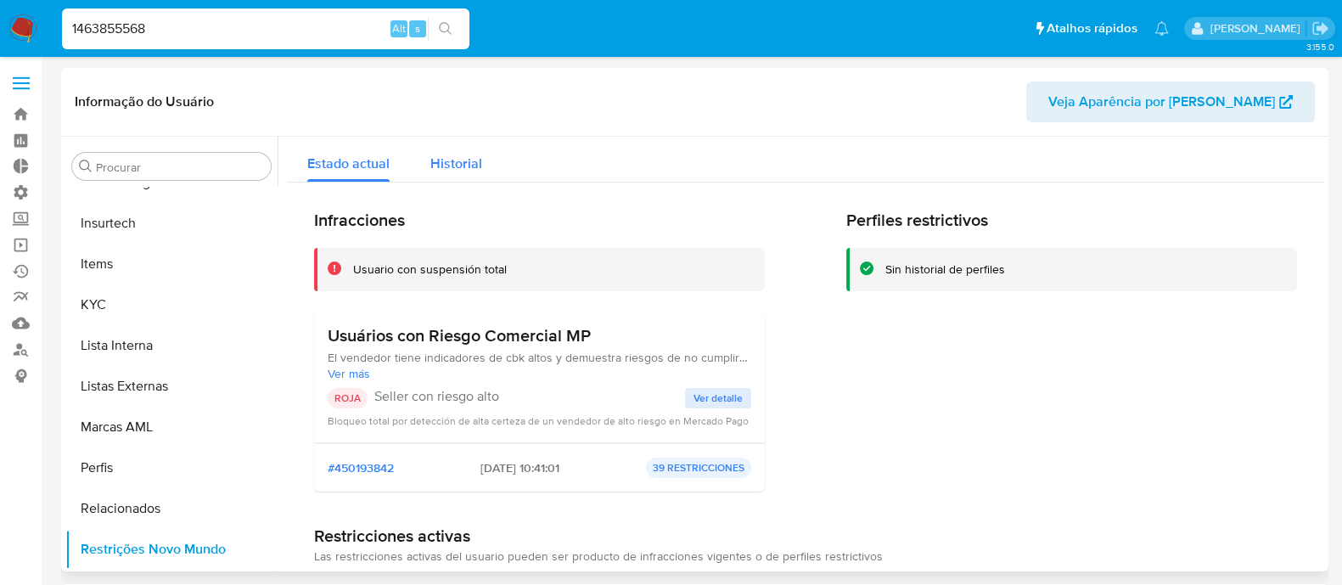
click at [466, 159] on span "Historial" at bounding box center [456, 164] width 52 height 20
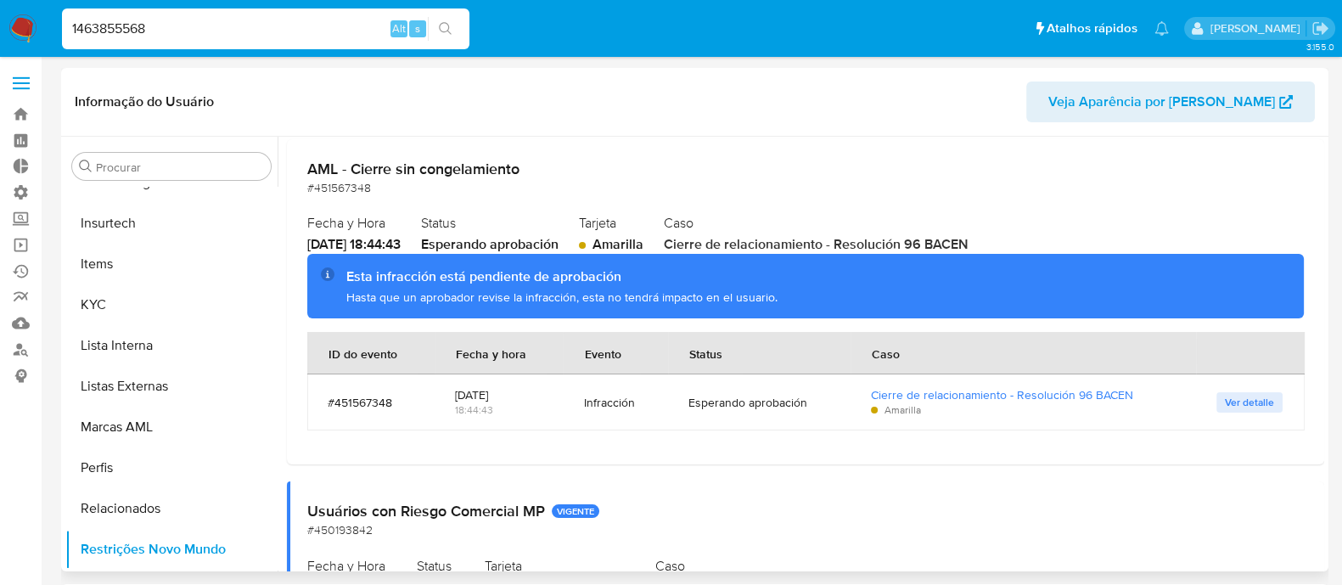
scroll to position [105, 0]
